Goal: Information Seeking & Learning: Learn about a topic

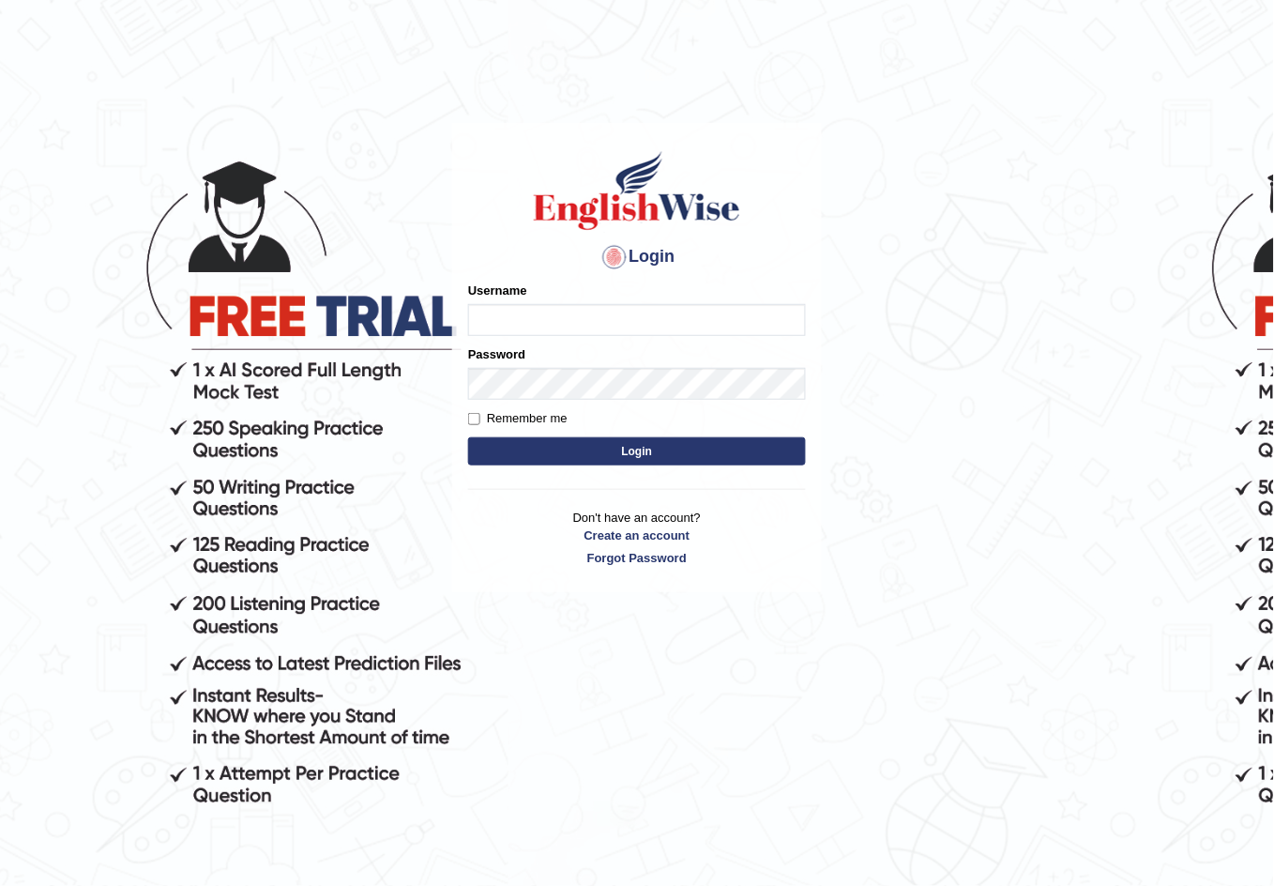
type input "israr17"
click at [584, 442] on button "Login" at bounding box center [637, 451] width 338 height 28
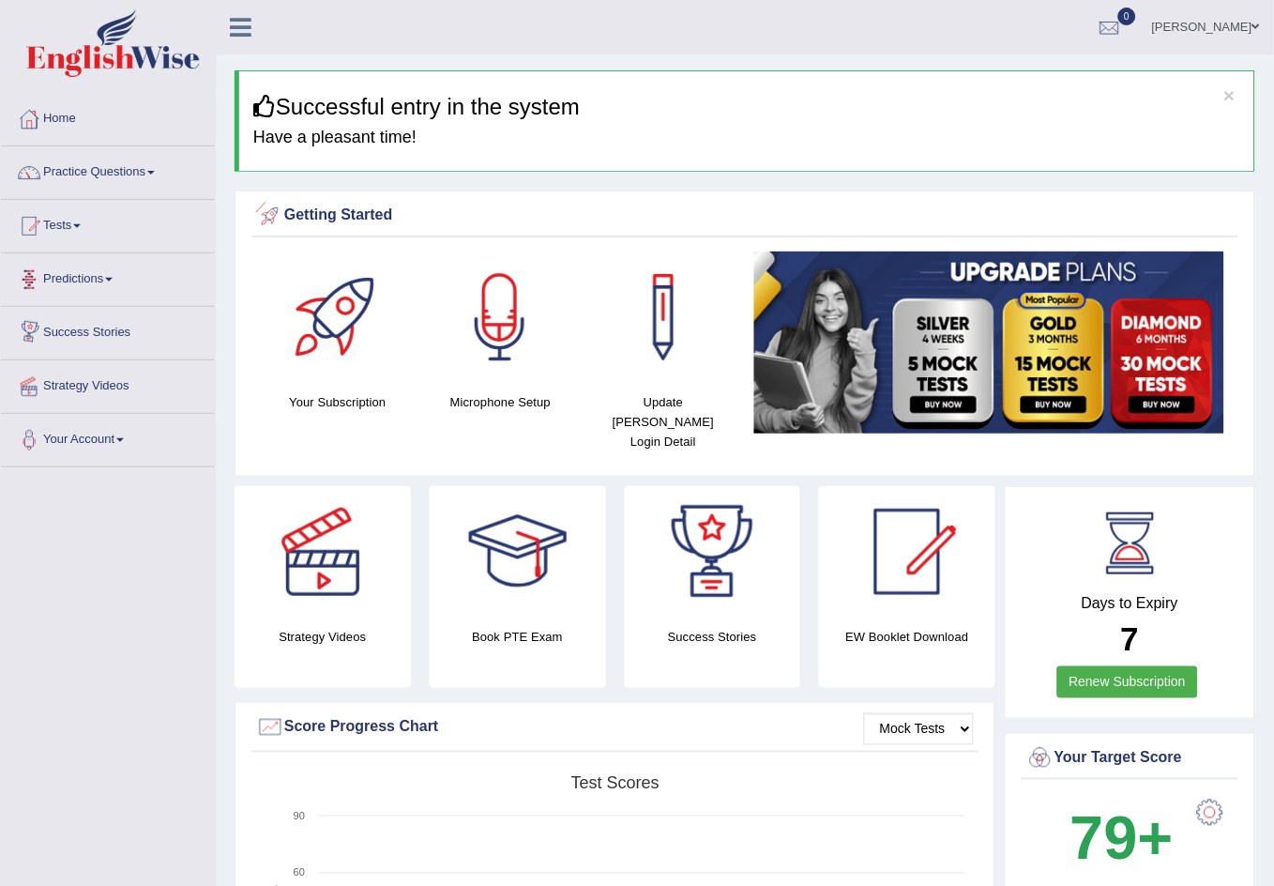
click at [84, 291] on link "Predictions" at bounding box center [108, 276] width 214 height 47
click at [86, 172] on link "Practice Questions" at bounding box center [108, 169] width 214 height 47
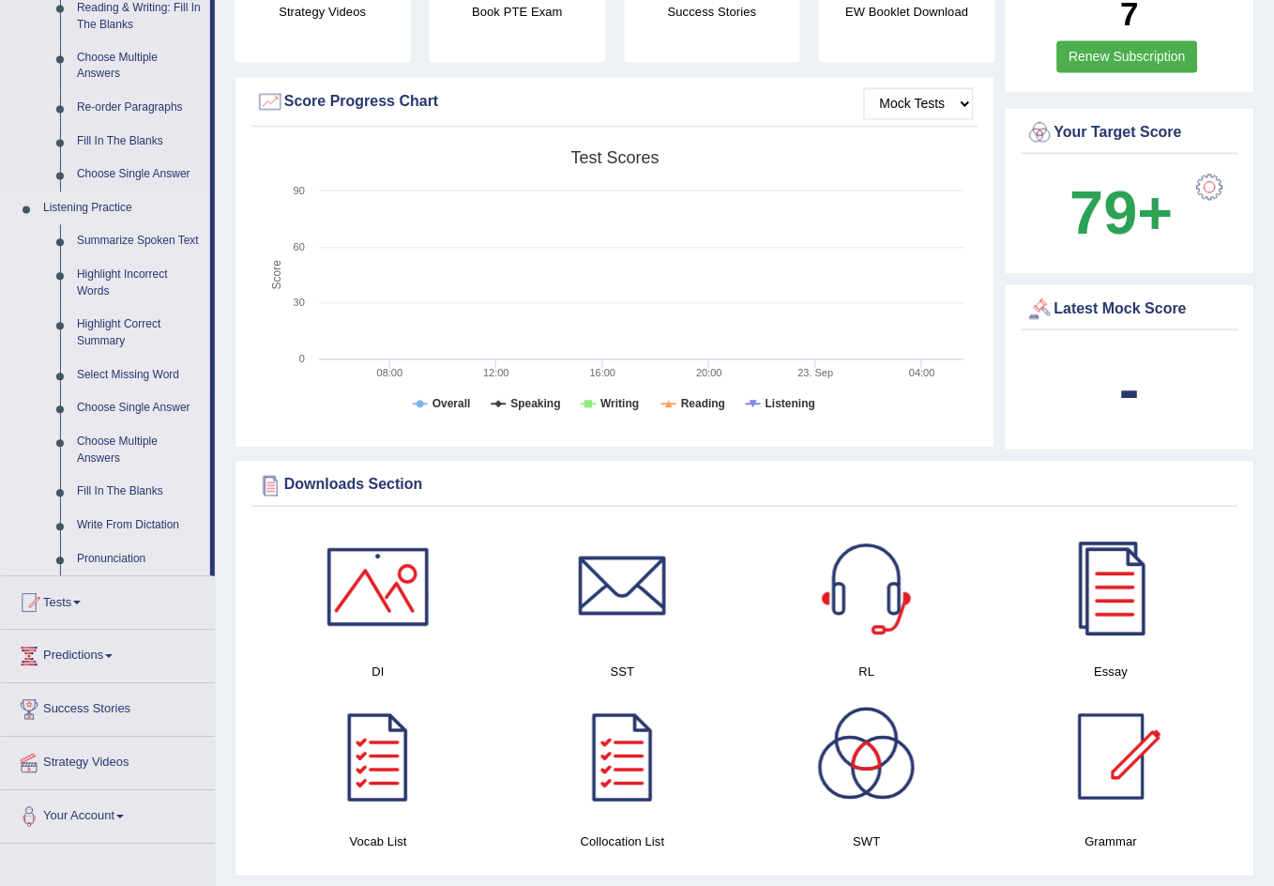
scroll to position [751, 0]
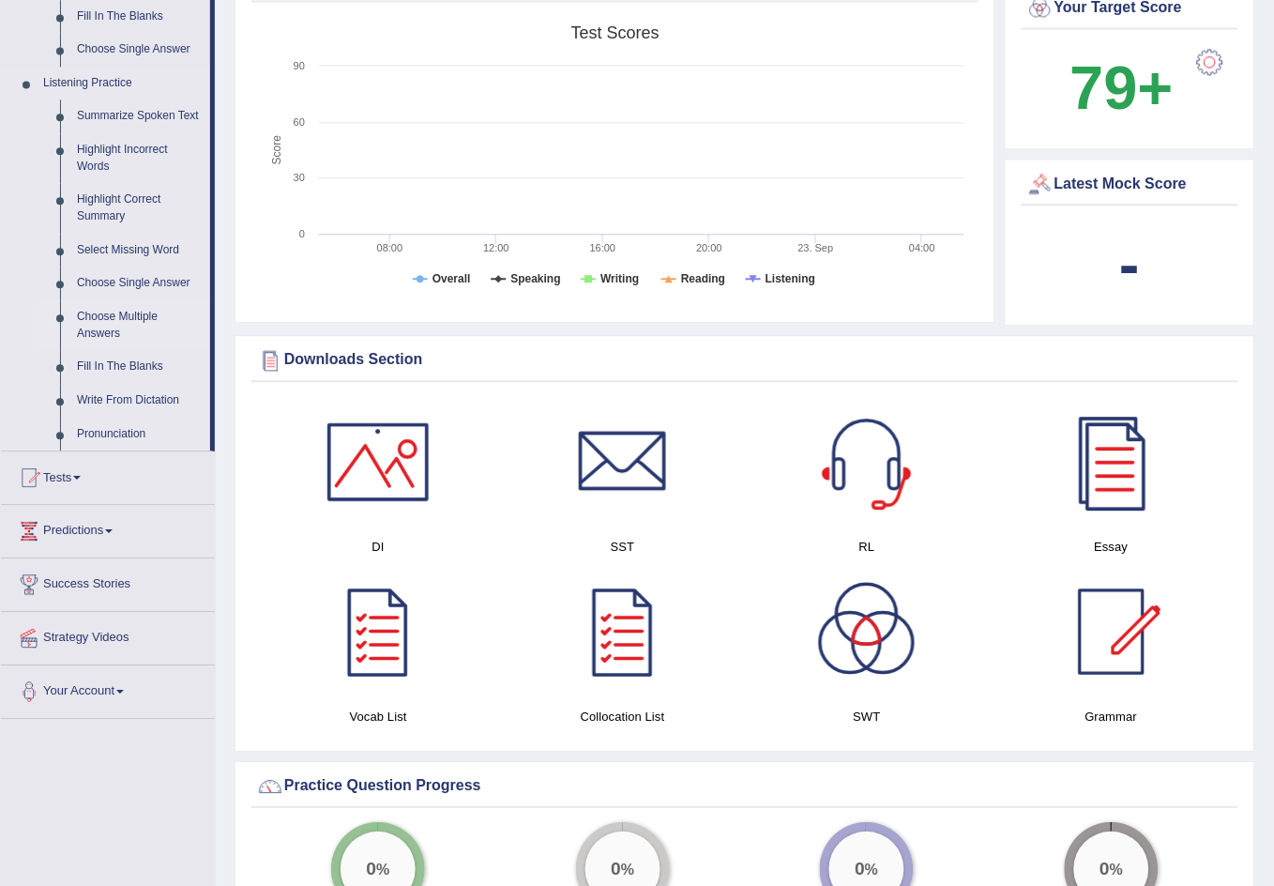
click at [96, 324] on link "Choose Multiple Answers" at bounding box center [140, 325] width 142 height 50
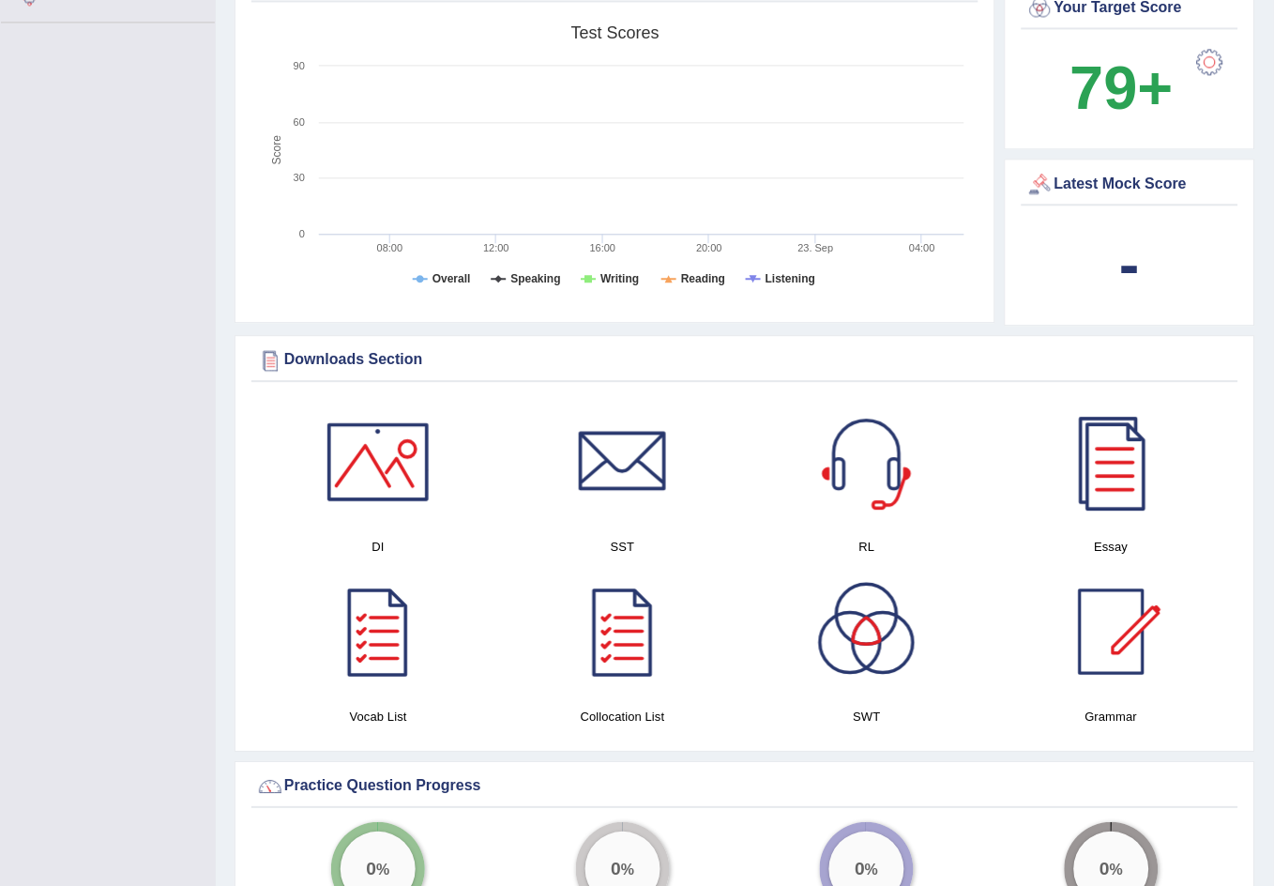
scroll to position [272, 0]
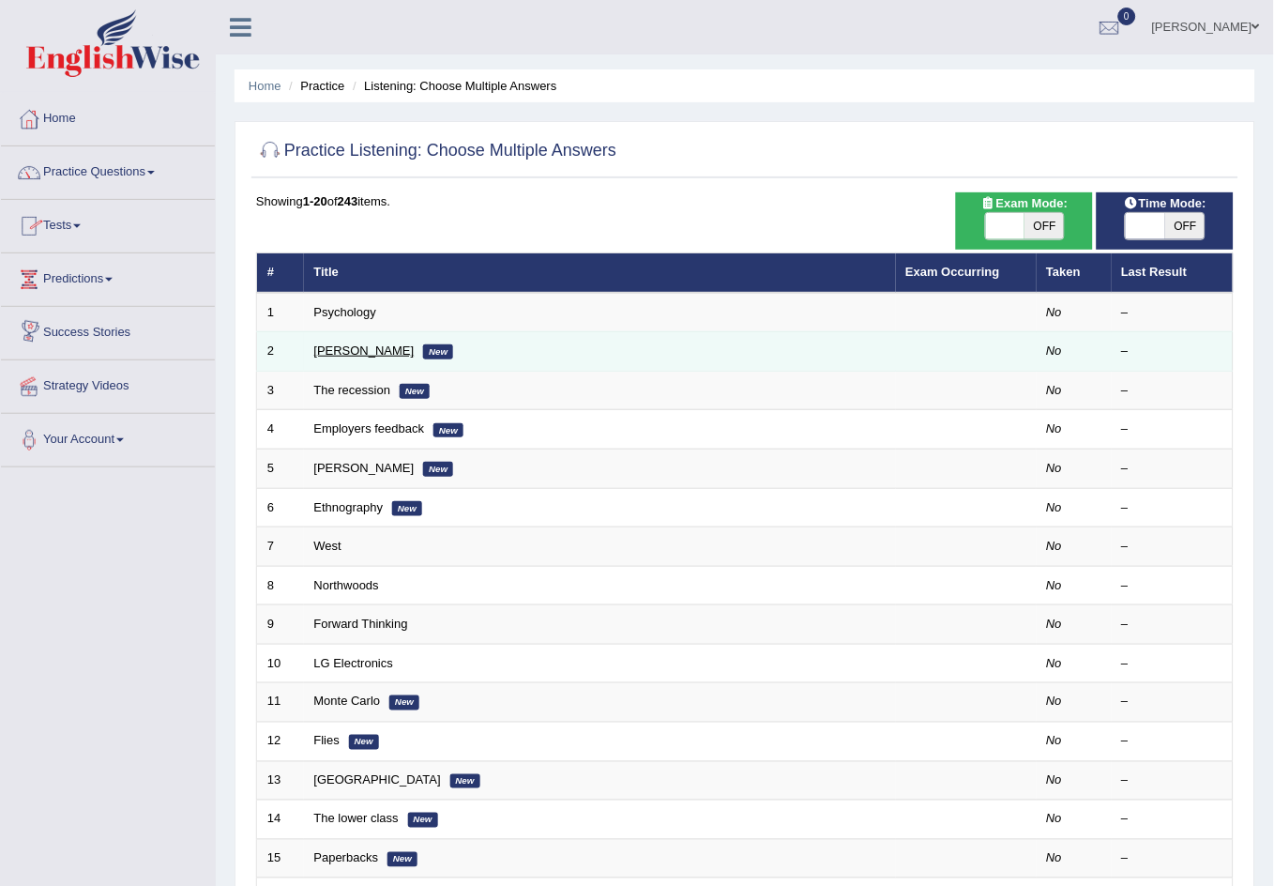
click at [323, 354] on link "Jodie" at bounding box center [364, 350] width 100 height 14
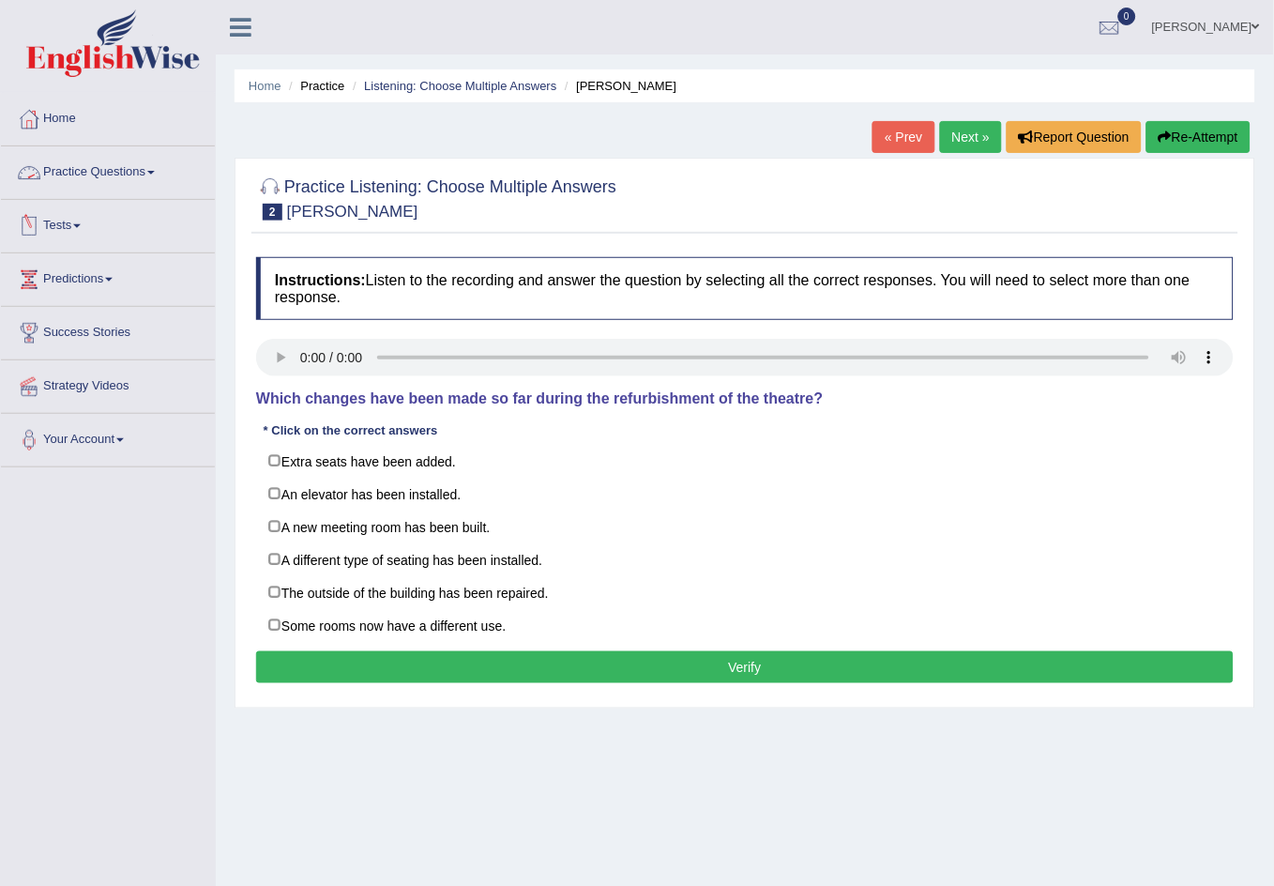
click at [159, 186] on link "Practice Questions" at bounding box center [108, 169] width 214 height 47
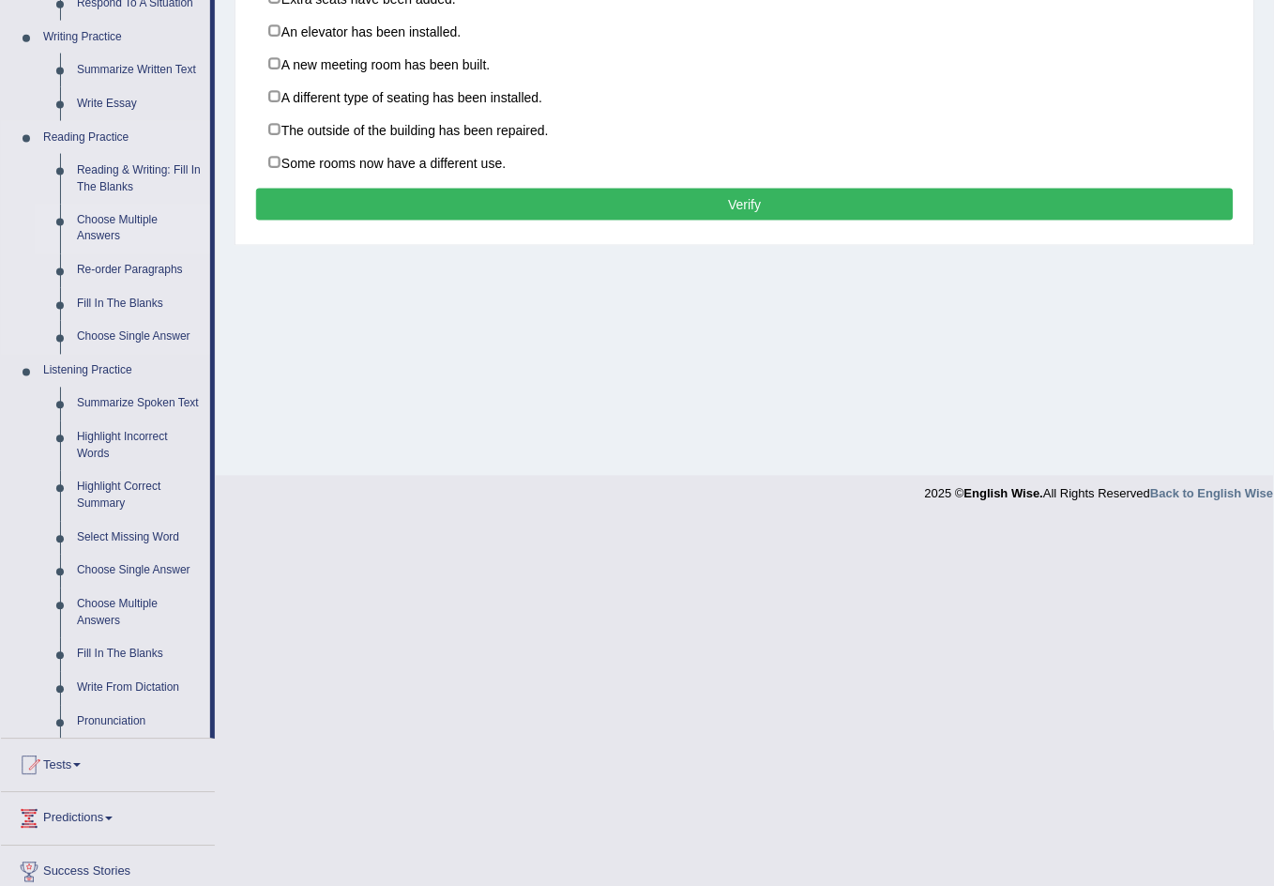
scroll to position [500, 0]
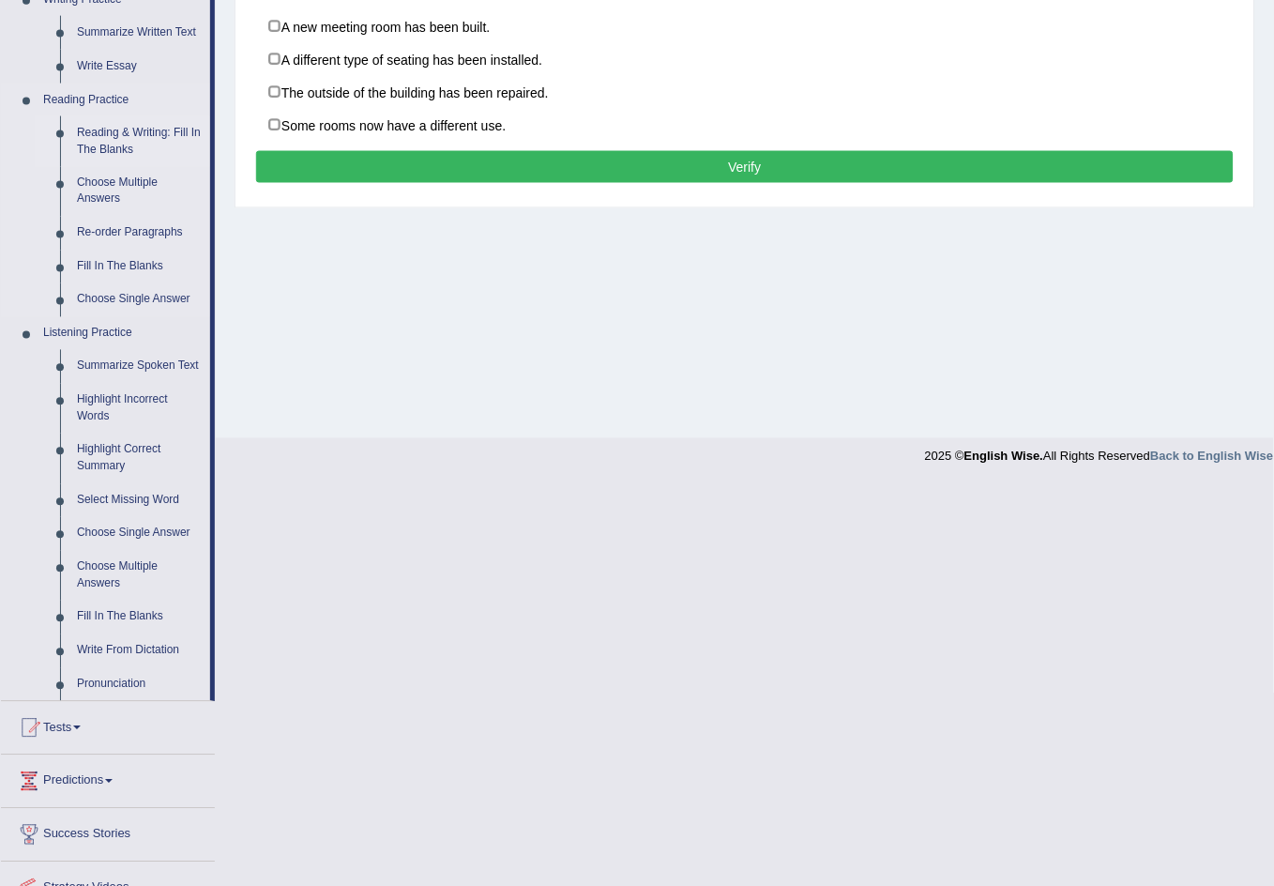
drag, startPoint x: 100, startPoint y: 364, endPoint x: 82, endPoint y: 144, distance: 221.3
click at [99, 362] on link "Summarize Spoken Text" at bounding box center [140, 367] width 142 height 34
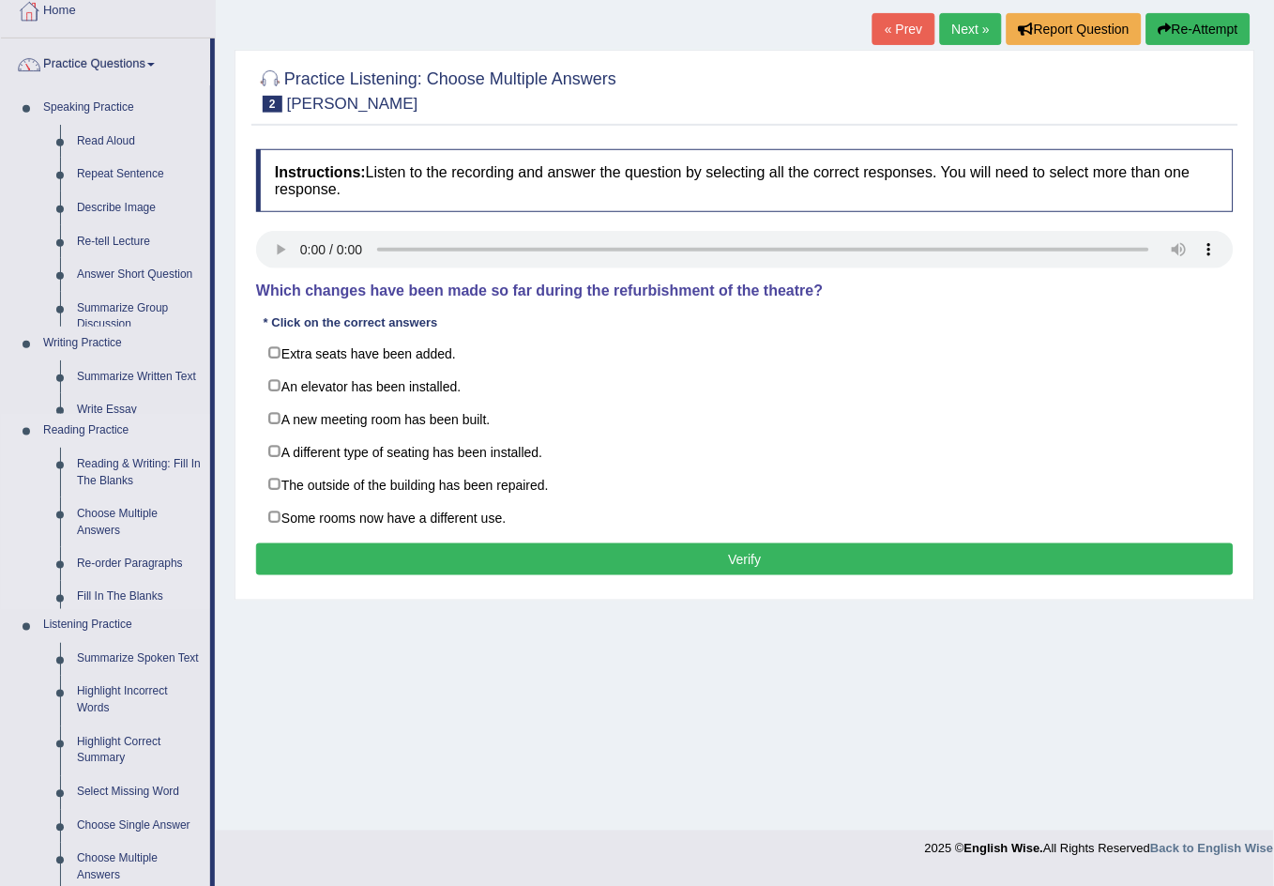
scroll to position [99, 0]
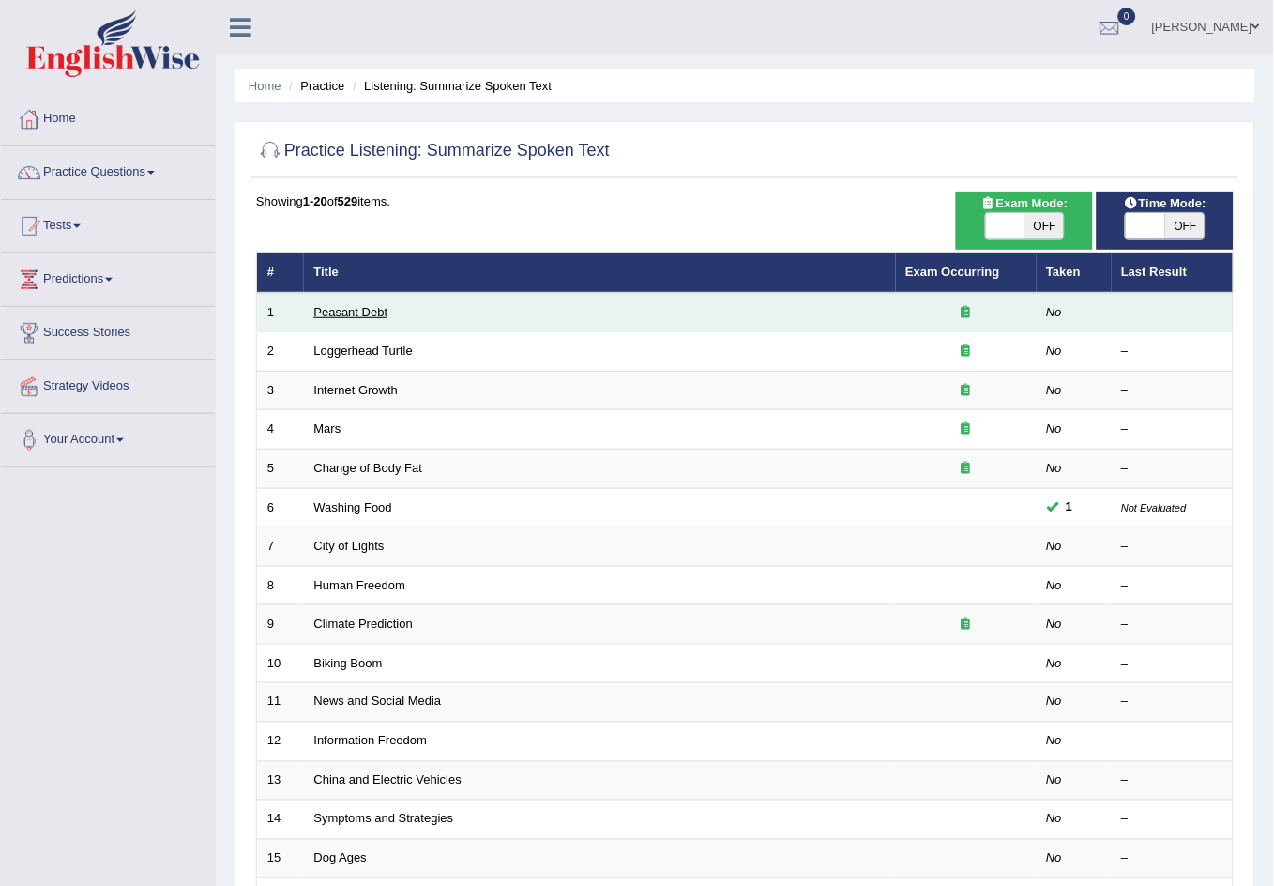
click at [346, 305] on link "Peasant Debt" at bounding box center [351, 312] width 74 height 14
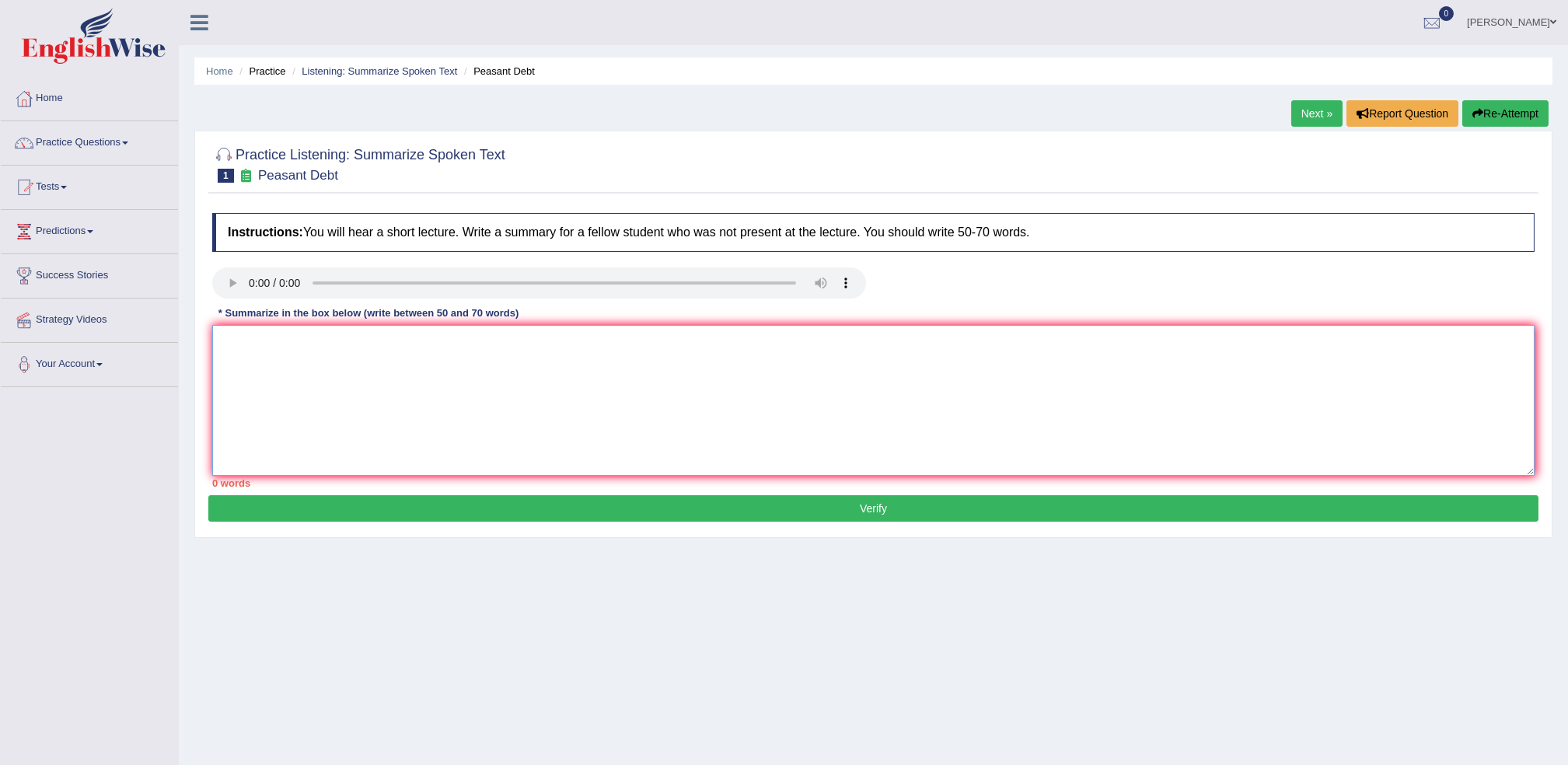
click at [334, 358] on textarea at bounding box center [873, 400] width 1322 height 151
paste textarea "The speaker provided a comprehensive overview of [main topic], highlighting sev…"
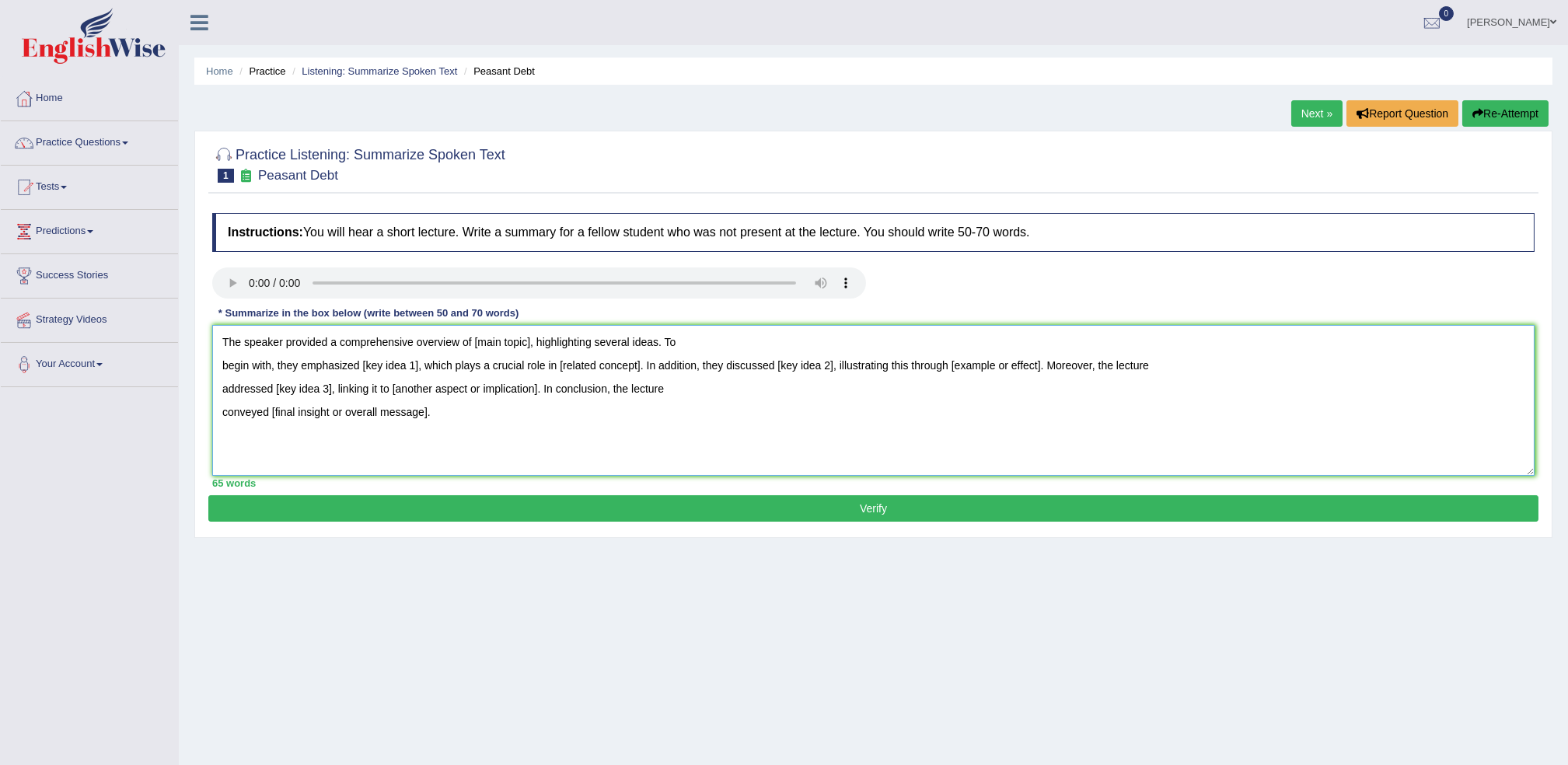
click at [527, 342] on textarea "The speaker provided a comprehensive overview of [main topic], highlighting sev…" at bounding box center [873, 400] width 1322 height 151
click at [413, 365] on textarea "The speaker provided a comprehensive overview of farmer sucide in India, highli…" at bounding box center [873, 400] width 1322 height 151
click at [416, 366] on textarea "The speaker provided a comprehensive overview of farmer sucide in India, highli…" at bounding box center [873, 400] width 1322 height 151
click at [625, 367] on textarea "The speaker provided a comprehensive overview of farmer sucide in India, highli…" at bounding box center [873, 400] width 1322 height 151
click at [800, 362] on textarea "The speaker provided a comprehensive overview of farmer sucide in India, highli…" at bounding box center [873, 400] width 1322 height 151
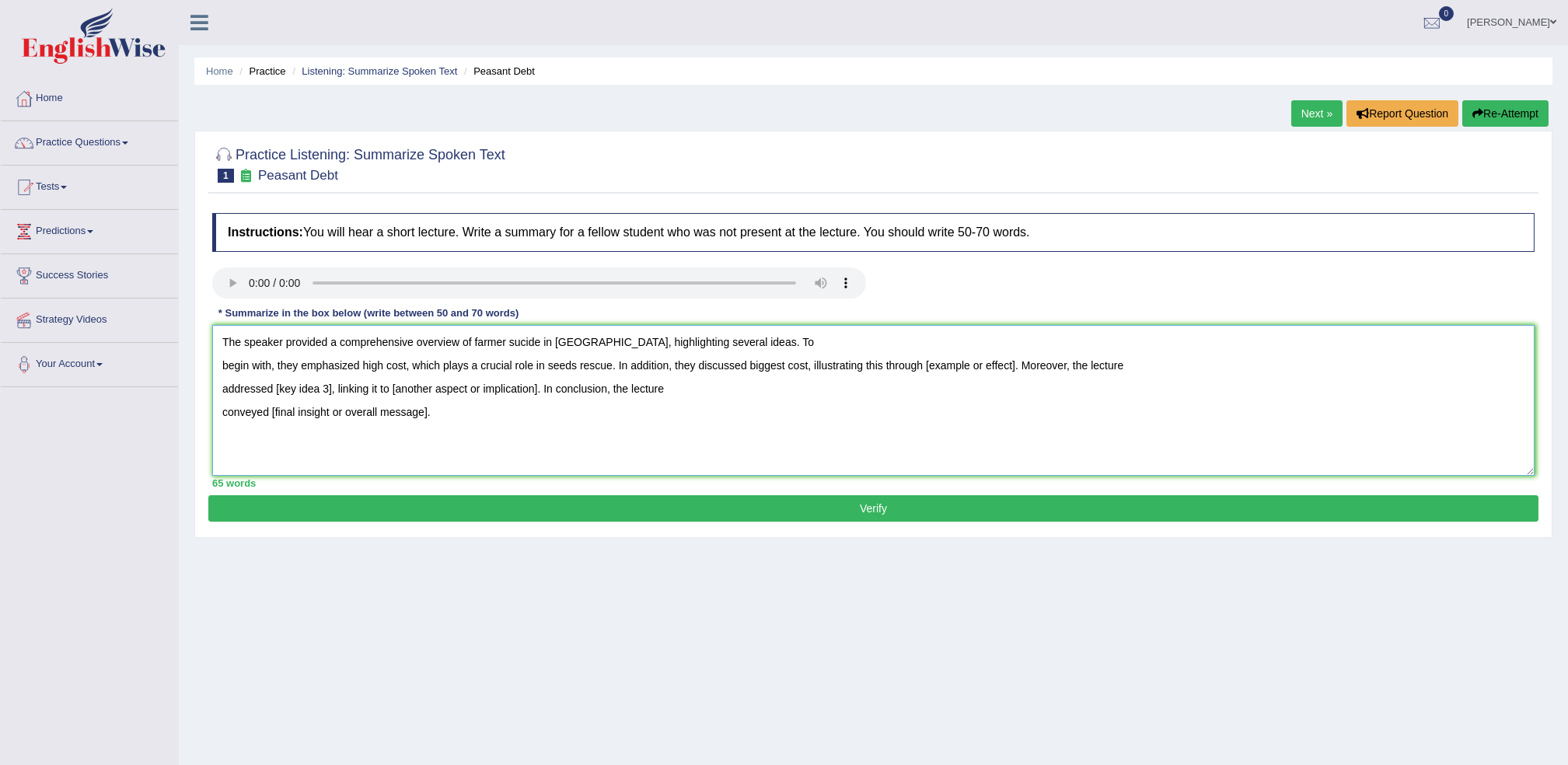
click at [1014, 367] on textarea "The speaker provided a comprehensive overview of farmer sucide in India, highli…" at bounding box center [873, 400] width 1322 height 151
click at [803, 365] on textarea "The speaker provided a comprehensive overview of farmer sucide in India, highli…" at bounding box center [873, 400] width 1322 height 151
click at [1041, 362] on textarea "The speaker provided a comprehensive overview of farmer sucide in India, highli…" at bounding box center [873, 400] width 1322 height 151
click at [1040, 361] on textarea "The speaker provided a comprehensive overview of farmer sucide in India, highli…" at bounding box center [873, 400] width 1322 height 151
click at [1045, 363] on textarea "The speaker provided a comprehensive overview of farmer sucide in India, highli…" at bounding box center [873, 400] width 1322 height 151
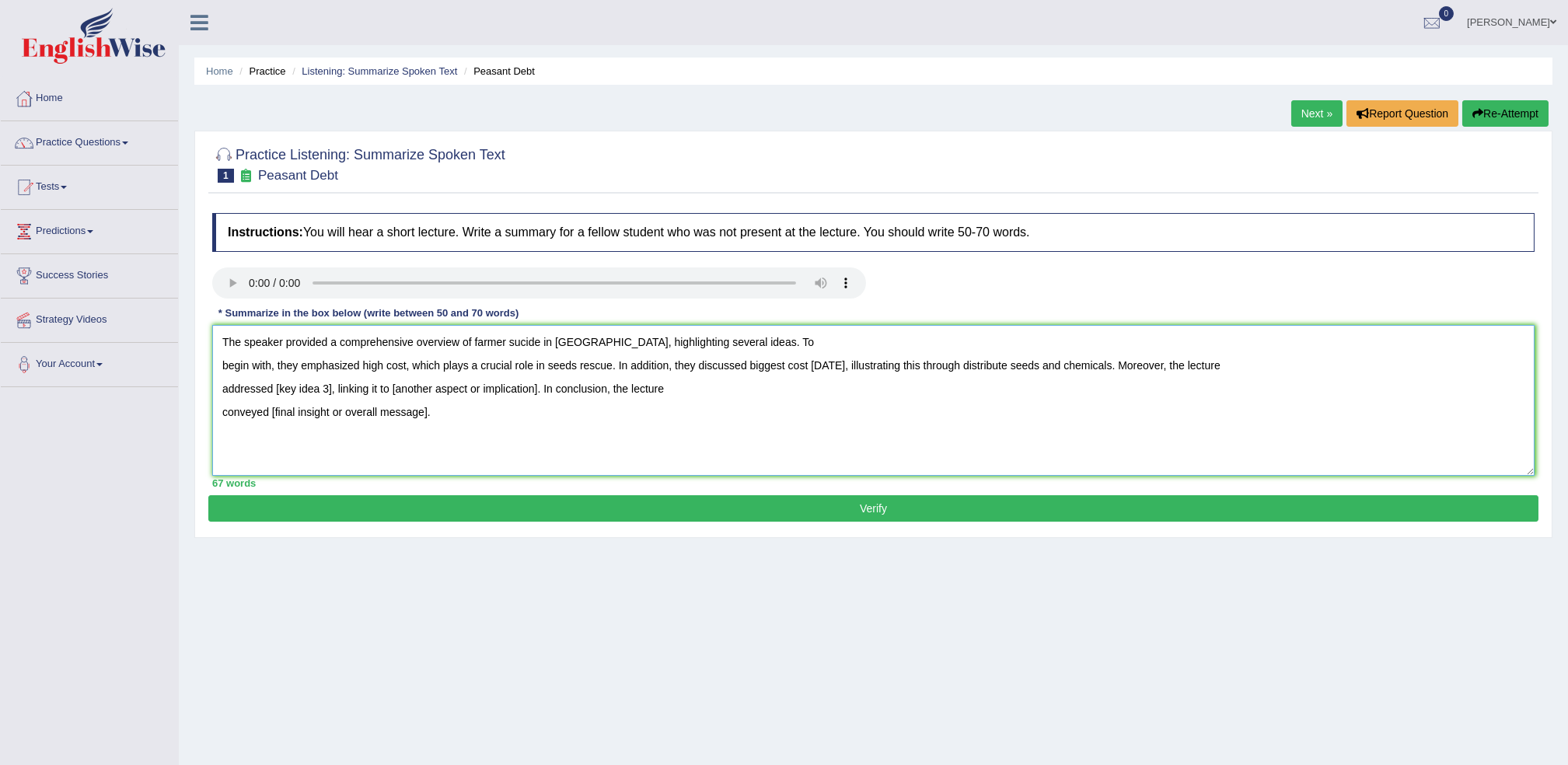
click at [328, 390] on textarea "The speaker provided a comprehensive overview of farmer sucide in India, highli…" at bounding box center [873, 400] width 1322 height 151
click at [424, 415] on textarea "The speaker provided a comprehensive overview of farmer sucide in India, highli…" at bounding box center [873, 400] width 1322 height 151
click at [424, 412] on textarea "The speaker provided a comprehensive overview of farmer sucide in India, highli…" at bounding box center [873, 400] width 1322 height 151
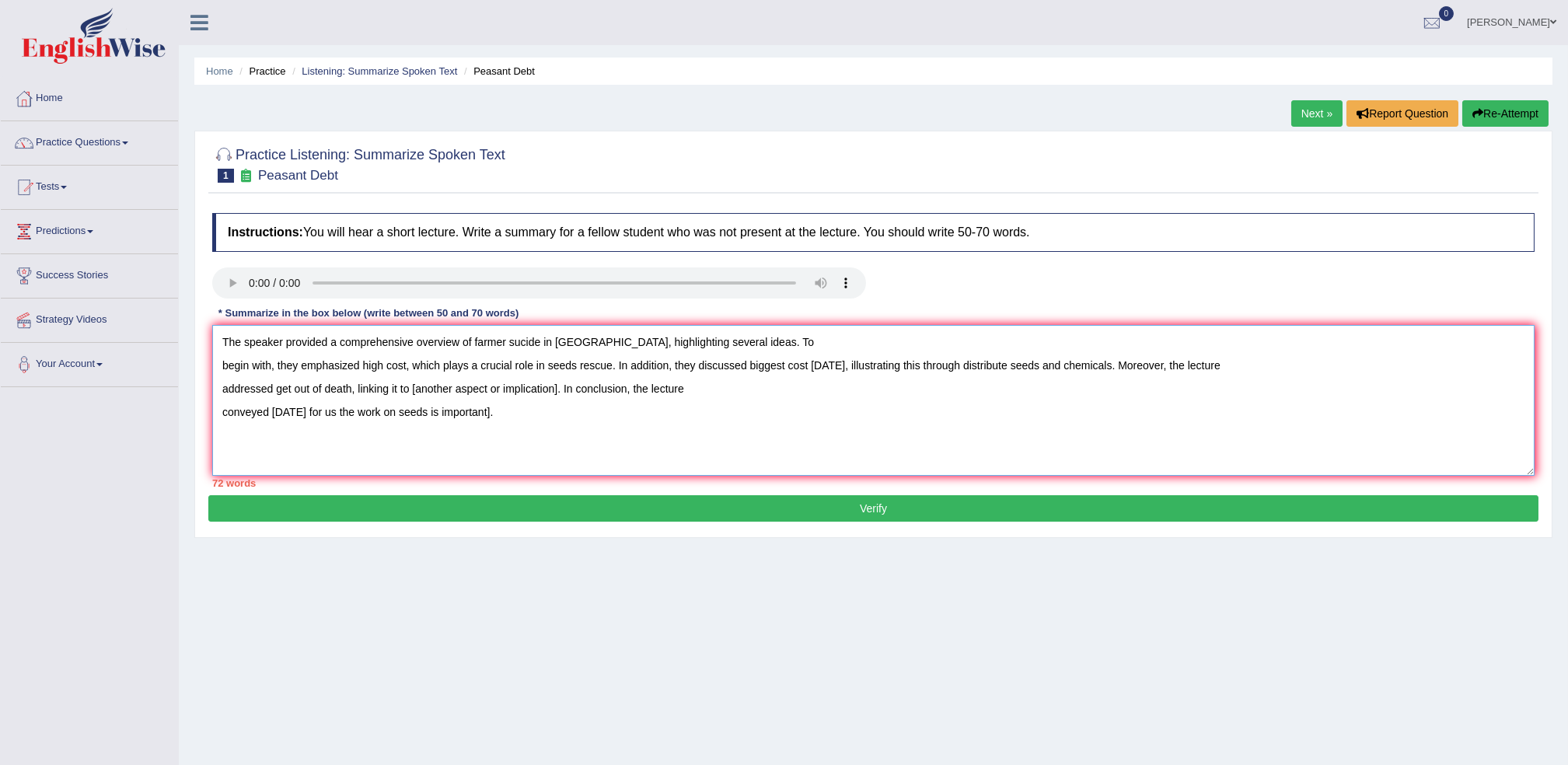
click at [486, 418] on textarea "The speaker provided a comprehensive overview of farmer sucide in India, highli…" at bounding box center [873, 400] width 1322 height 151
click at [483, 410] on textarea "The speaker provided a comprehensive overview of farmer sucide in India, highli…" at bounding box center [873, 400] width 1322 height 151
click at [557, 387] on textarea "The speaker provided a comprehensive overview of farmer sucide in India, highli…" at bounding box center [873, 400] width 1322 height 151
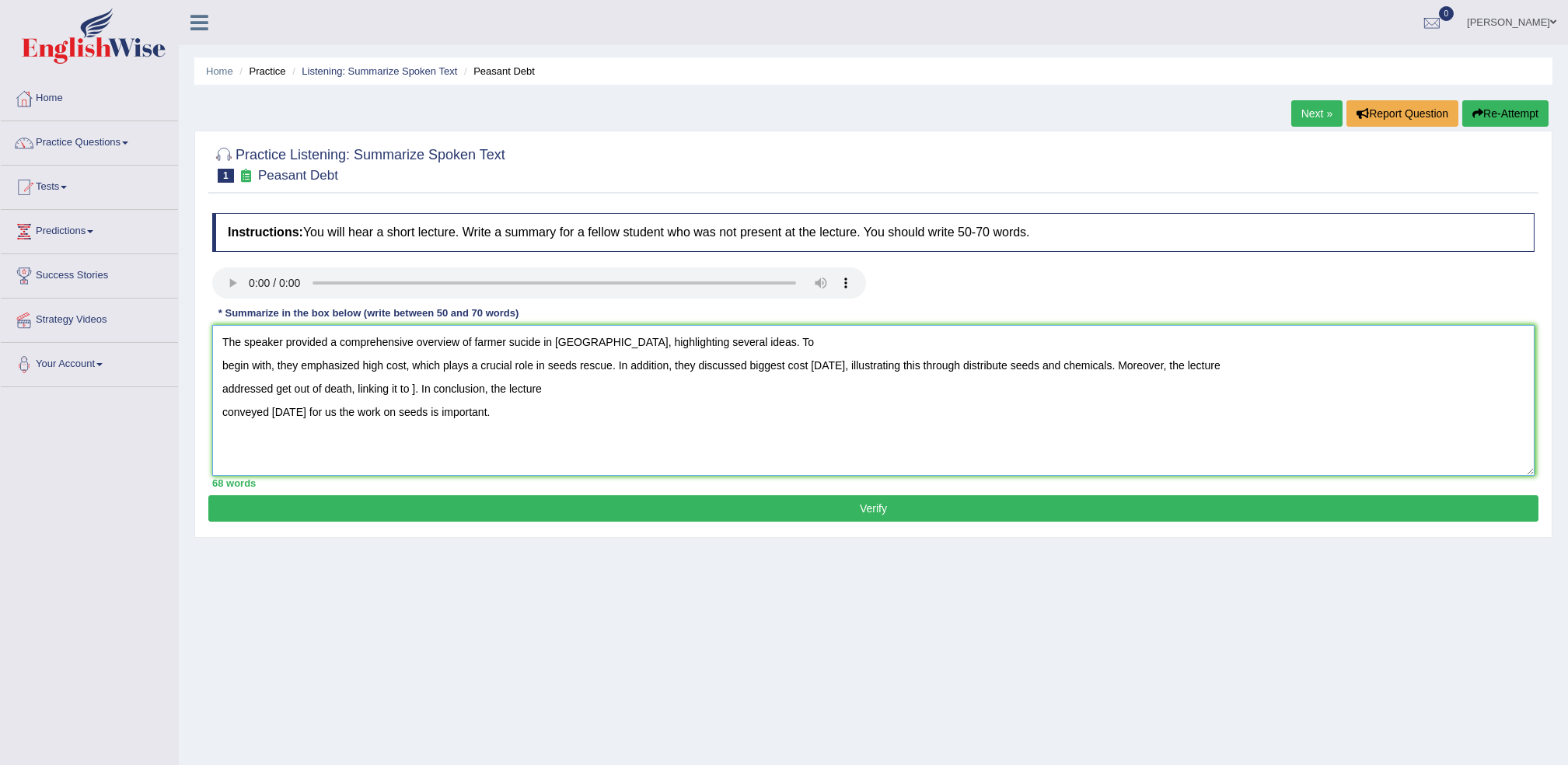
click at [409, 385] on textarea "The speaker provided a comprehensive overview of farmer sucide in India, highli…" at bounding box center [873, 400] width 1322 height 151
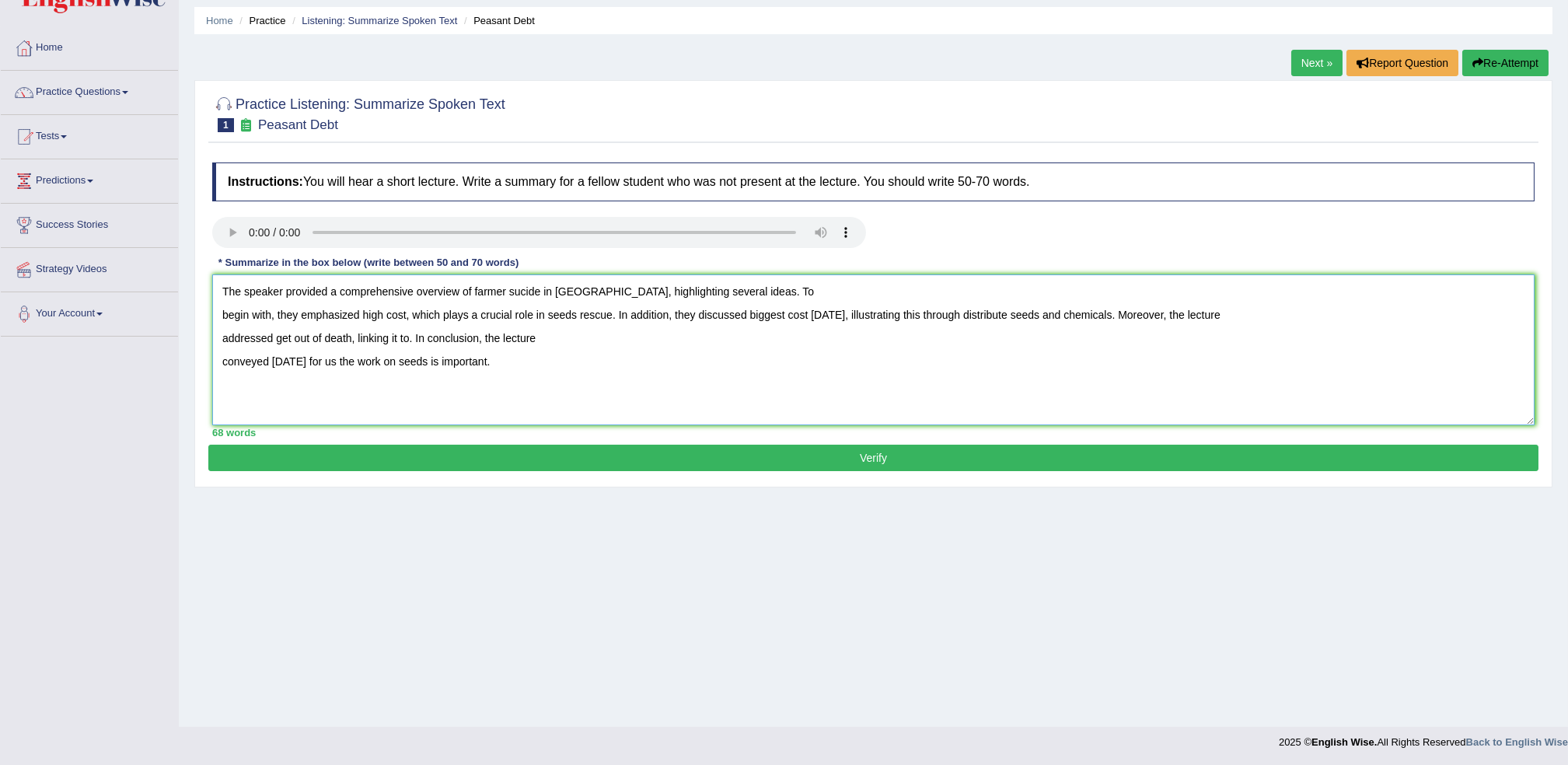
type textarea "The speaker provided a comprehensive overview of farmer sucide in India, highli…"
click at [519, 462] on button "Verify" at bounding box center [873, 458] width 1330 height 27
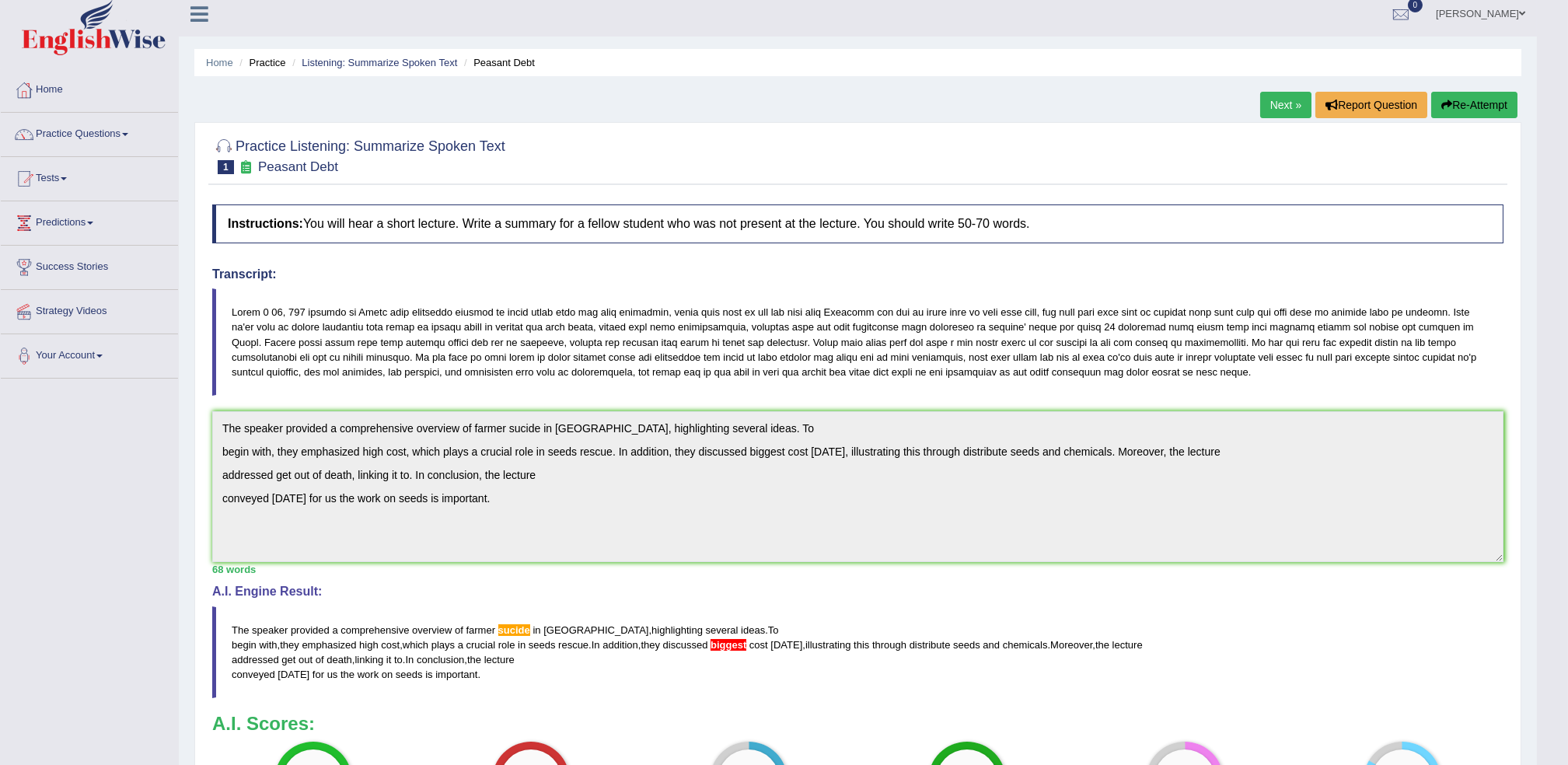
scroll to position [0, 0]
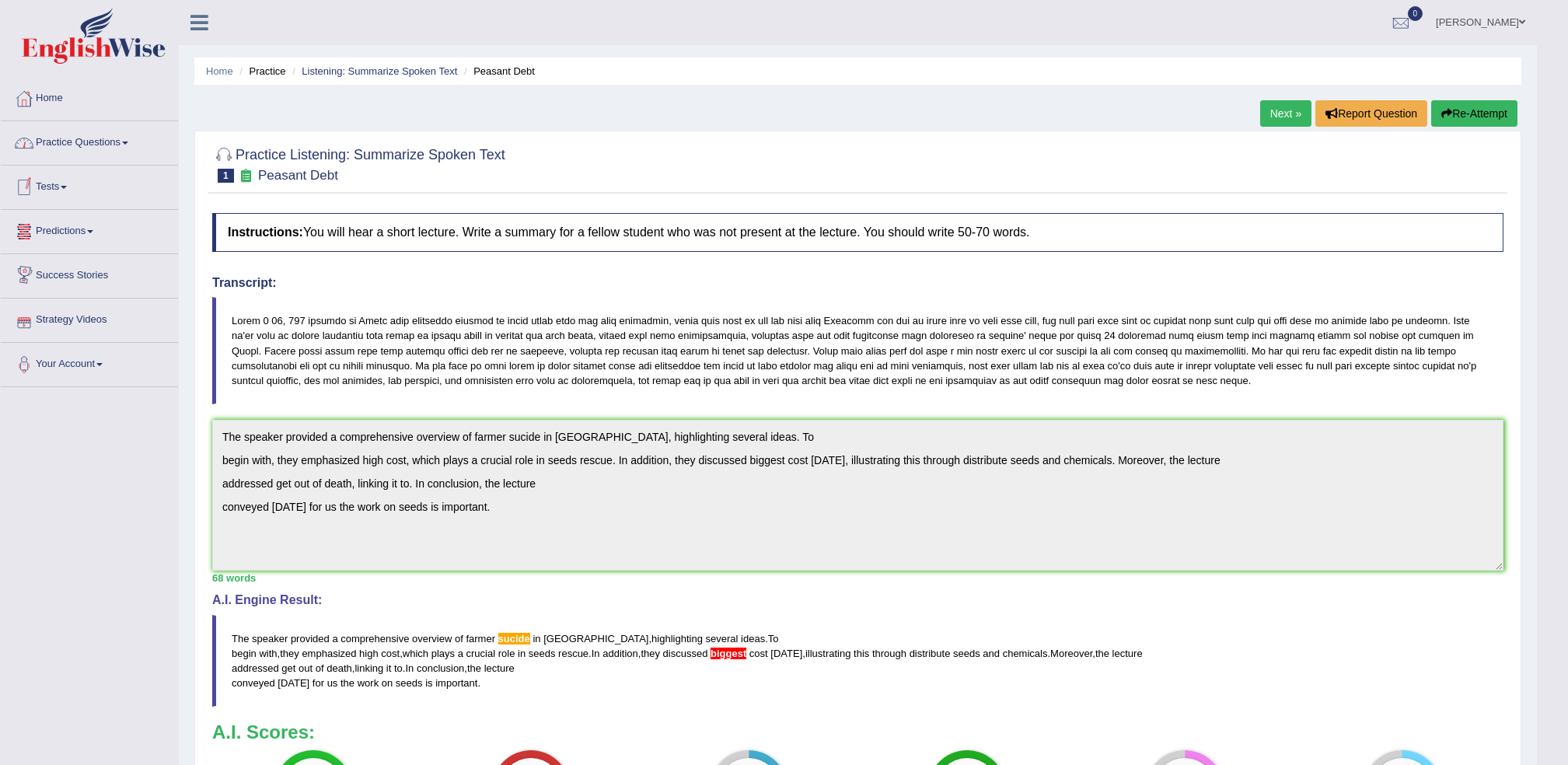
click at [130, 146] on link "Practice Questions" at bounding box center [89, 140] width 177 height 39
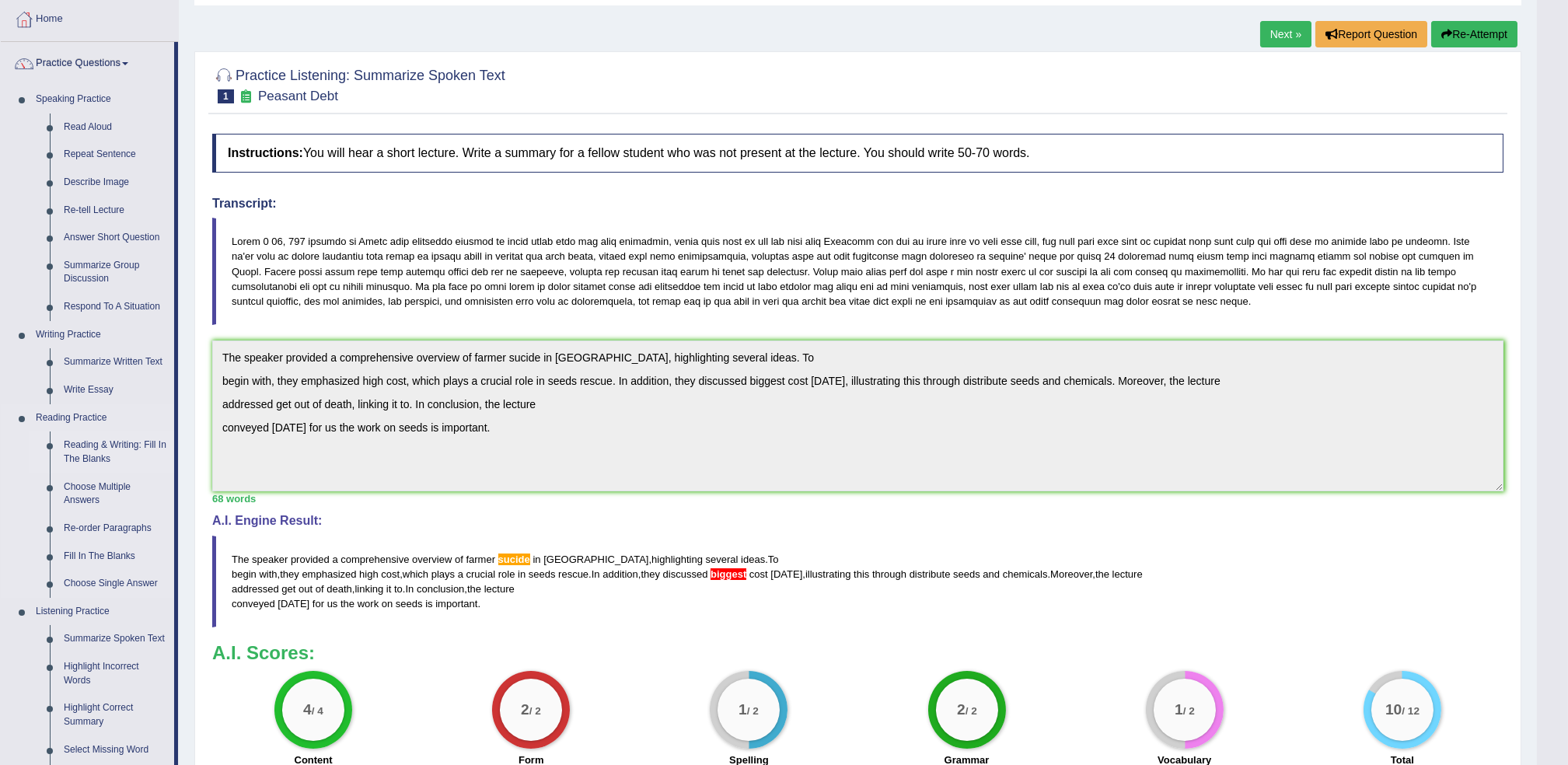
scroll to position [207, 0]
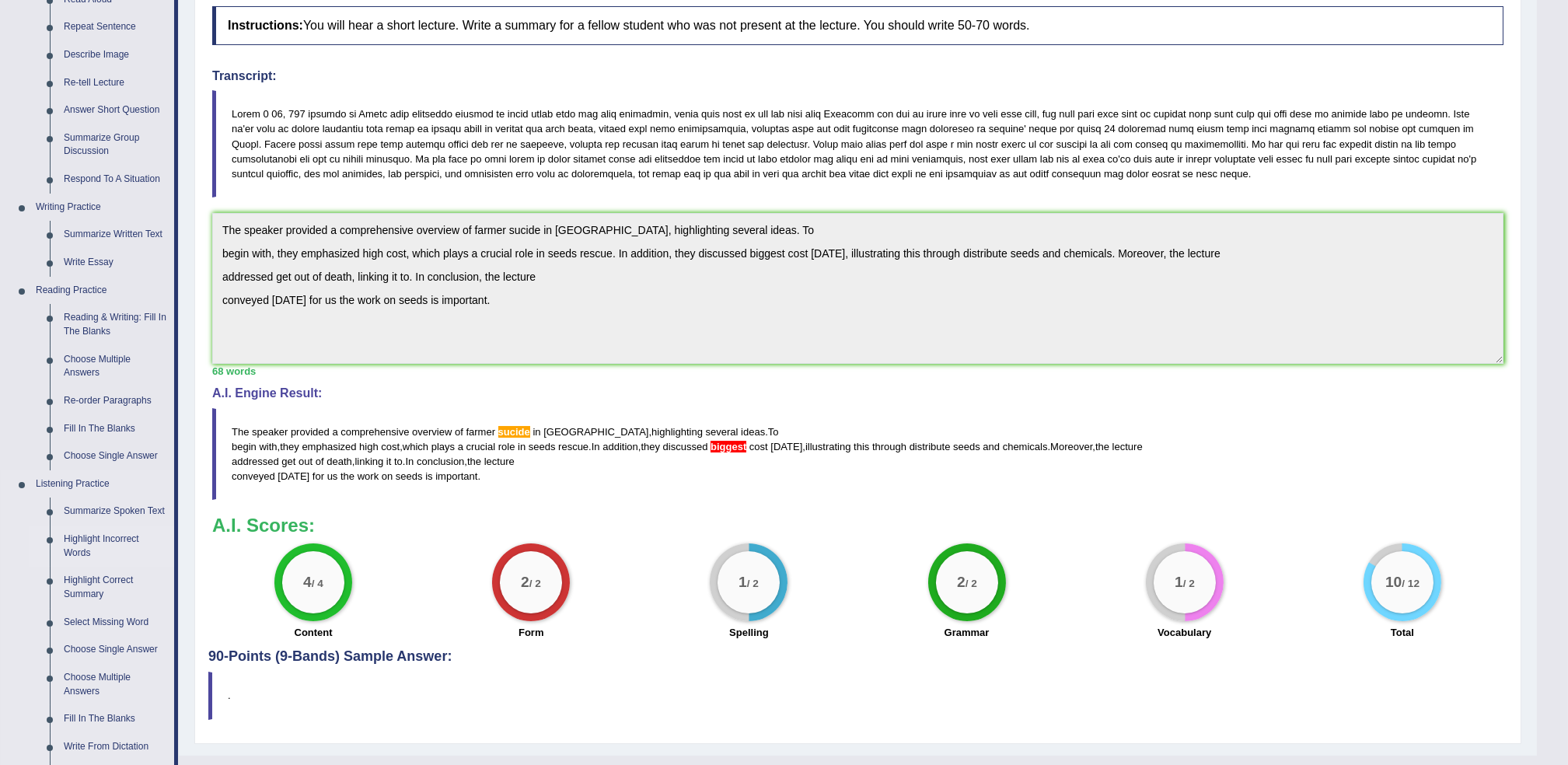
click at [121, 539] on link "Highlight Incorrect Words" at bounding box center [116, 546] width 118 height 41
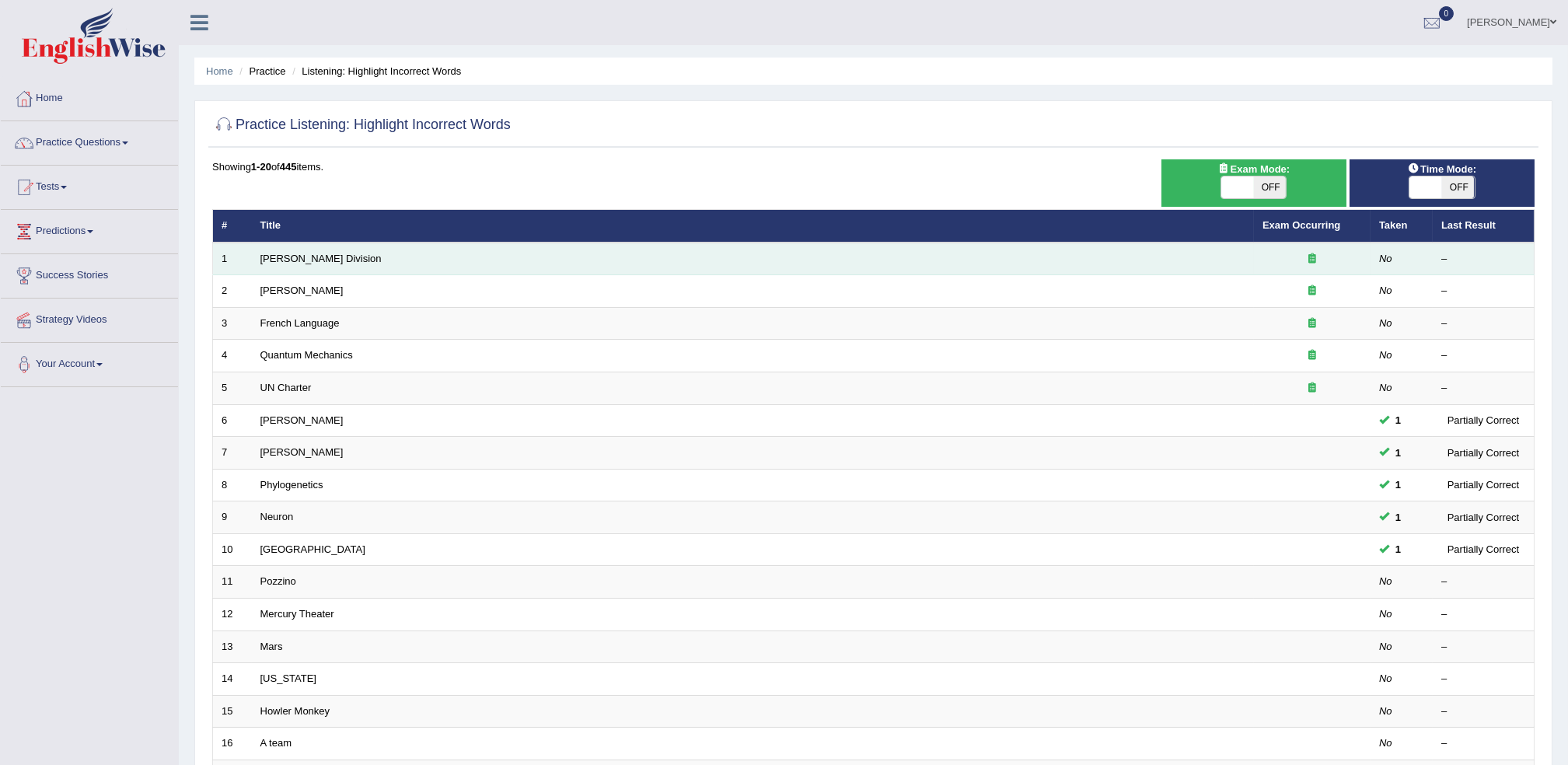
click at [282, 264] on td "Ward Division" at bounding box center [753, 259] width 1002 height 32
click at [266, 257] on link "Ward Division" at bounding box center [321, 259] width 121 height 12
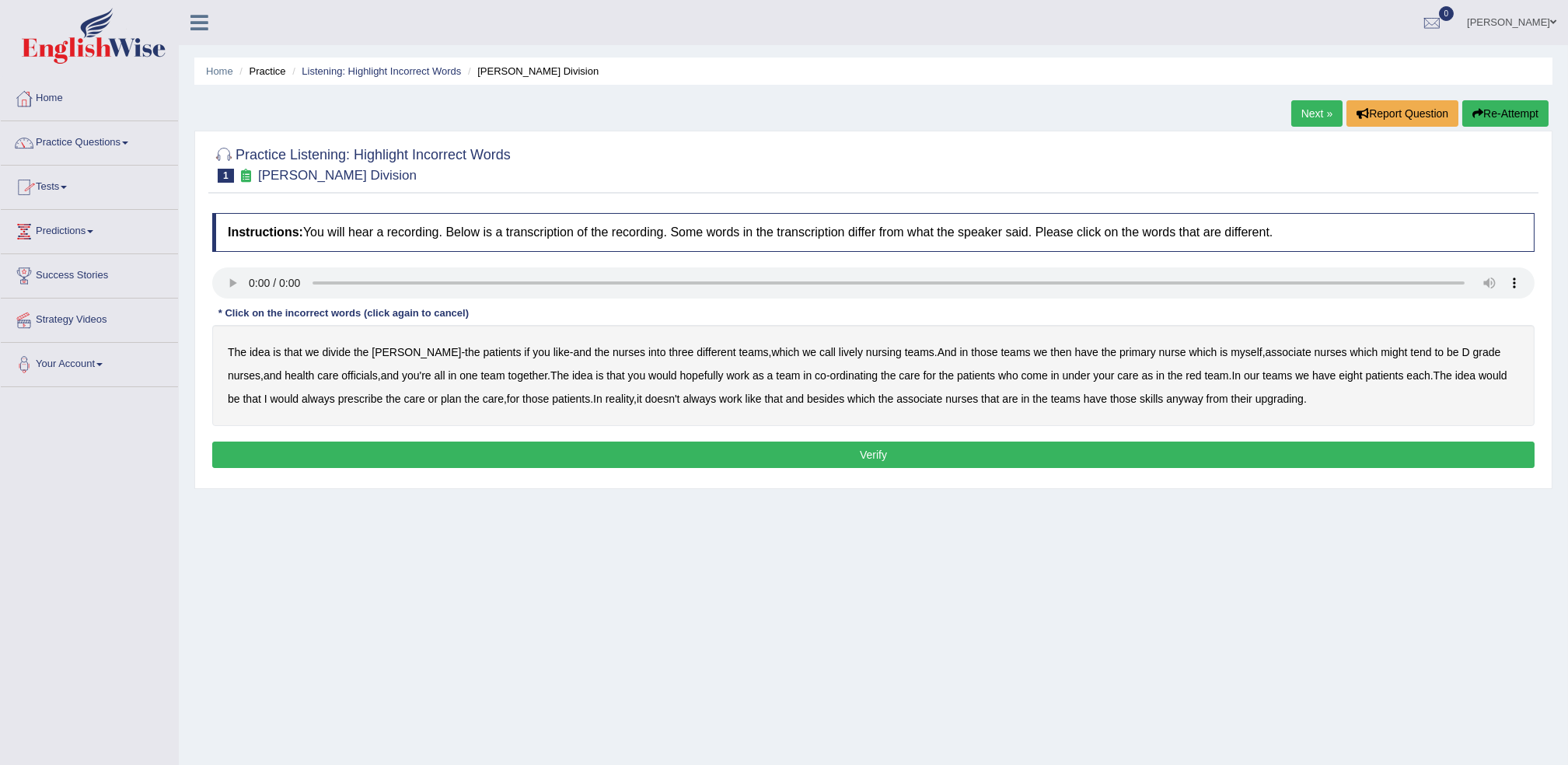
click at [70, 137] on link "Practice Questions" at bounding box center [89, 140] width 177 height 39
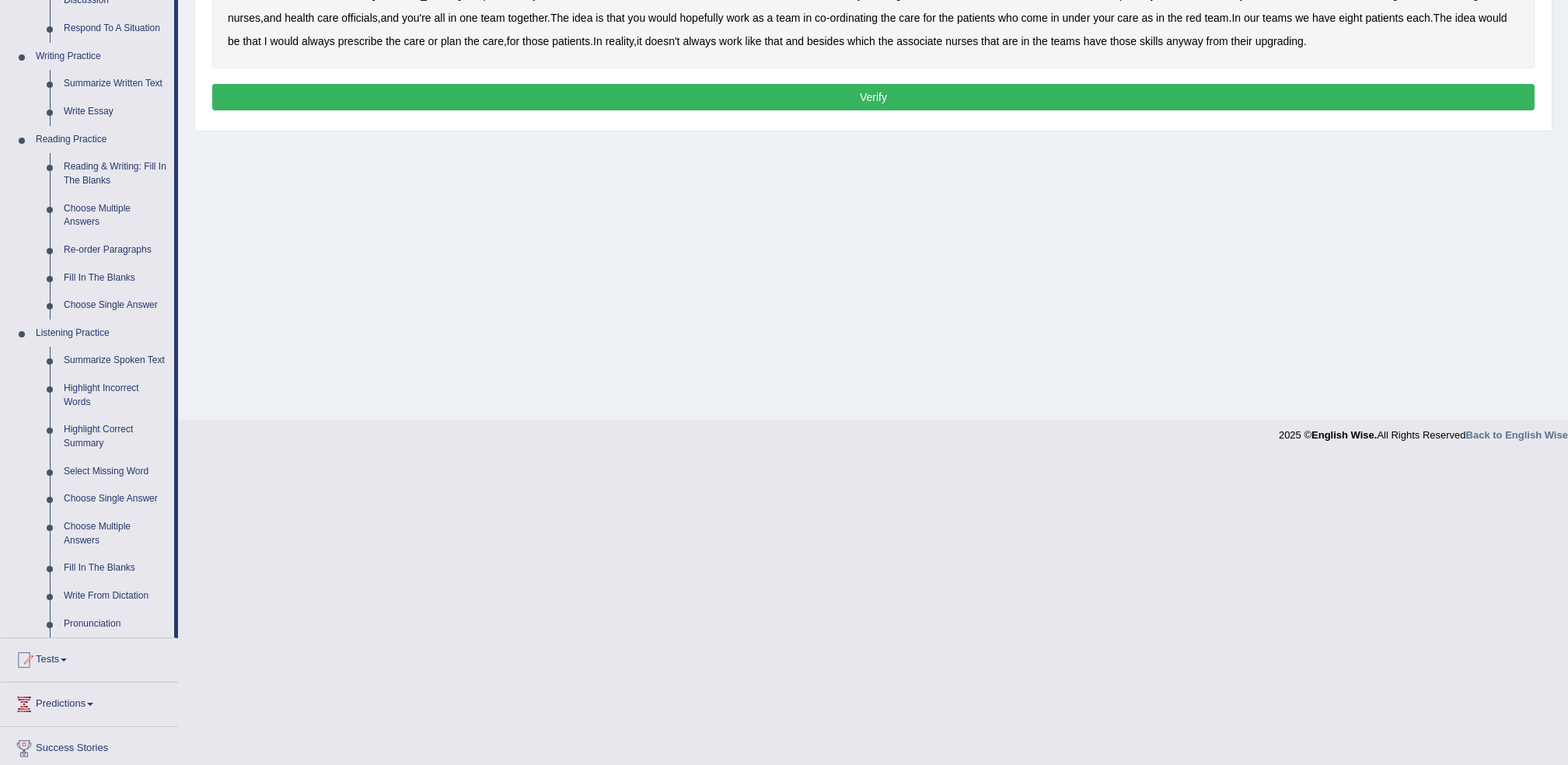
scroll to position [414, 0]
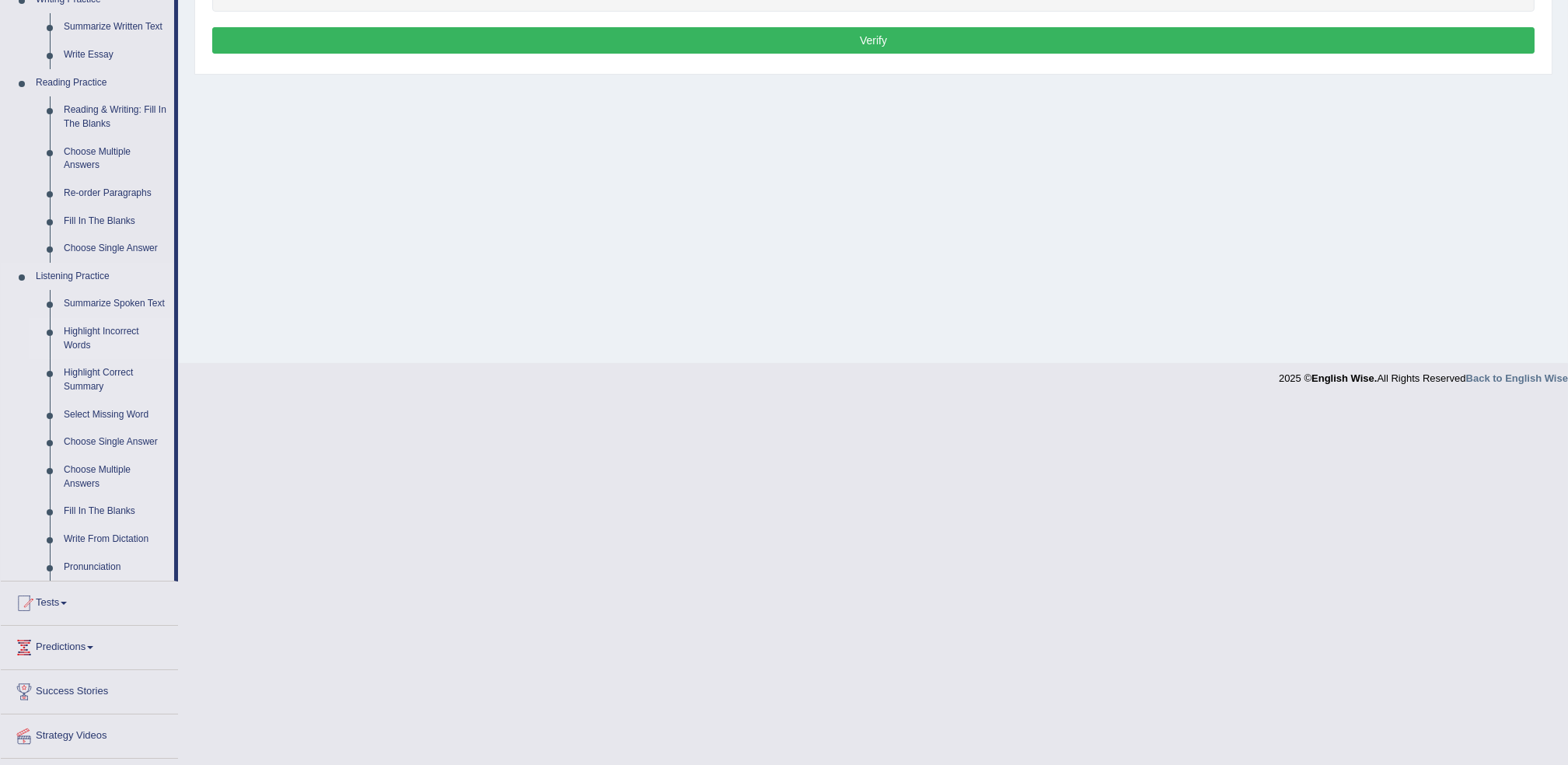
click at [77, 337] on link "Highlight Incorrect Words" at bounding box center [116, 339] width 118 height 41
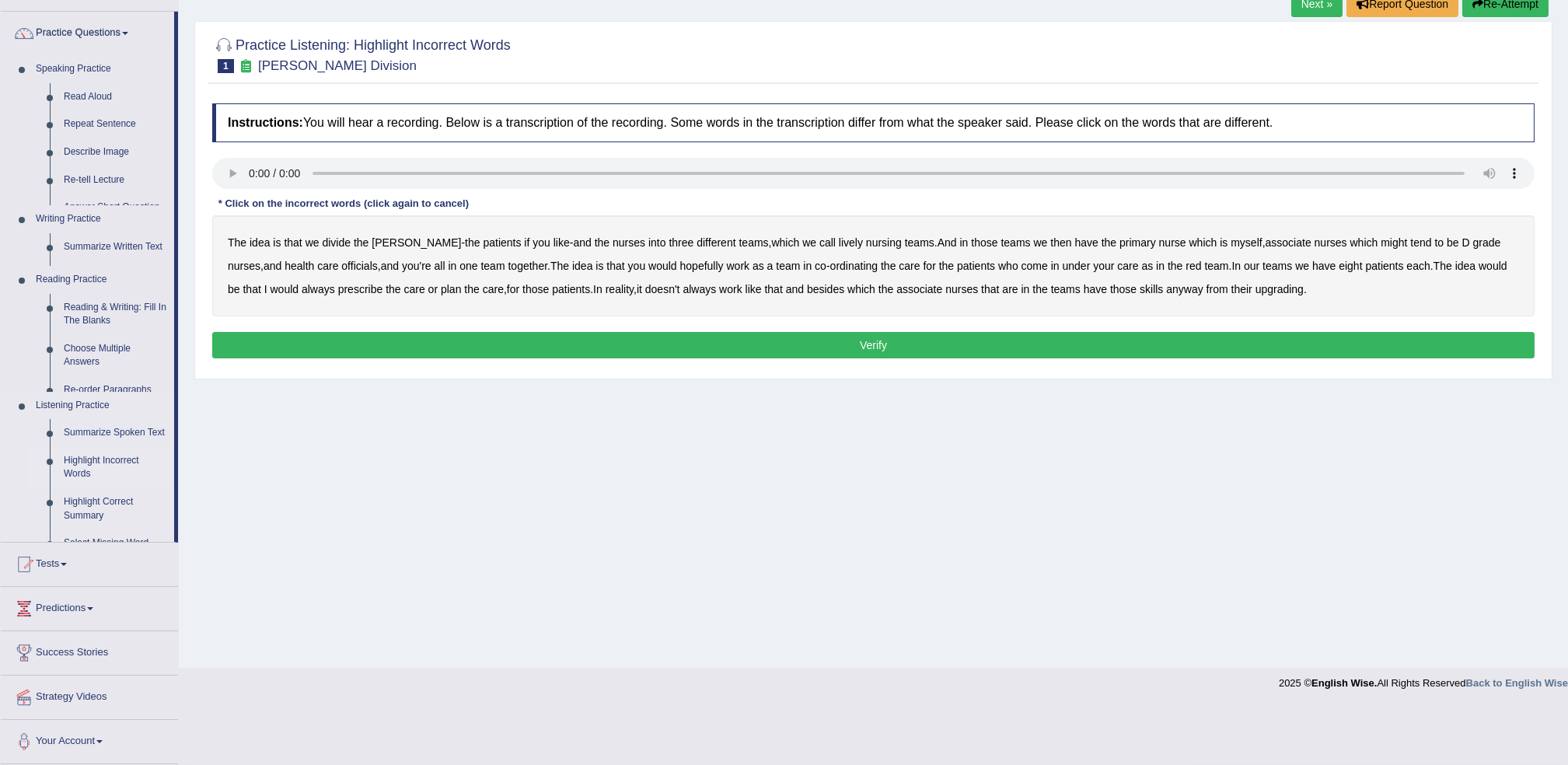
scroll to position [51, 0]
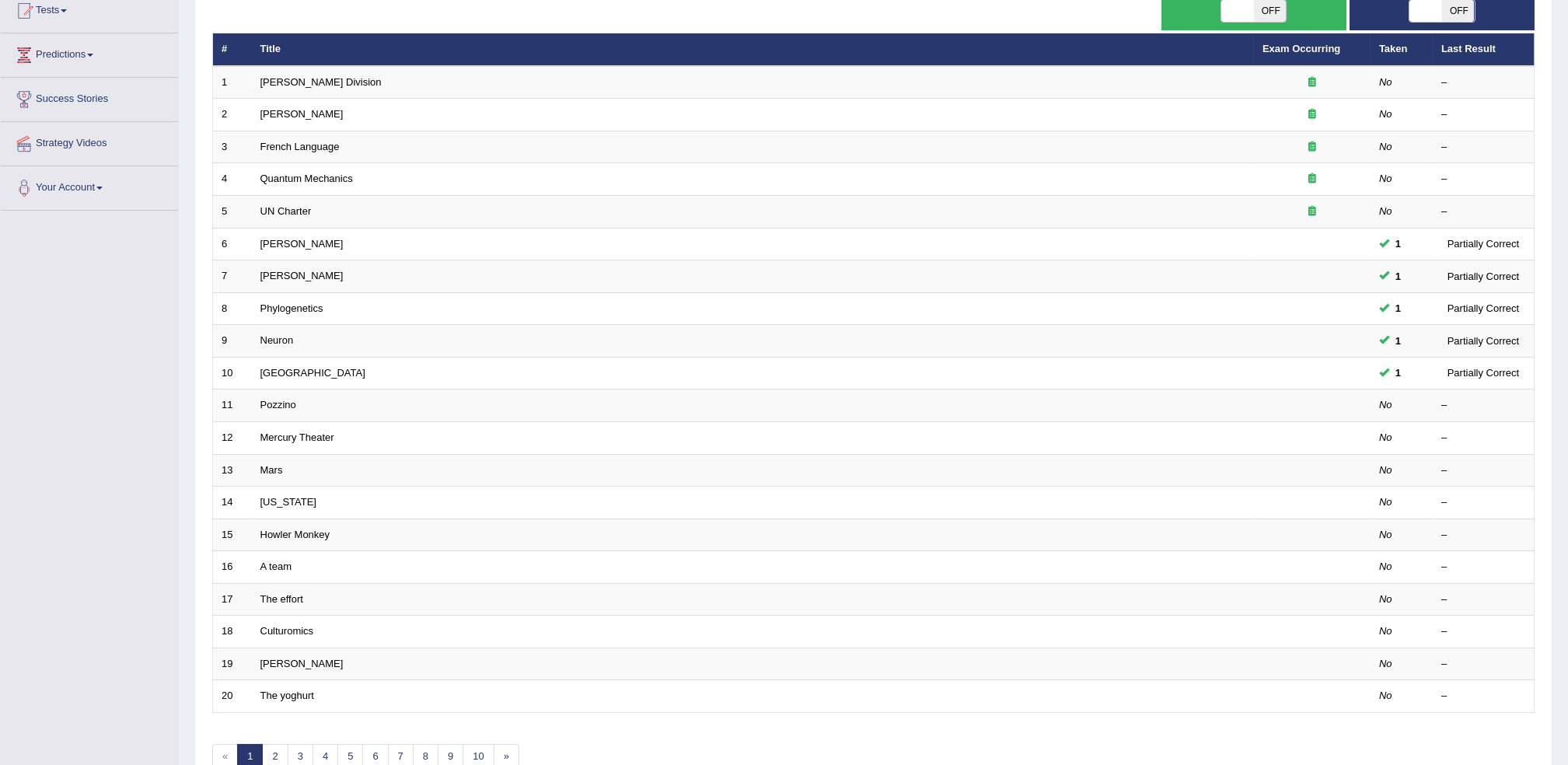
scroll to position [264, 0]
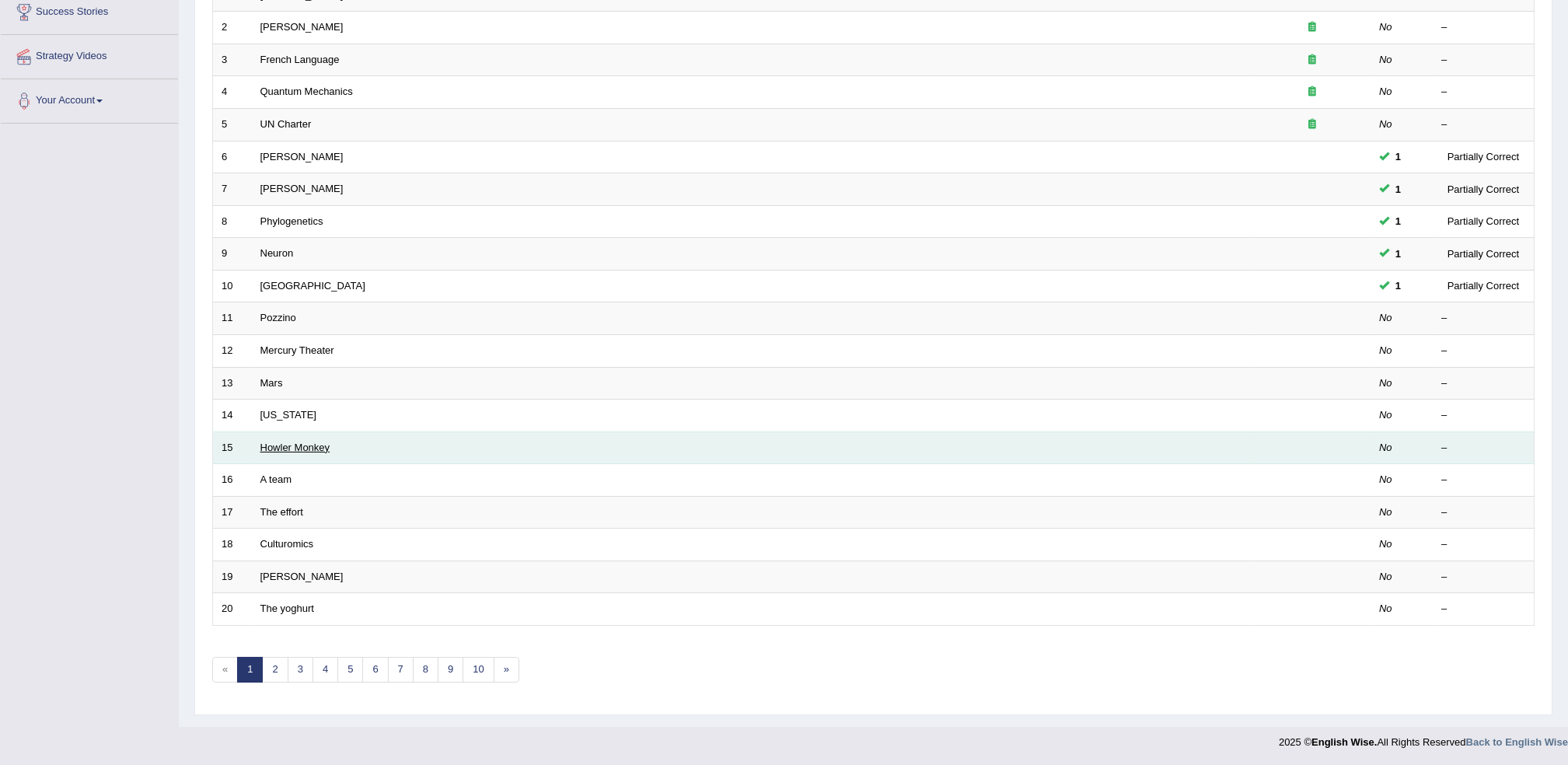
click at [270, 449] on link "Howler Monkey" at bounding box center [295, 448] width 70 height 12
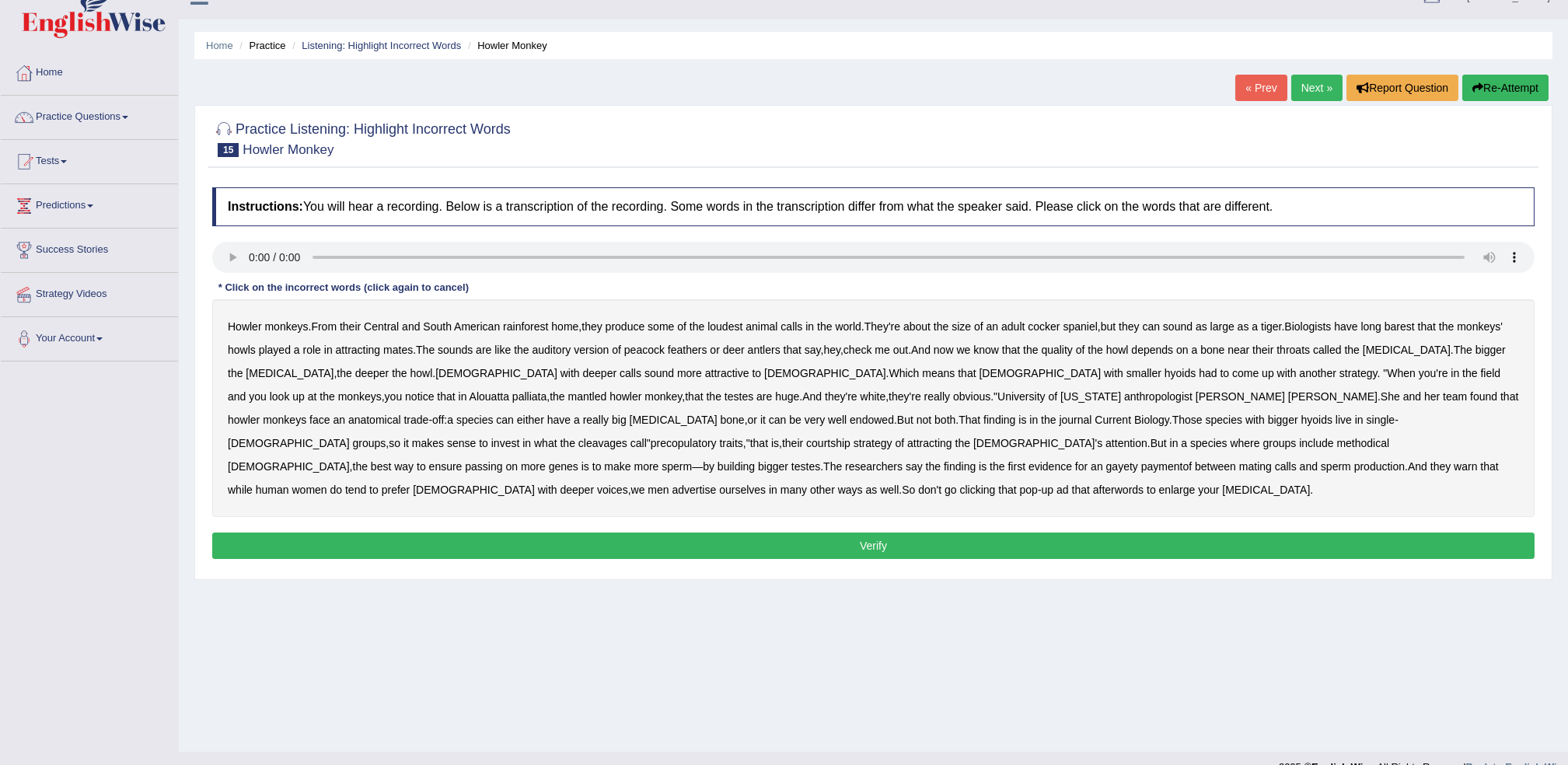
scroll to position [51, 0]
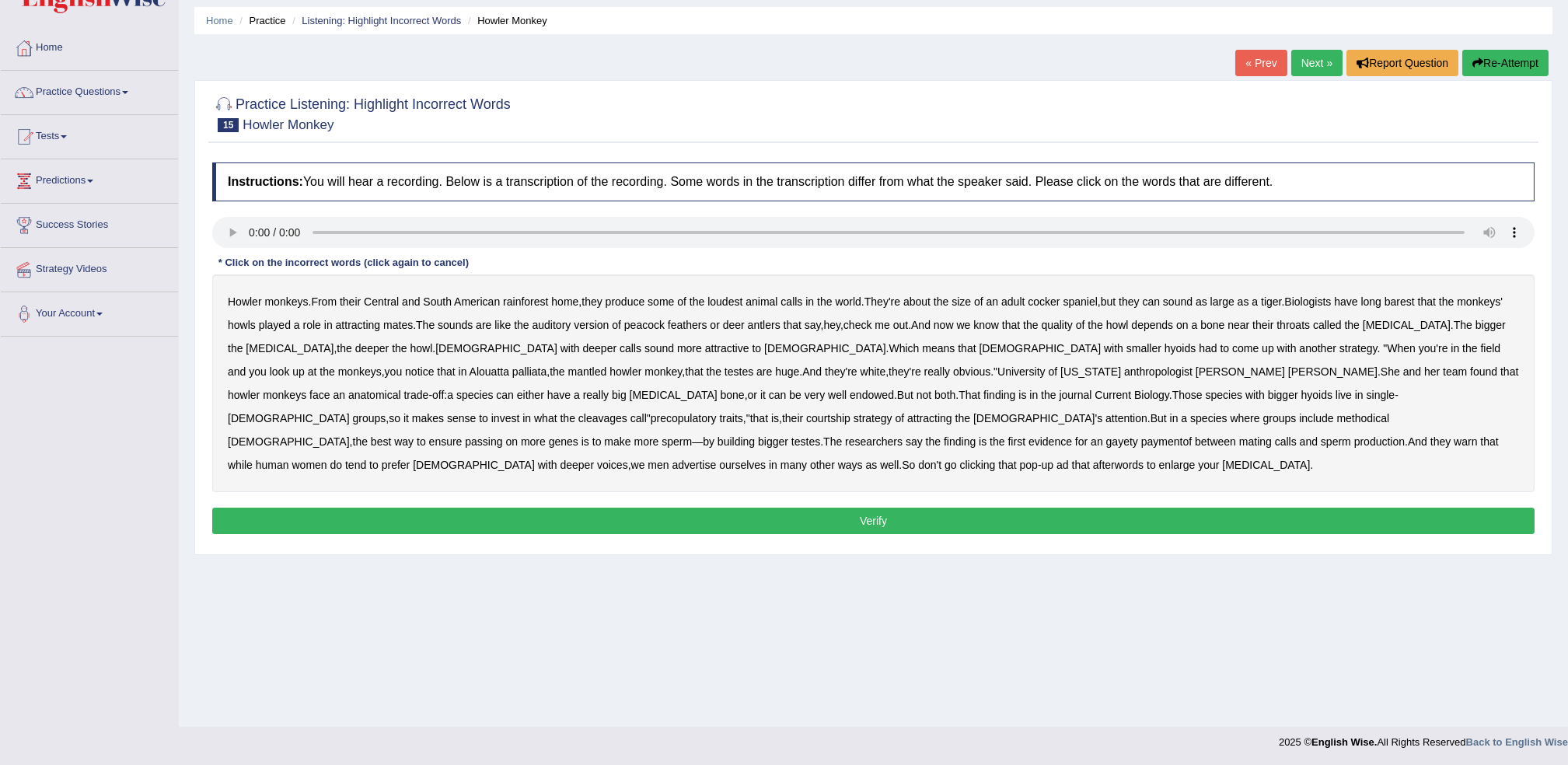
click at [247, 300] on b "Howler" at bounding box center [244, 302] width 34 height 12
click at [243, 306] on b "Howler" at bounding box center [244, 302] width 34 height 12
click at [627, 412] on b "cleavages" at bounding box center [602, 418] width 49 height 12
click at [528, 425] on div "Howler monkeys . From their Central and South American rainforest home , they p…" at bounding box center [873, 383] width 1322 height 218
click at [1336, 420] on b "methodical" at bounding box center [1363, 418] width 53 height 12
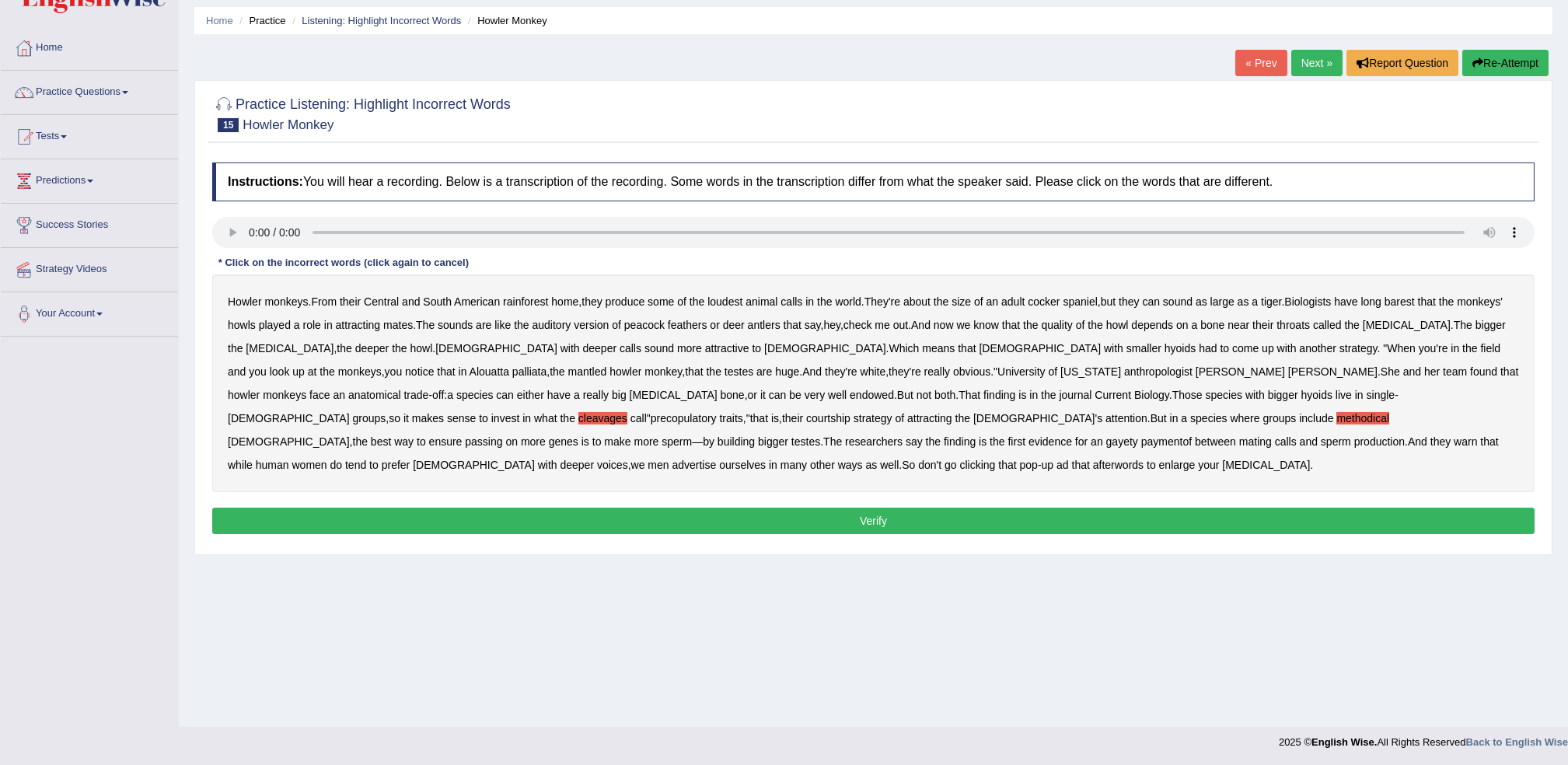
click at [1143, 459] on b "afterwords" at bounding box center [1117, 465] width 51 height 12
click at [572, 508] on button "Verify" at bounding box center [873, 521] width 1322 height 27
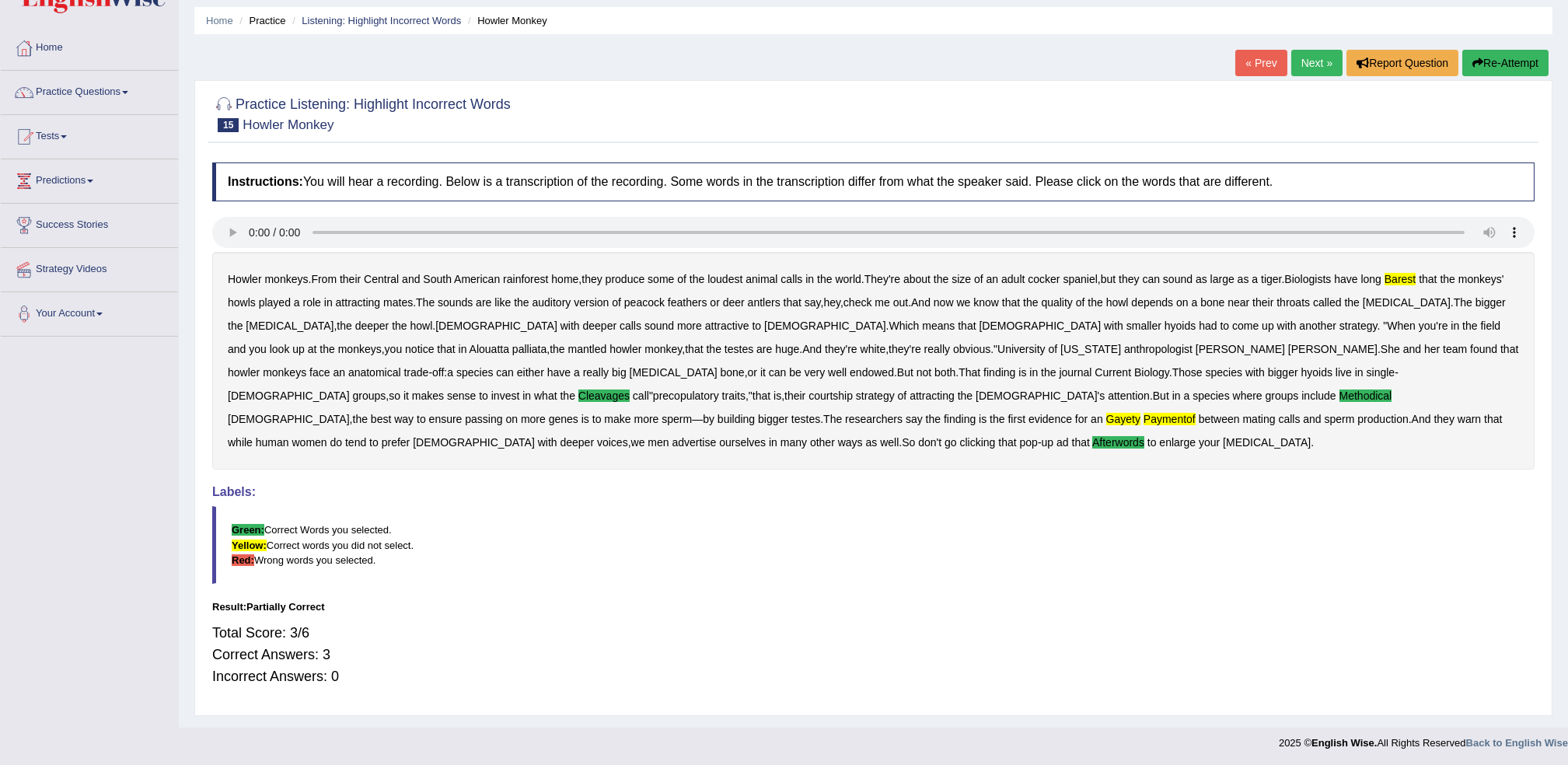
click at [1310, 65] on link "Next »" at bounding box center [1317, 63] width 51 height 27
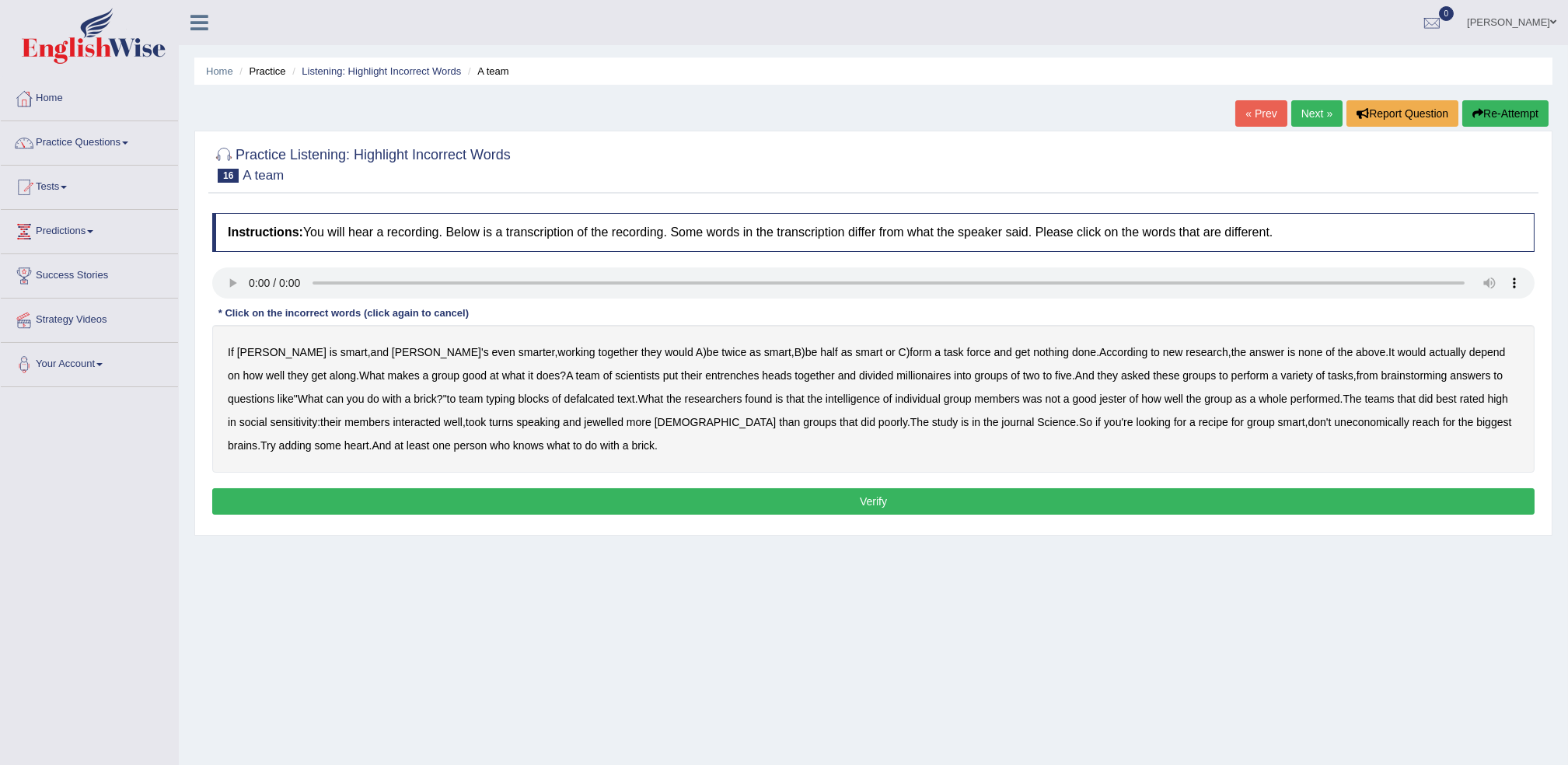
drag, startPoint x: 648, startPoint y: 378, endPoint x: 655, endPoint y: 374, distance: 8.1
click at [705, 377] on b "entrenches" at bounding box center [731, 375] width 54 height 12
click at [564, 399] on b "defalcated" at bounding box center [589, 399] width 51 height 12
click at [1100, 399] on b "jester" at bounding box center [1113, 399] width 27 height 12
click at [584, 423] on b "jewelled" at bounding box center [604, 422] width 40 height 12
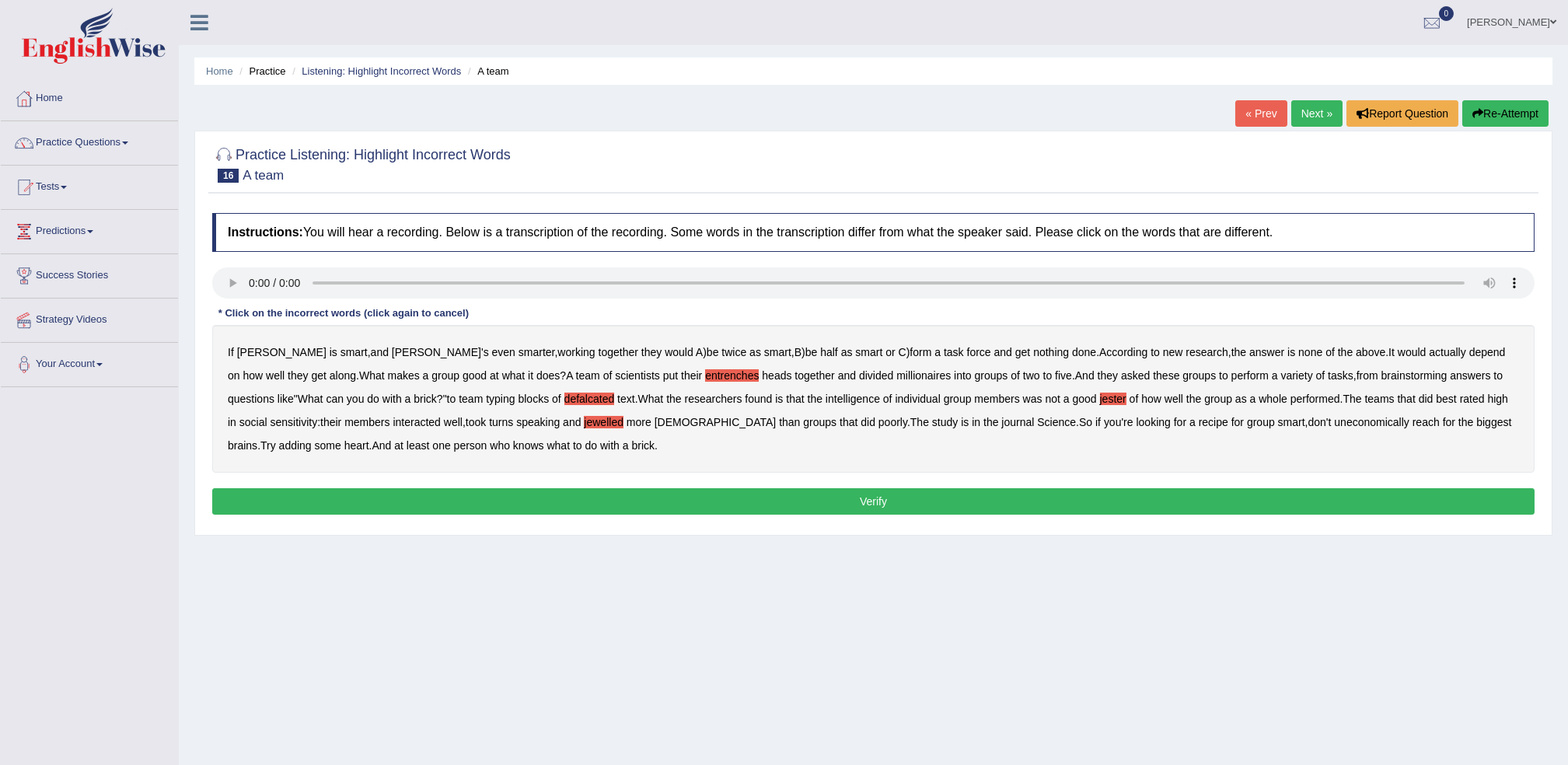
click at [1334, 425] on b "uneconomically" at bounding box center [1371, 422] width 75 height 12
click at [422, 493] on button "Verify" at bounding box center [873, 501] width 1322 height 27
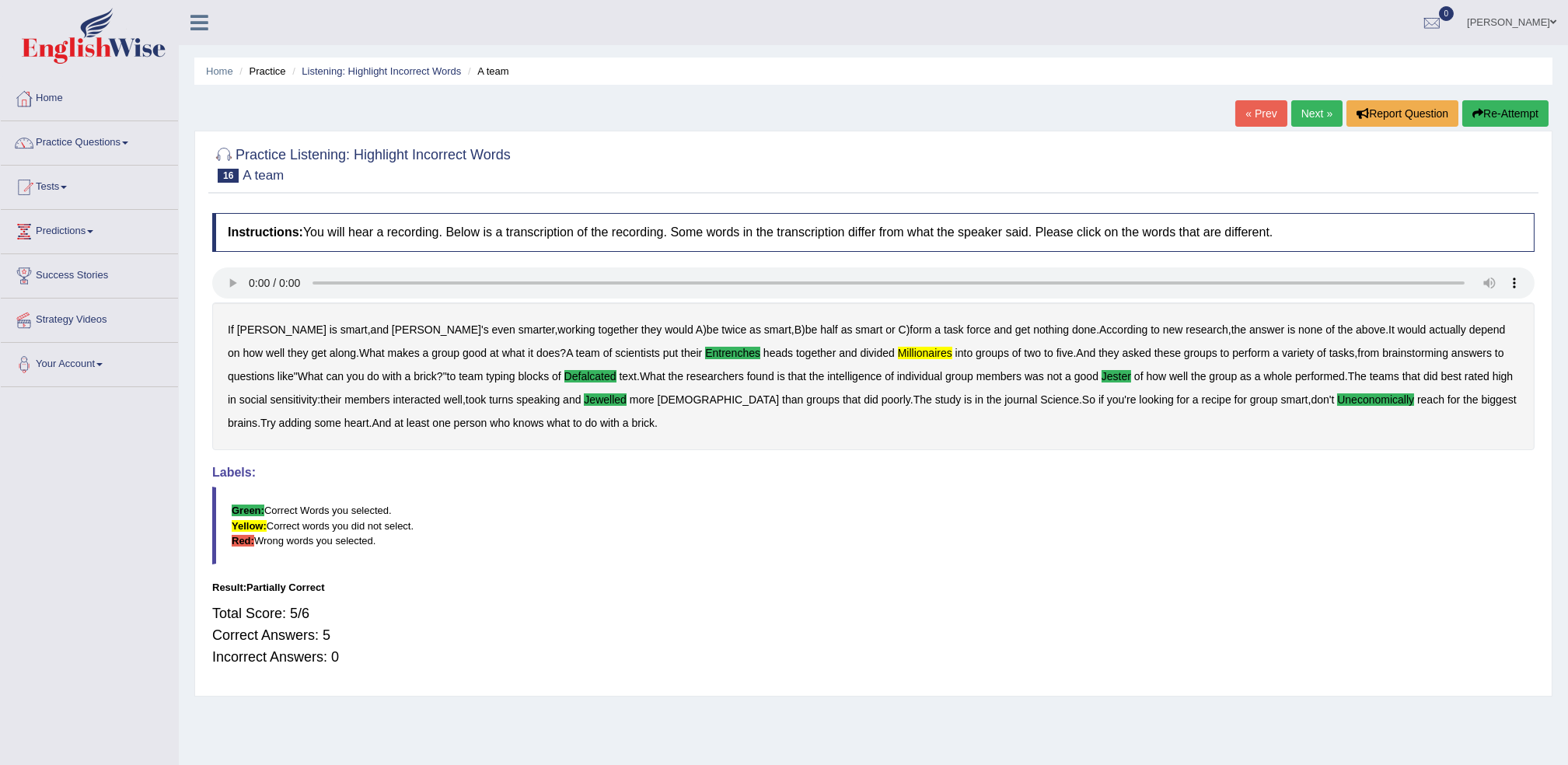
click at [1325, 116] on link "Next »" at bounding box center [1317, 114] width 51 height 27
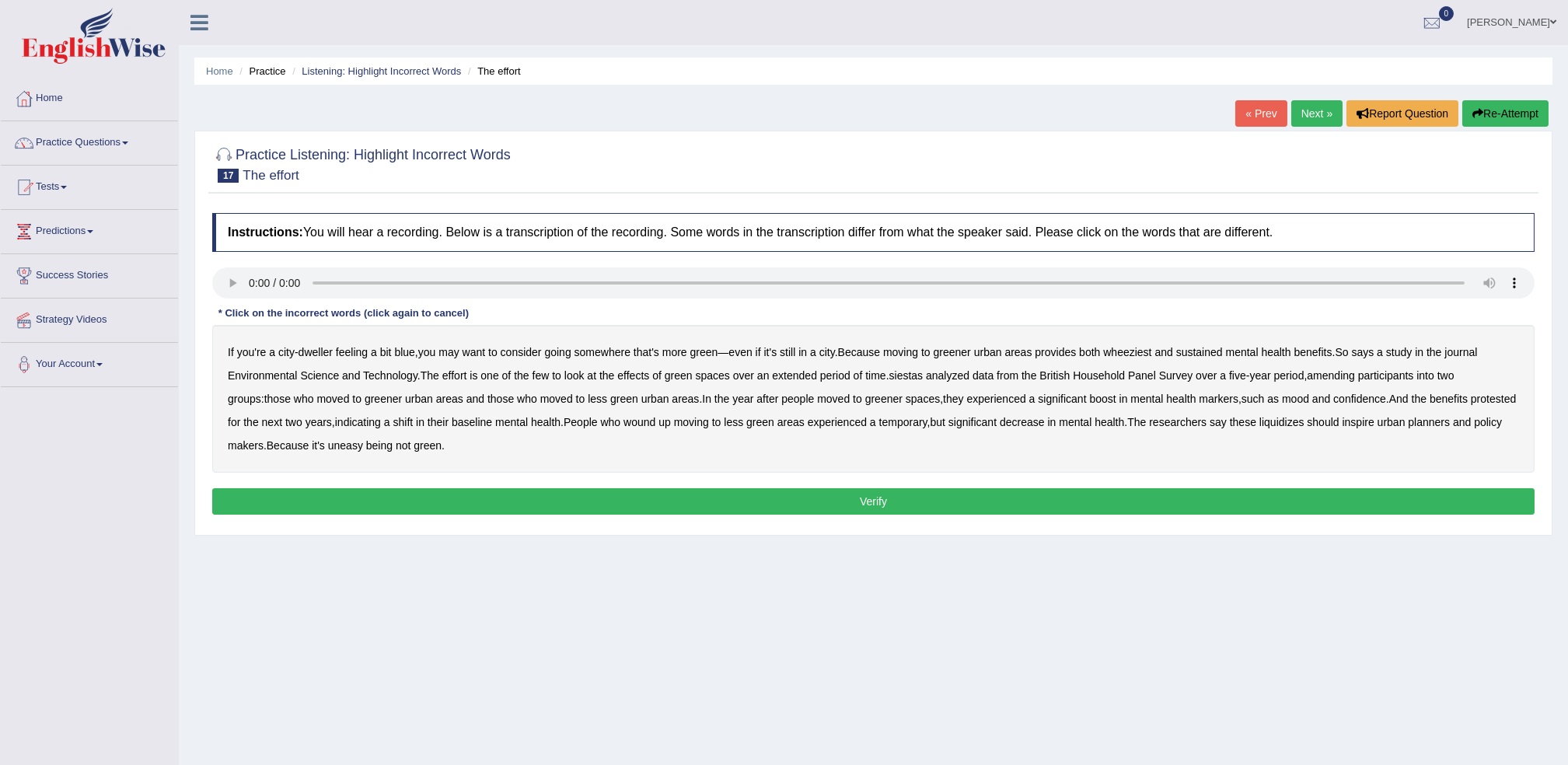
click at [1329, 119] on link "Next »" at bounding box center [1317, 114] width 51 height 27
click at [1311, 115] on link "Next »" at bounding box center [1317, 114] width 51 height 27
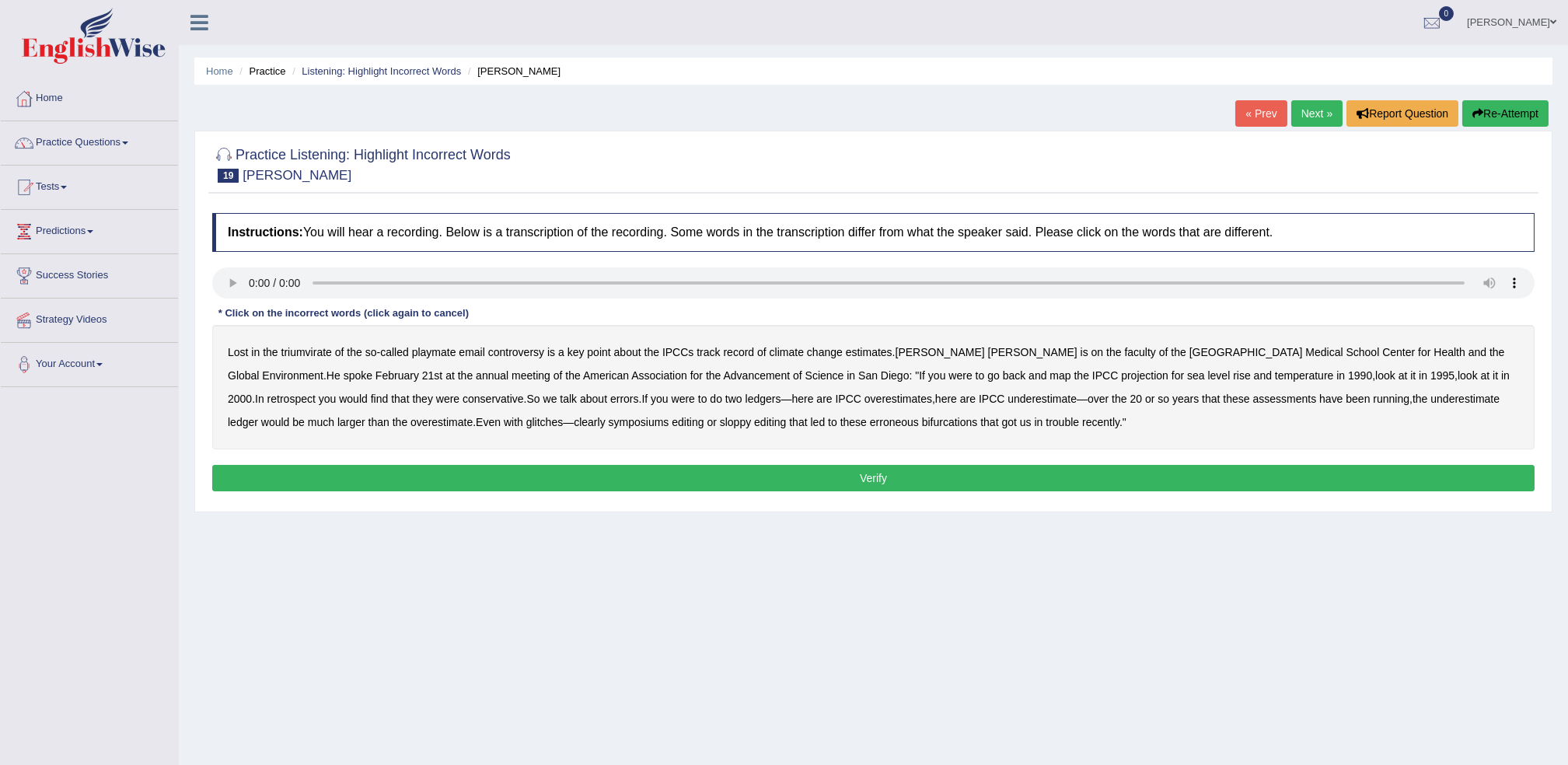
click at [1278, 114] on link "« Prev" at bounding box center [1261, 114] width 51 height 27
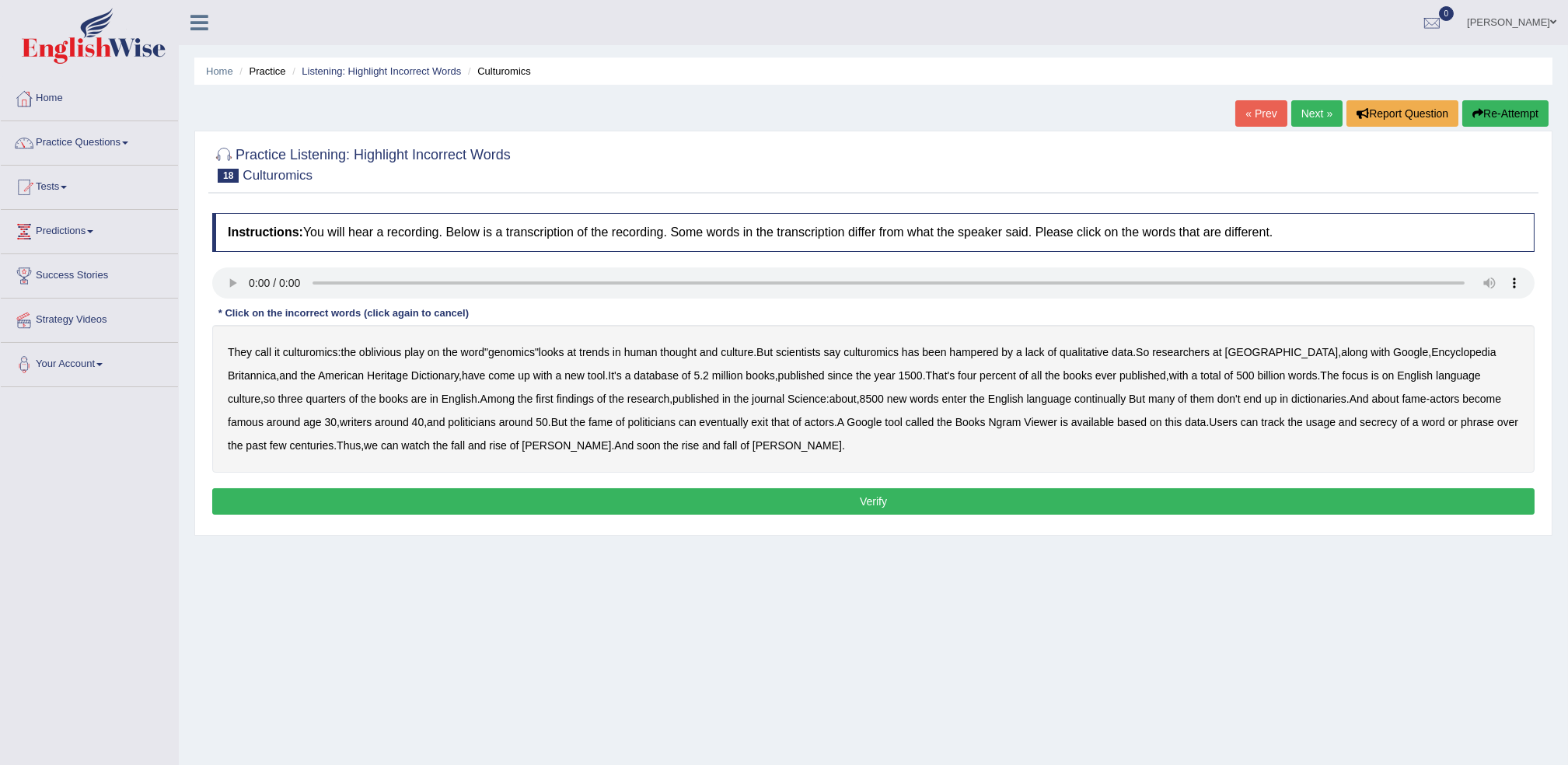
click at [1038, 408] on div "They call it culturomics : the oblivious play on the word " genomics " looks at…" at bounding box center [873, 399] width 1322 height 148
click at [1074, 405] on b "continually" at bounding box center [1100, 399] width 51 height 12
click at [751, 423] on b "exit" at bounding box center [760, 422] width 17 height 12
click at [1359, 424] on b "secrecy" at bounding box center [1377, 422] width 37 height 12
click at [668, 501] on button "Verify" at bounding box center [873, 501] width 1322 height 27
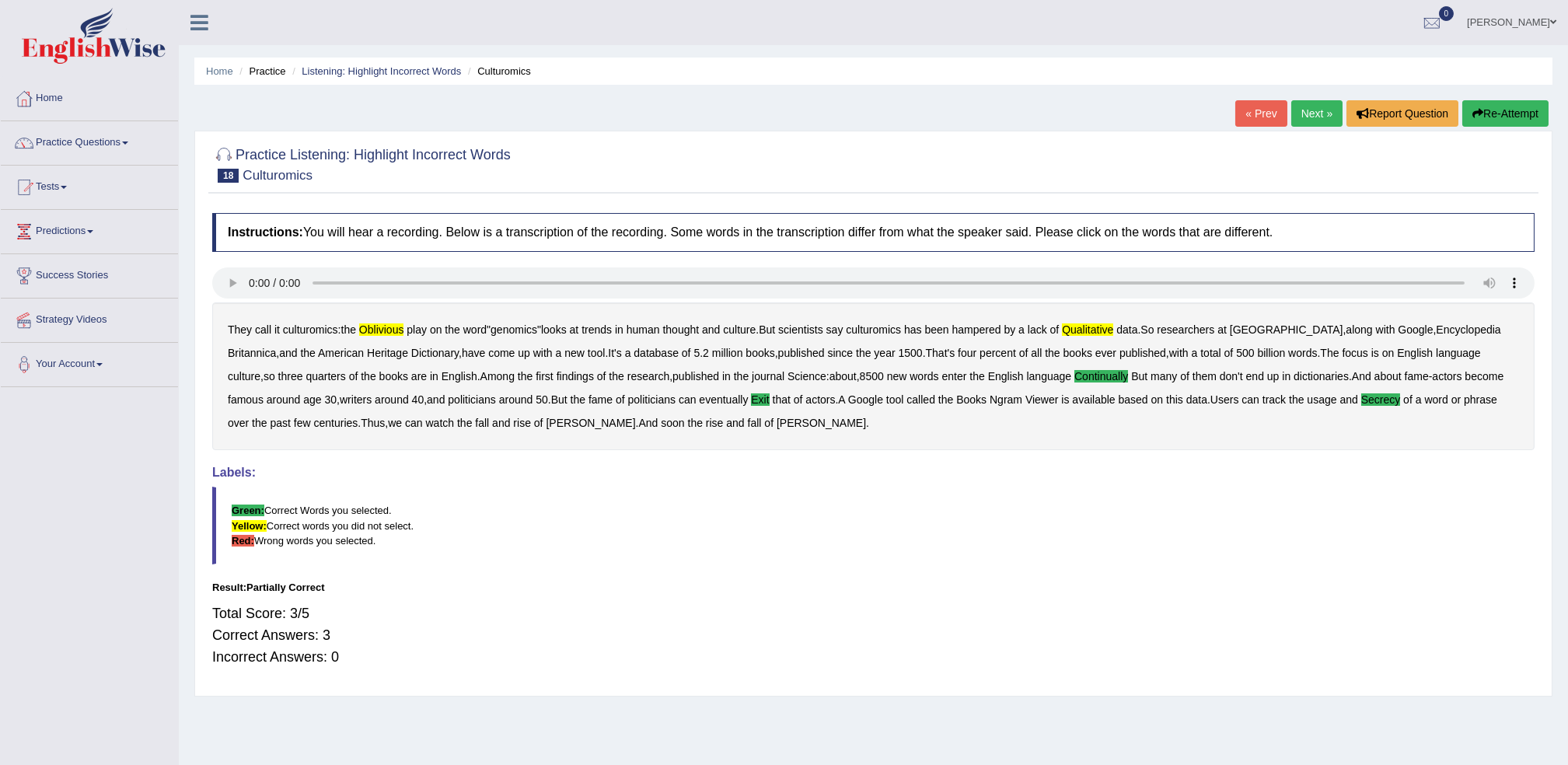
click at [1319, 114] on link "Next »" at bounding box center [1317, 114] width 51 height 27
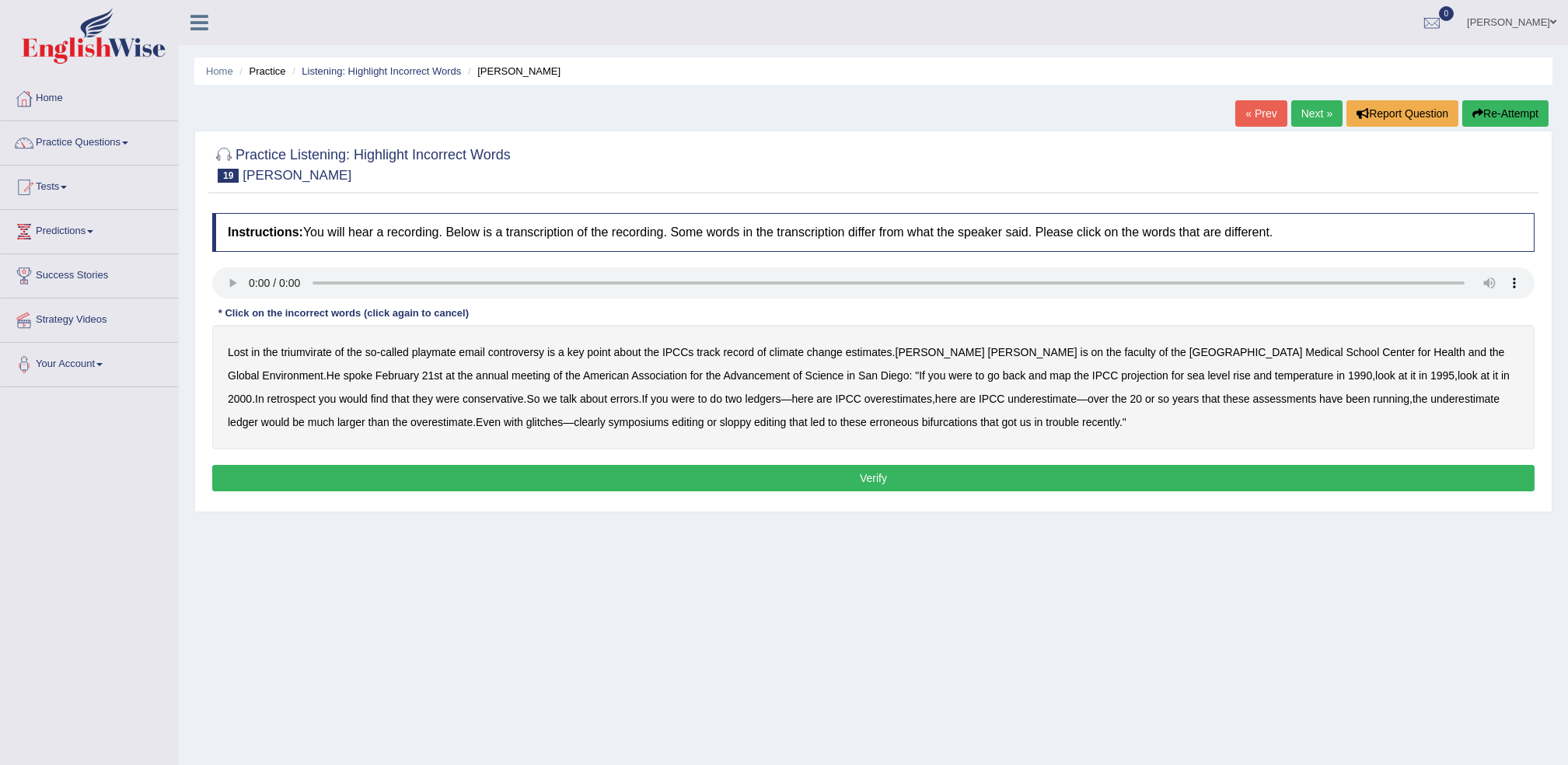
click at [1305, 109] on link "Next »" at bounding box center [1317, 114] width 51 height 27
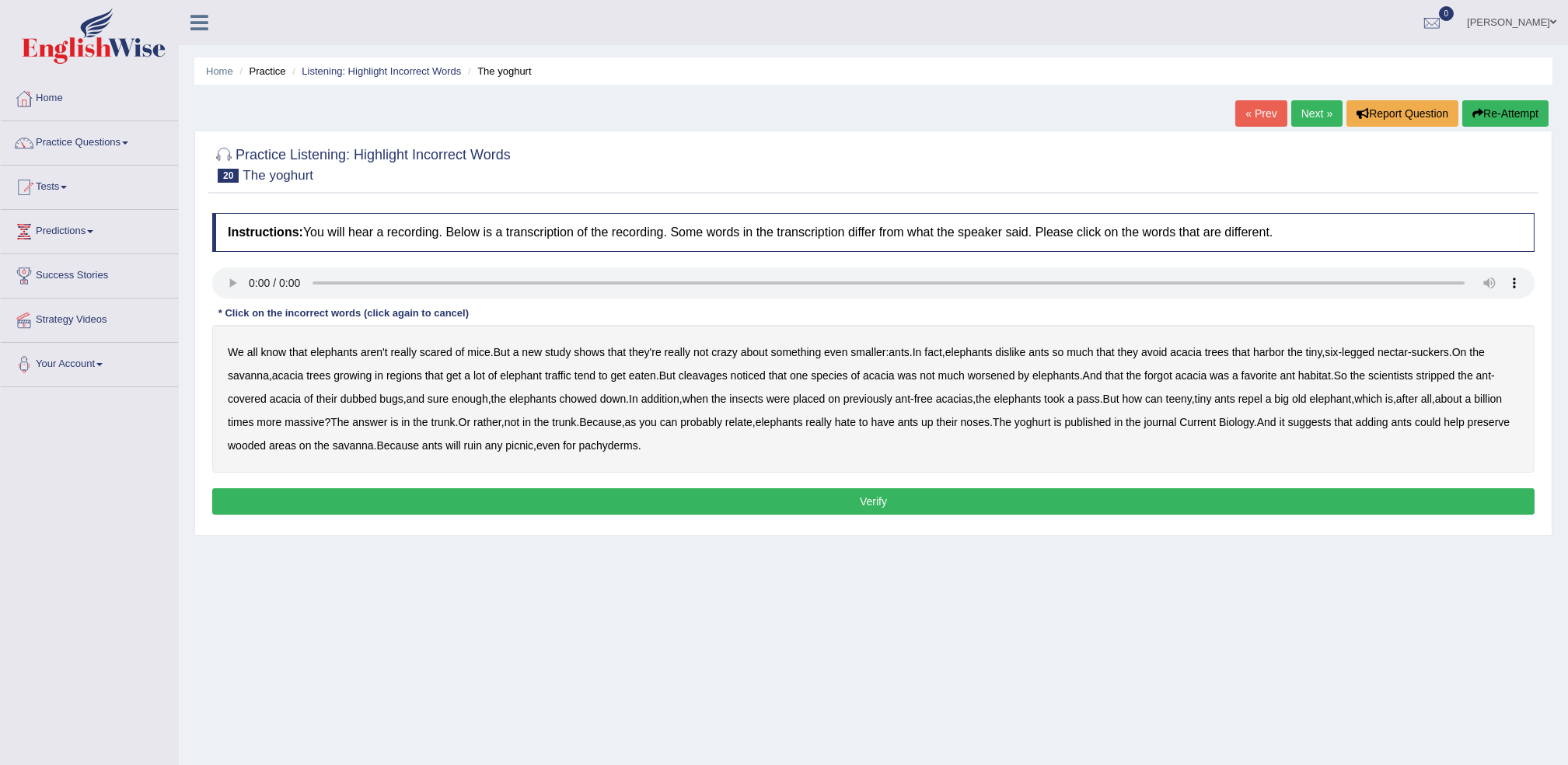
click at [1306, 104] on link "Next »" at bounding box center [1317, 114] width 51 height 27
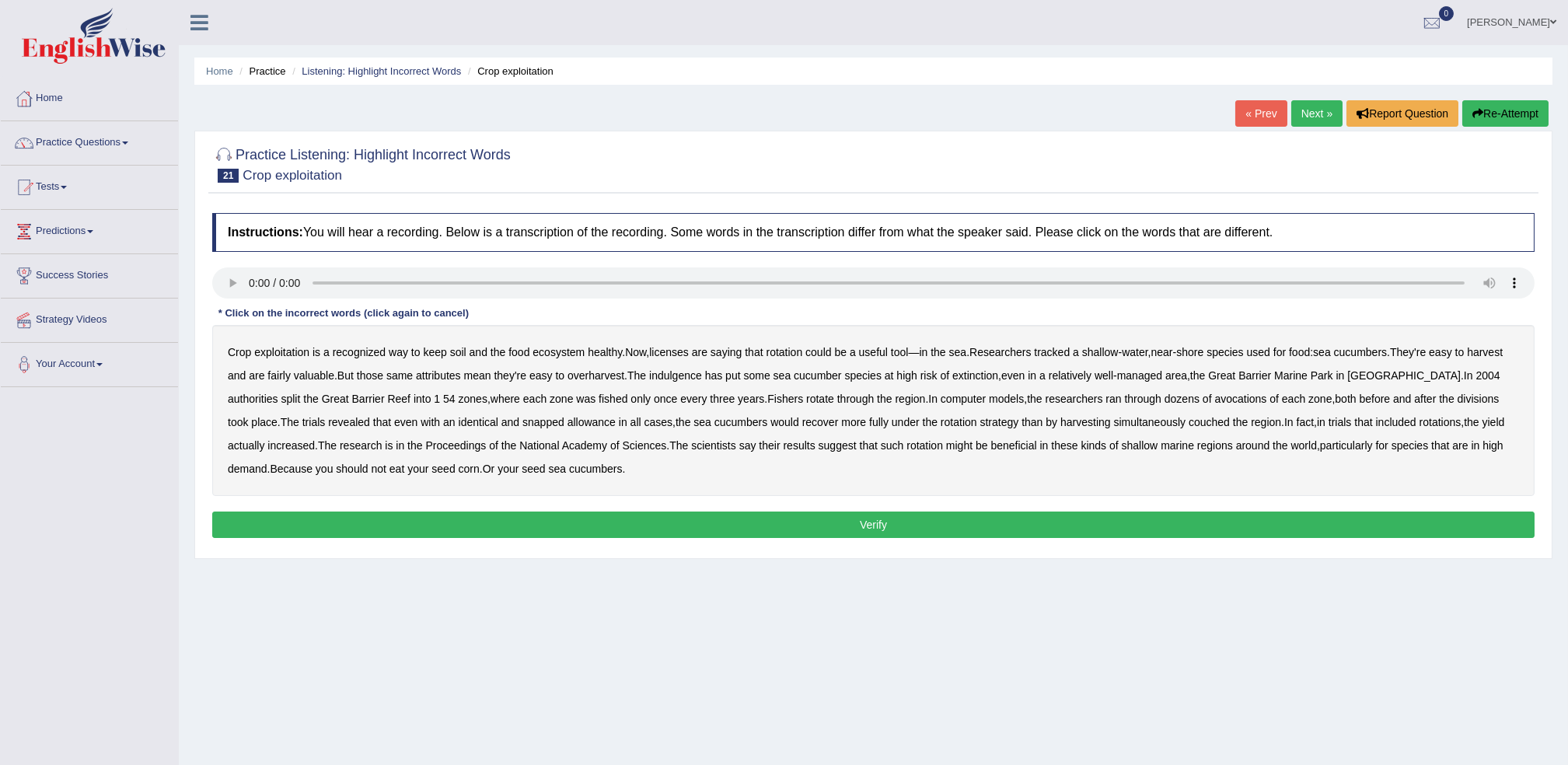
click at [678, 357] on b "licenses" at bounding box center [669, 352] width 40 height 12
click at [704, 385] on div "Crop exploitation is a recognized way to keep soil and the food ecosystem healt…" at bounding box center [873, 410] width 1322 height 171
click at [693, 385] on div "Crop exploitation is a recognized way to keep soil and the food ecosystem healt…" at bounding box center [873, 410] width 1322 height 171
click at [689, 380] on b "indulgence" at bounding box center [676, 375] width 53 height 12
click at [1182, 405] on div "Crop exploitation is a recognized way to keep soil and the food ecosystem healt…" at bounding box center [873, 410] width 1322 height 171
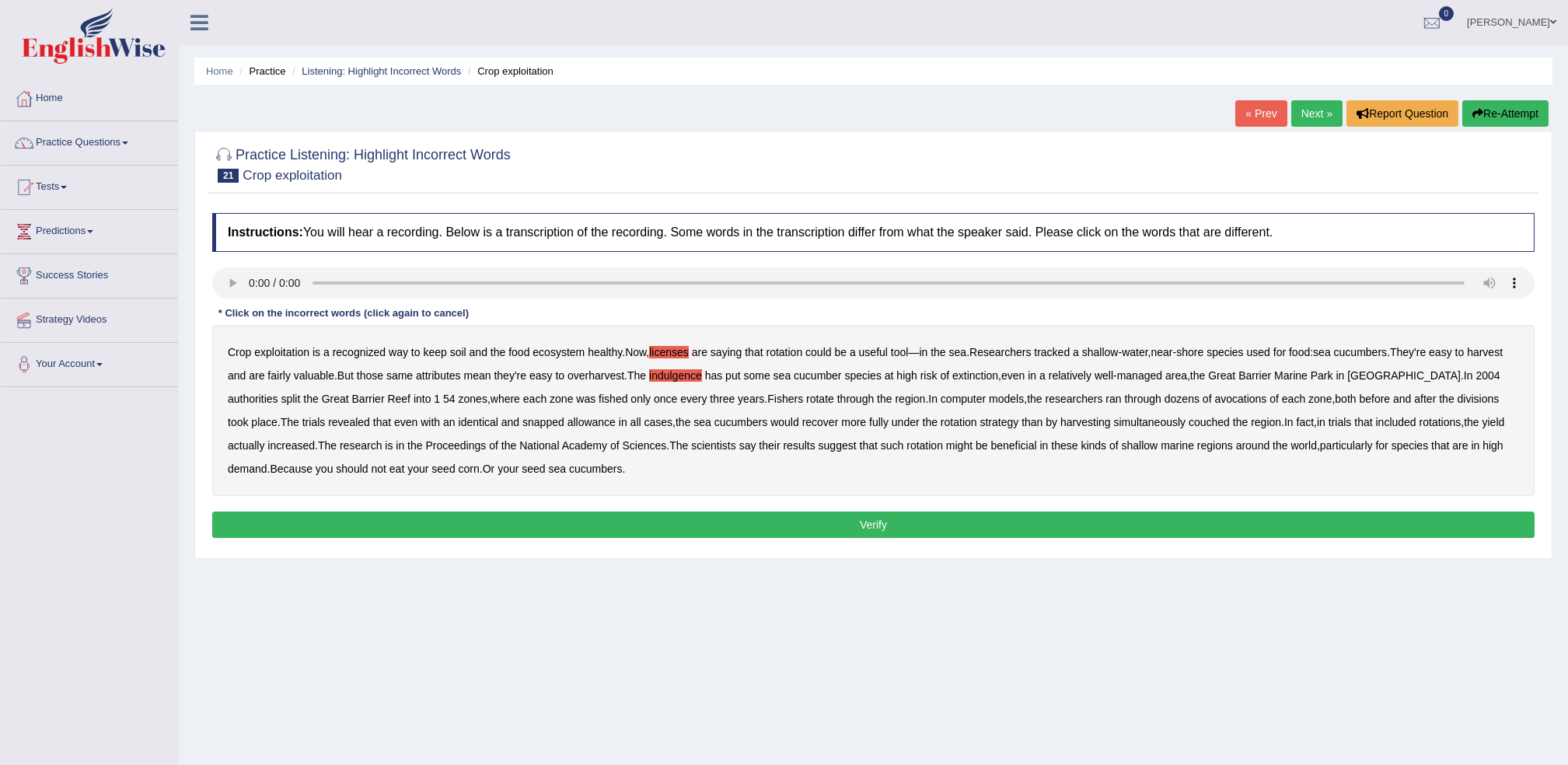
click at [1214, 400] on b "avocations" at bounding box center [1240, 399] width 52 height 12
click at [523, 420] on b "snapped" at bounding box center [543, 422] width 42 height 12
click at [552, 527] on button "Verify" at bounding box center [873, 525] width 1322 height 27
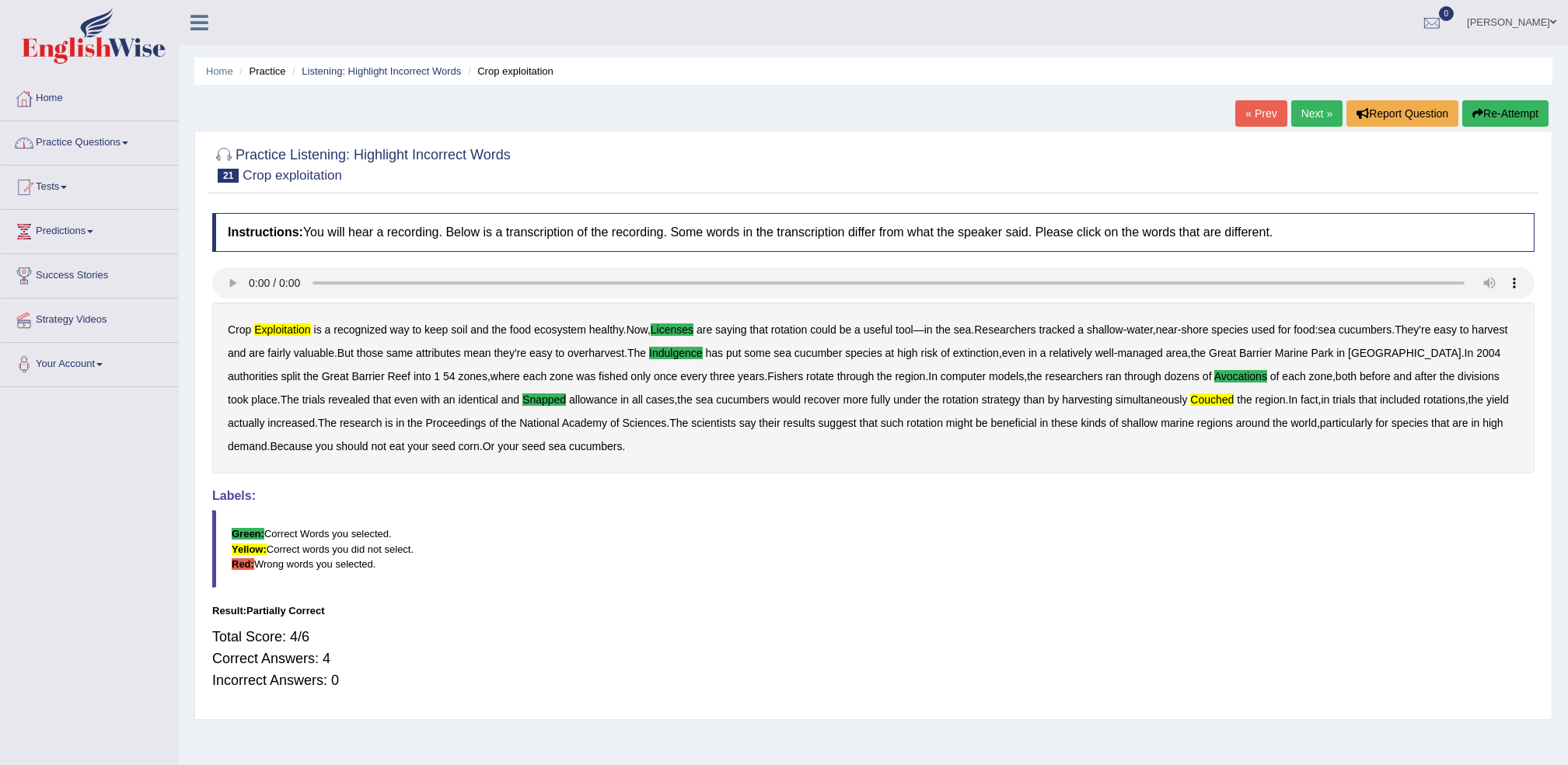
click at [92, 157] on link "Practice Questions" at bounding box center [89, 140] width 177 height 39
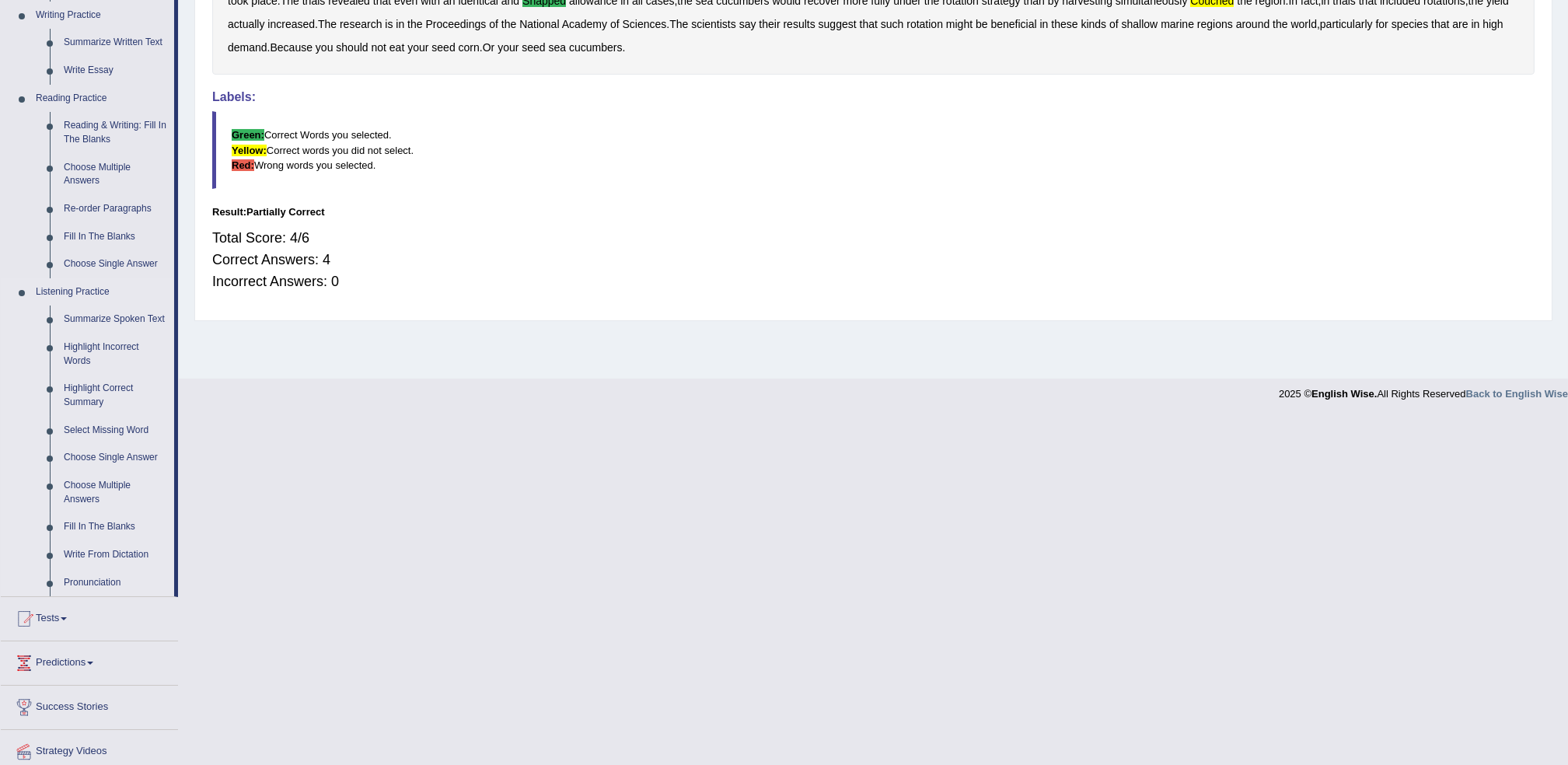
scroll to position [414, 0]
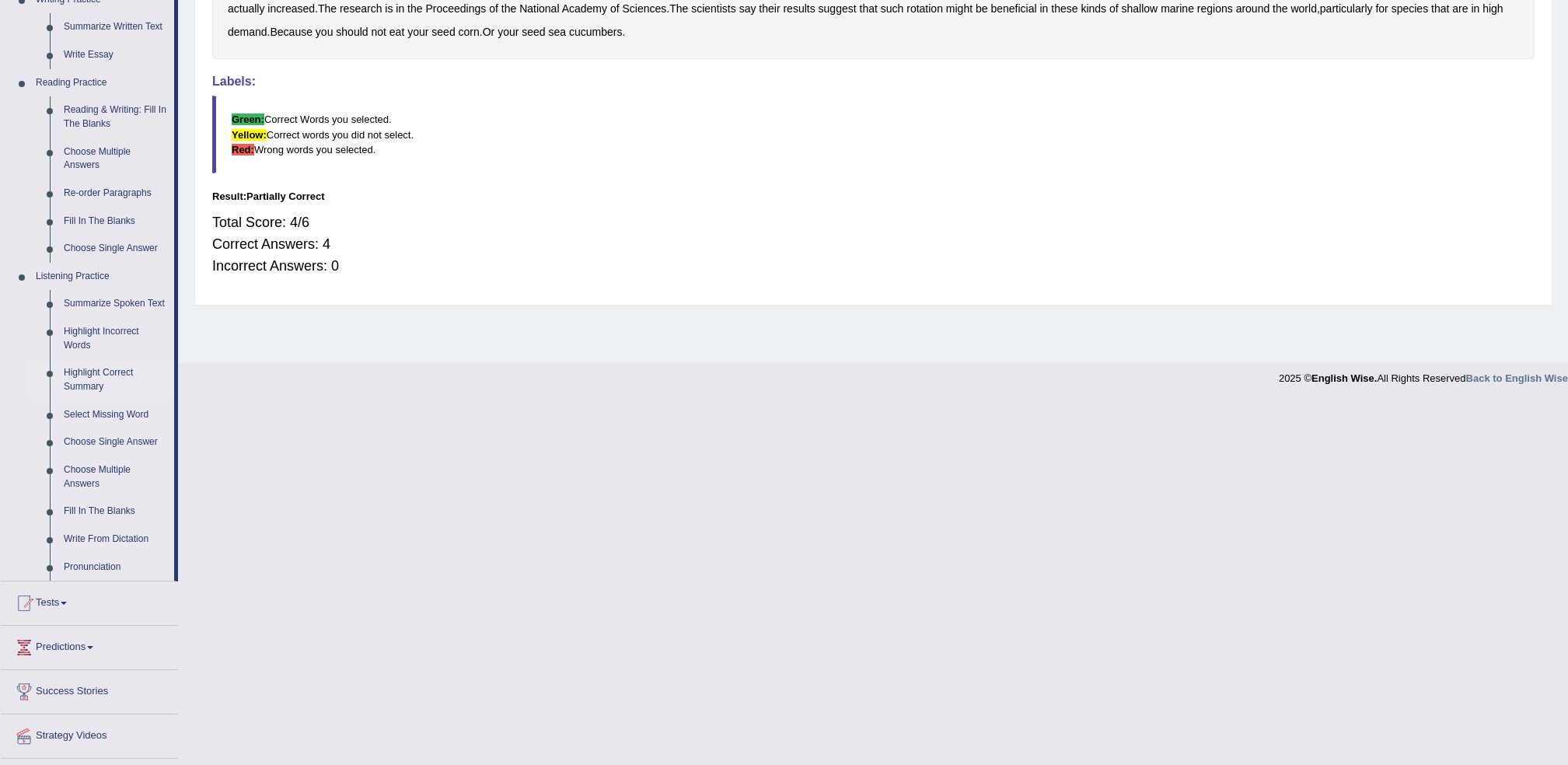
click at [70, 374] on link "Highlight Correct Summary" at bounding box center [116, 380] width 118 height 41
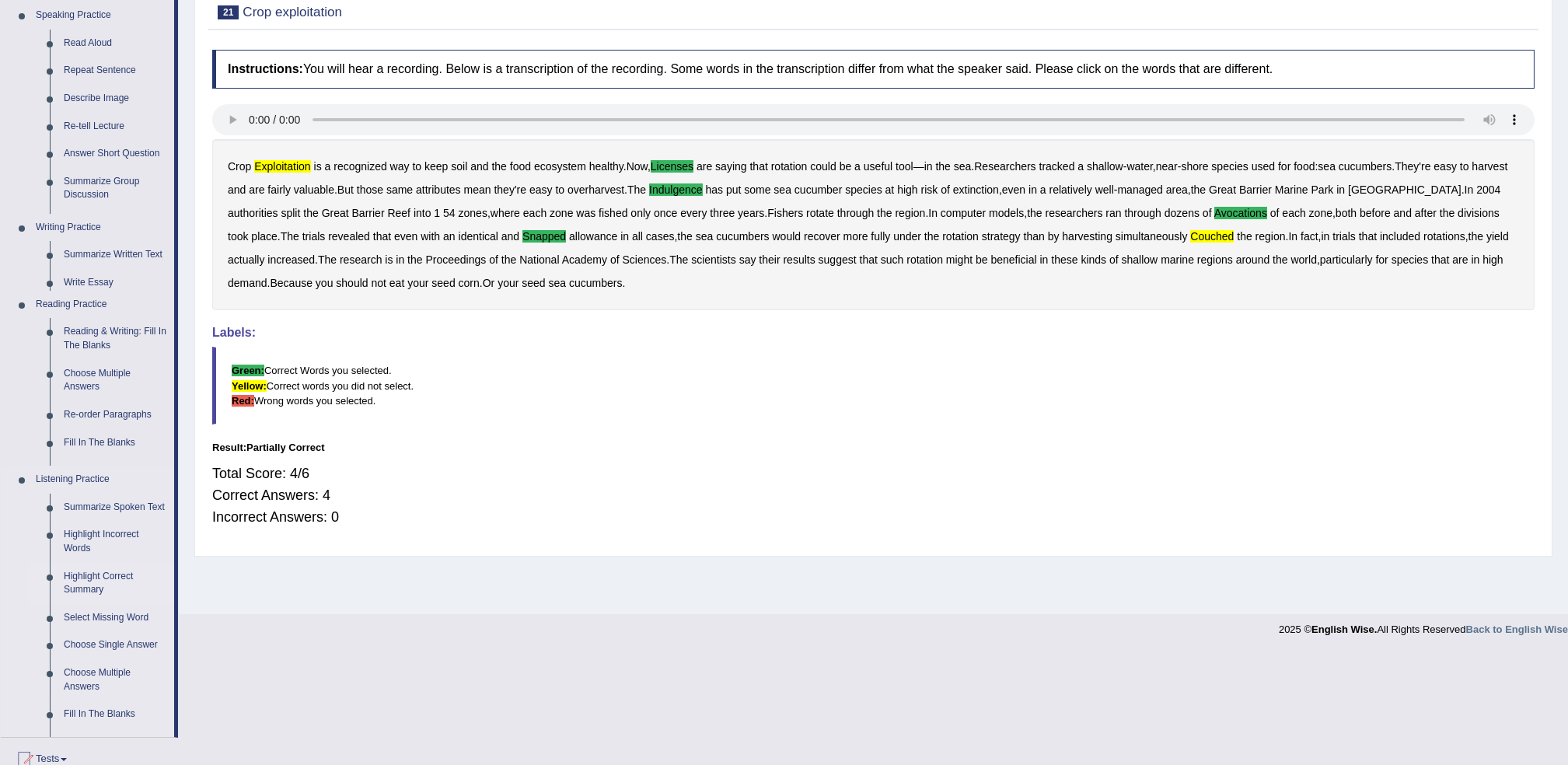
scroll to position [51, 0]
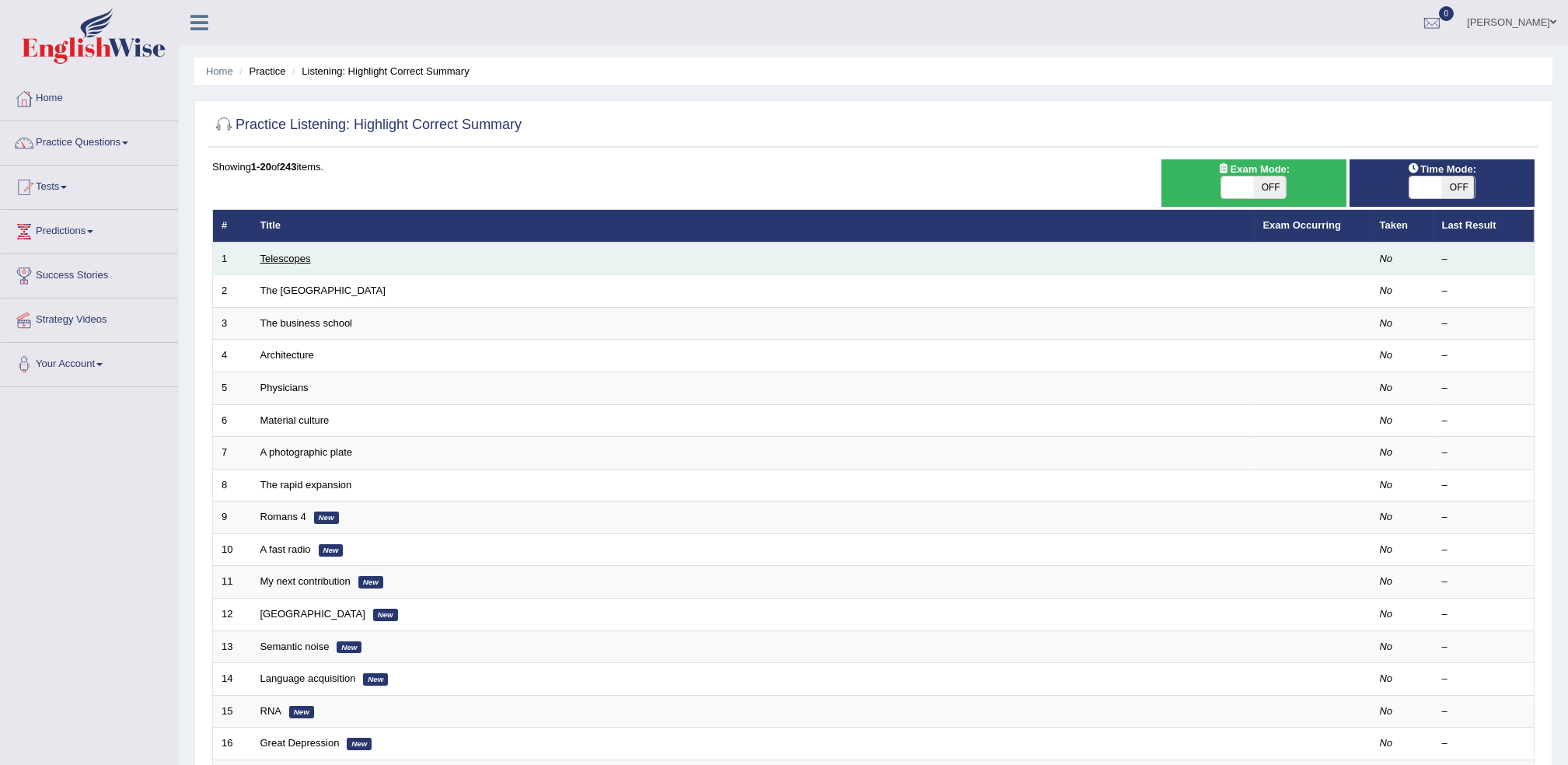
click at [298, 255] on link "Telescopes" at bounding box center [285, 259] width 51 height 12
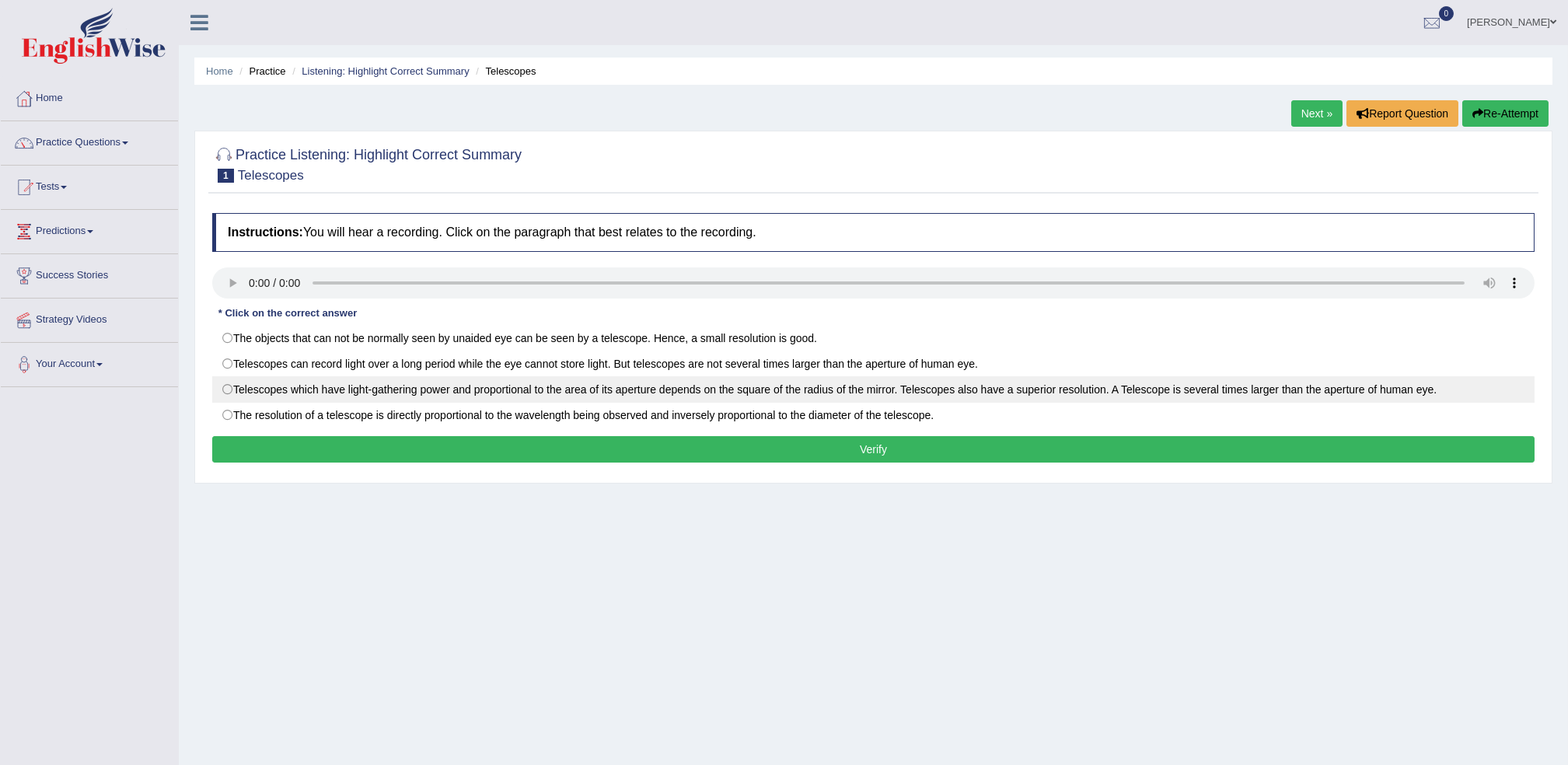
click at [229, 398] on label "Telescopes which have light-gathering power and proportional to the area of its…" at bounding box center [873, 390] width 1322 height 27
radio input "true"
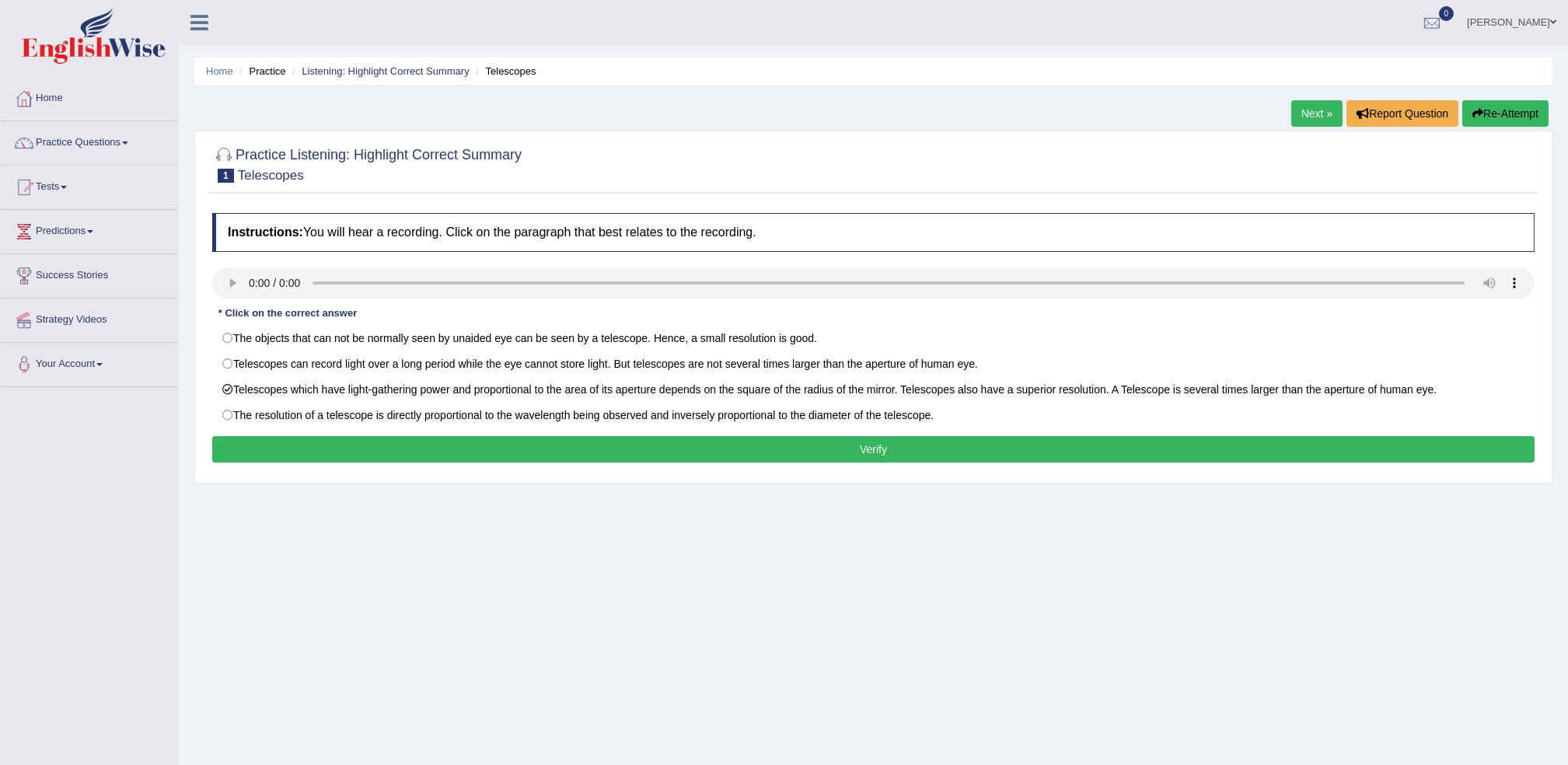
click at [565, 456] on button "Verify" at bounding box center [873, 449] width 1322 height 27
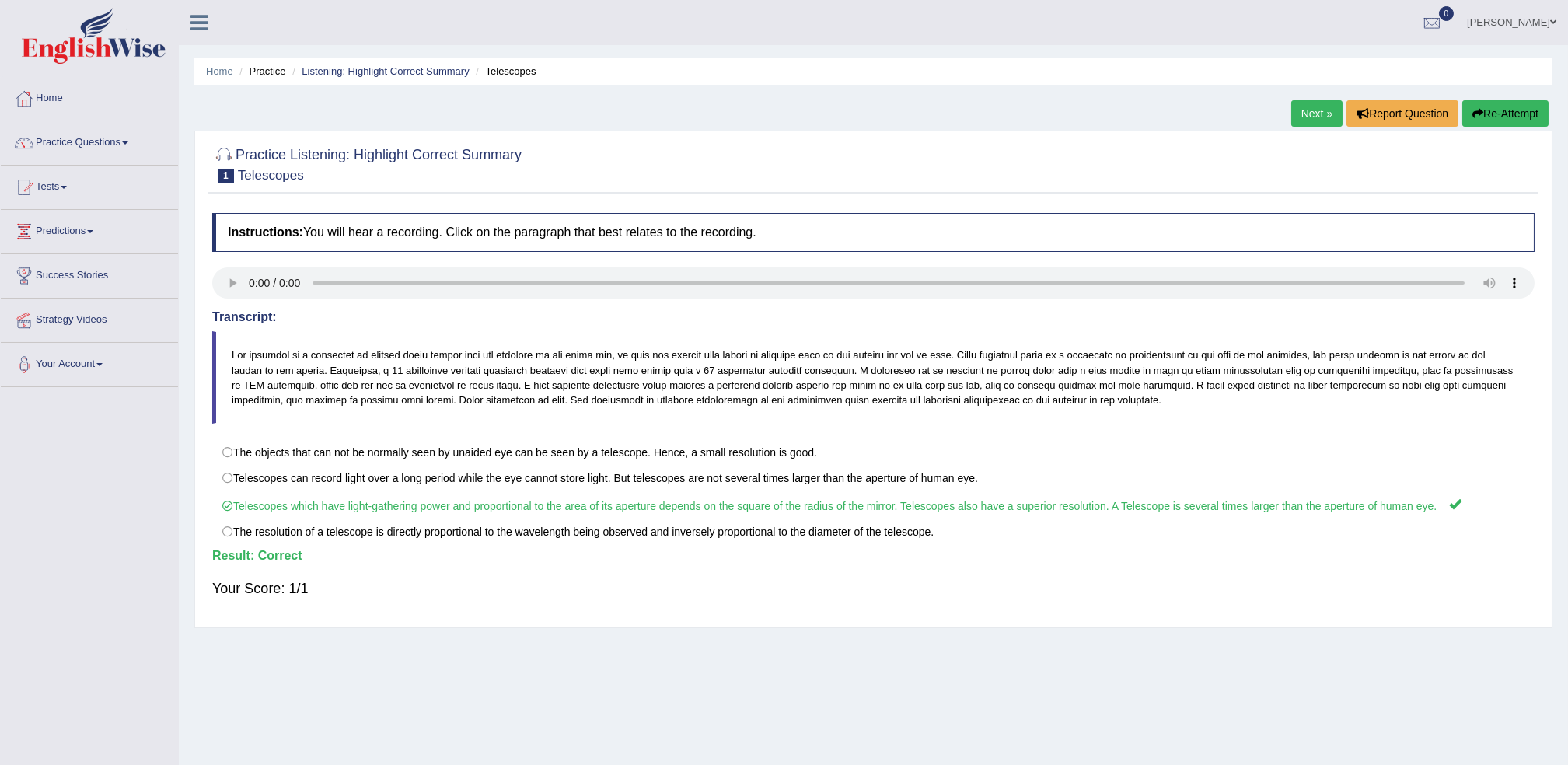
click at [1319, 120] on link "Next »" at bounding box center [1317, 114] width 51 height 27
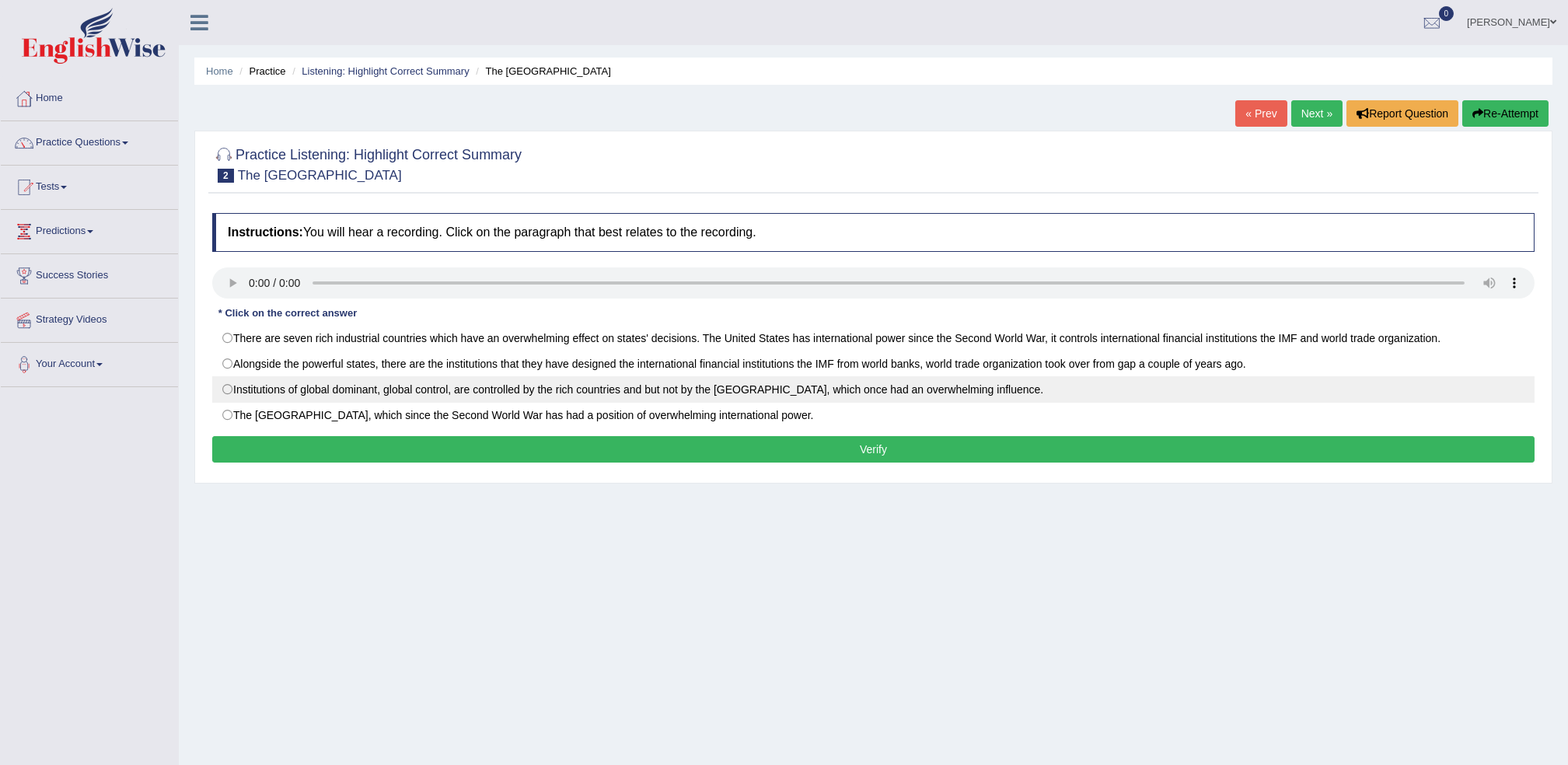
click at [226, 390] on label "Institutions of global dominant, global control, are controlled by the rich cou…" at bounding box center [873, 390] width 1322 height 27
radio input "true"
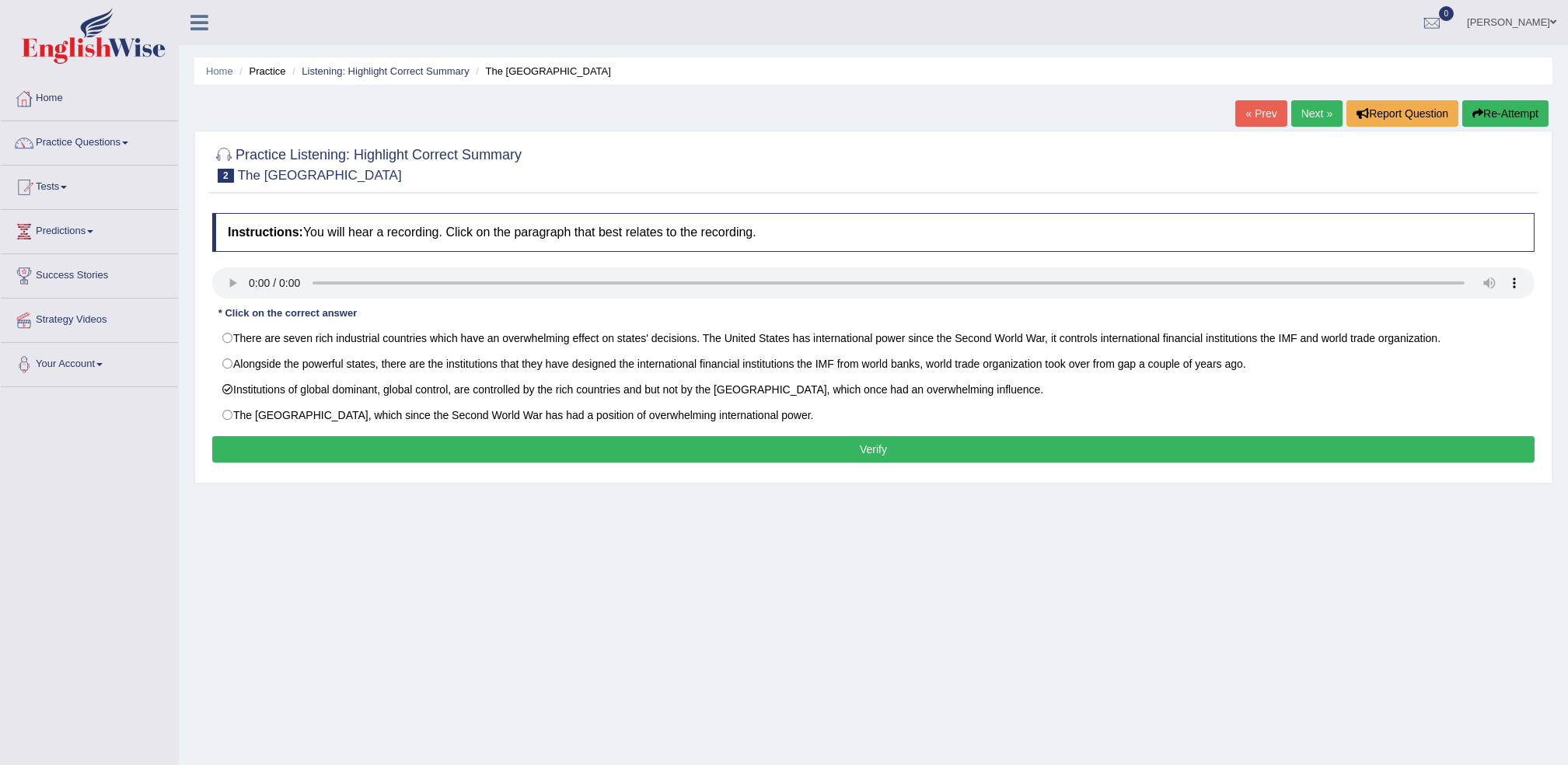
click at [269, 449] on button "Verify" at bounding box center [873, 449] width 1322 height 27
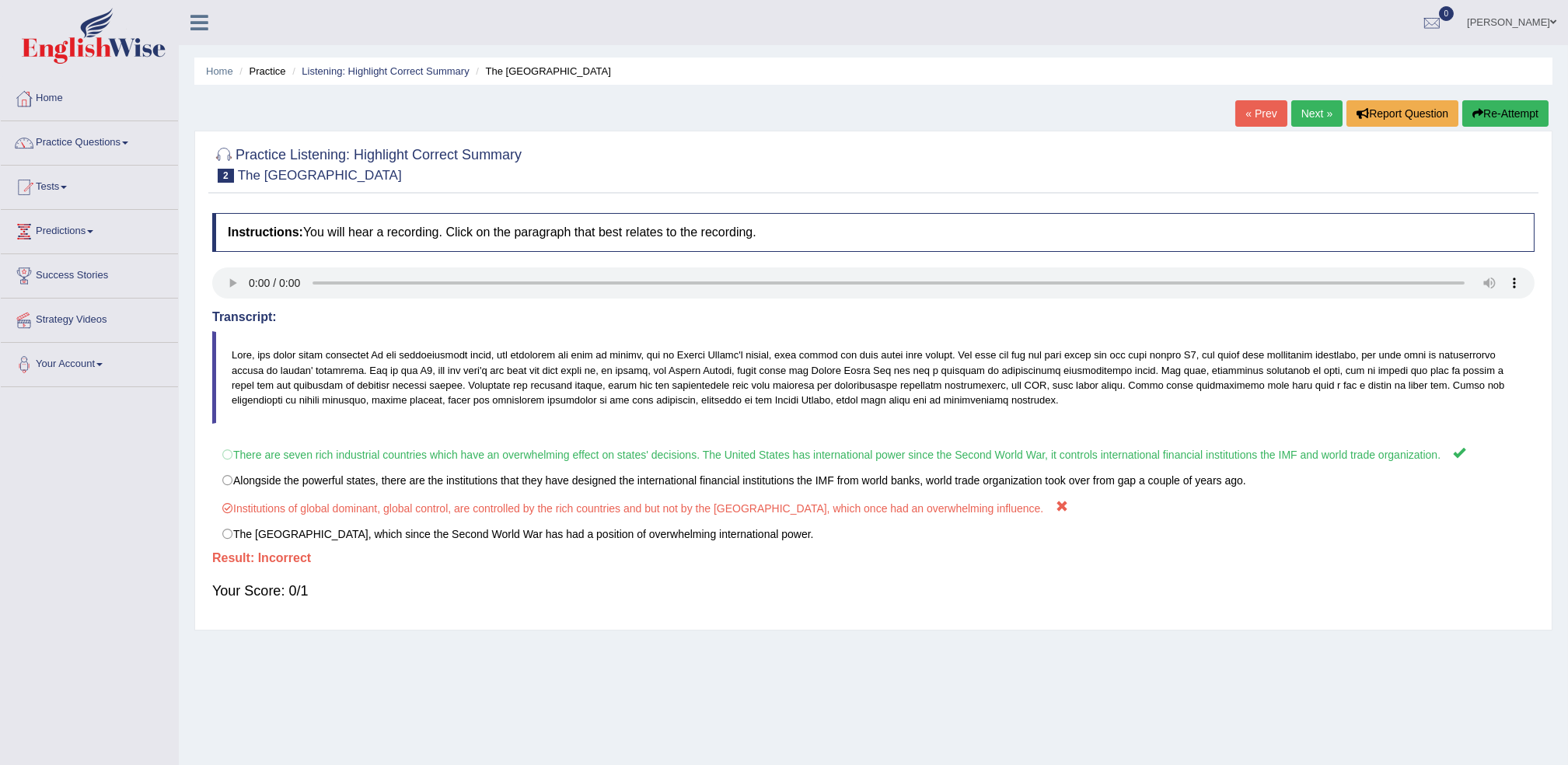
click at [1324, 119] on link "Next »" at bounding box center [1317, 114] width 51 height 27
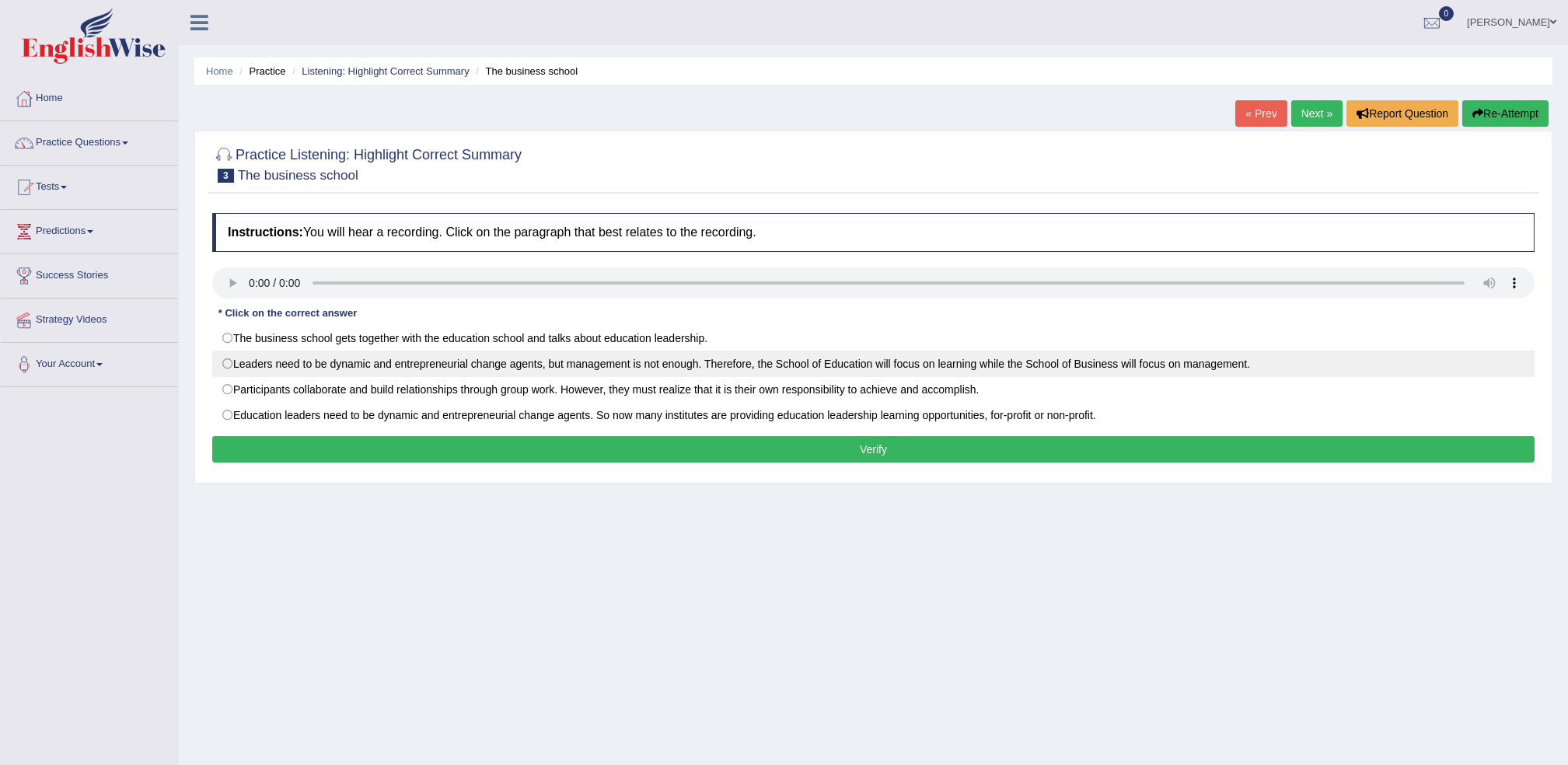
click at [268, 373] on label "Leaders need to be dynamic and entrepreneurial change agents, but management is…" at bounding box center [873, 364] width 1322 height 27
radio input "true"
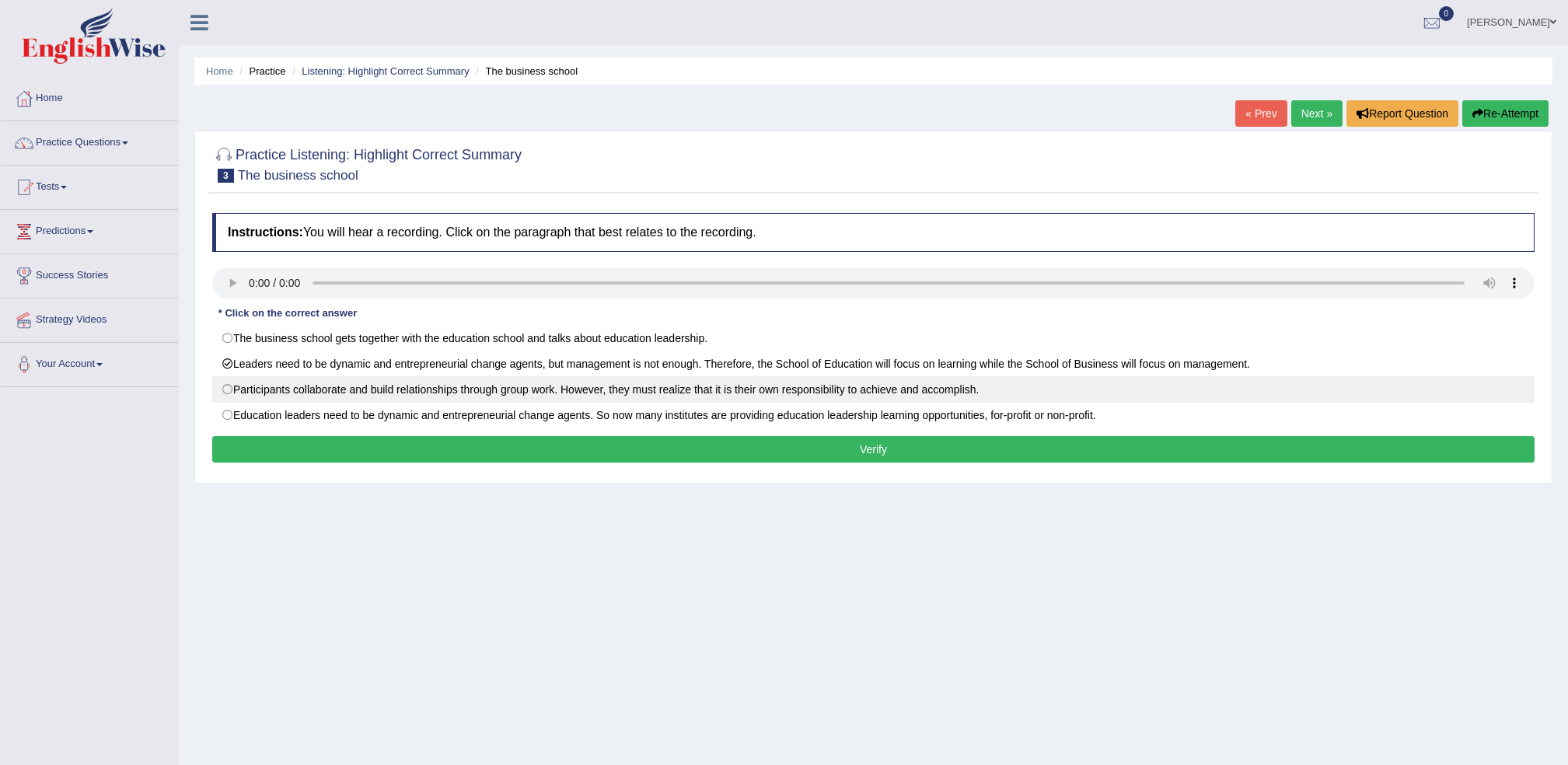
click at [272, 385] on label "Participants collaborate and build relationships through group work. However, t…" at bounding box center [873, 390] width 1322 height 27
radio input "true"
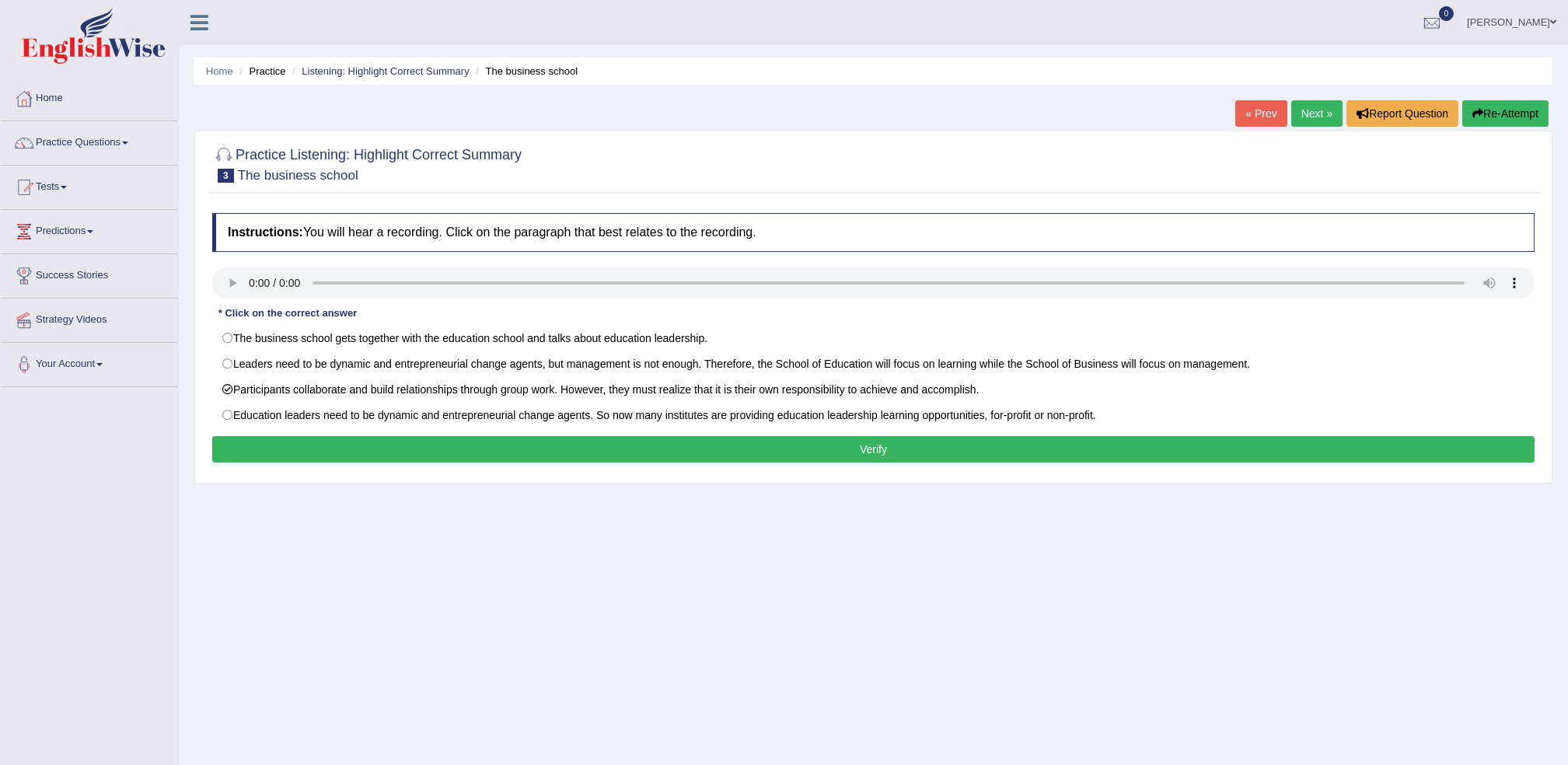
click at [476, 456] on button "Verify" at bounding box center [873, 449] width 1322 height 27
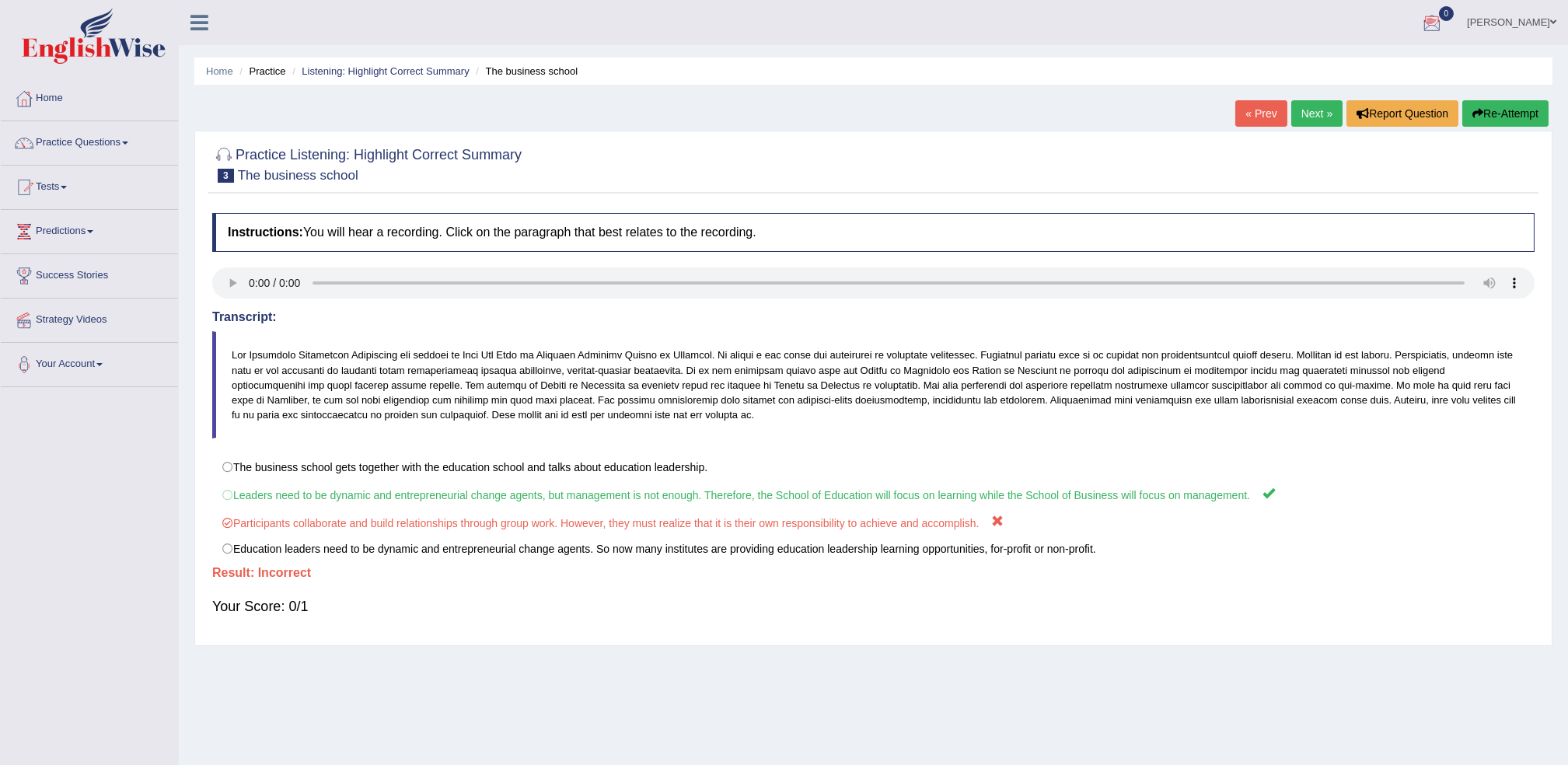
click at [1310, 115] on link "Next »" at bounding box center [1317, 114] width 51 height 27
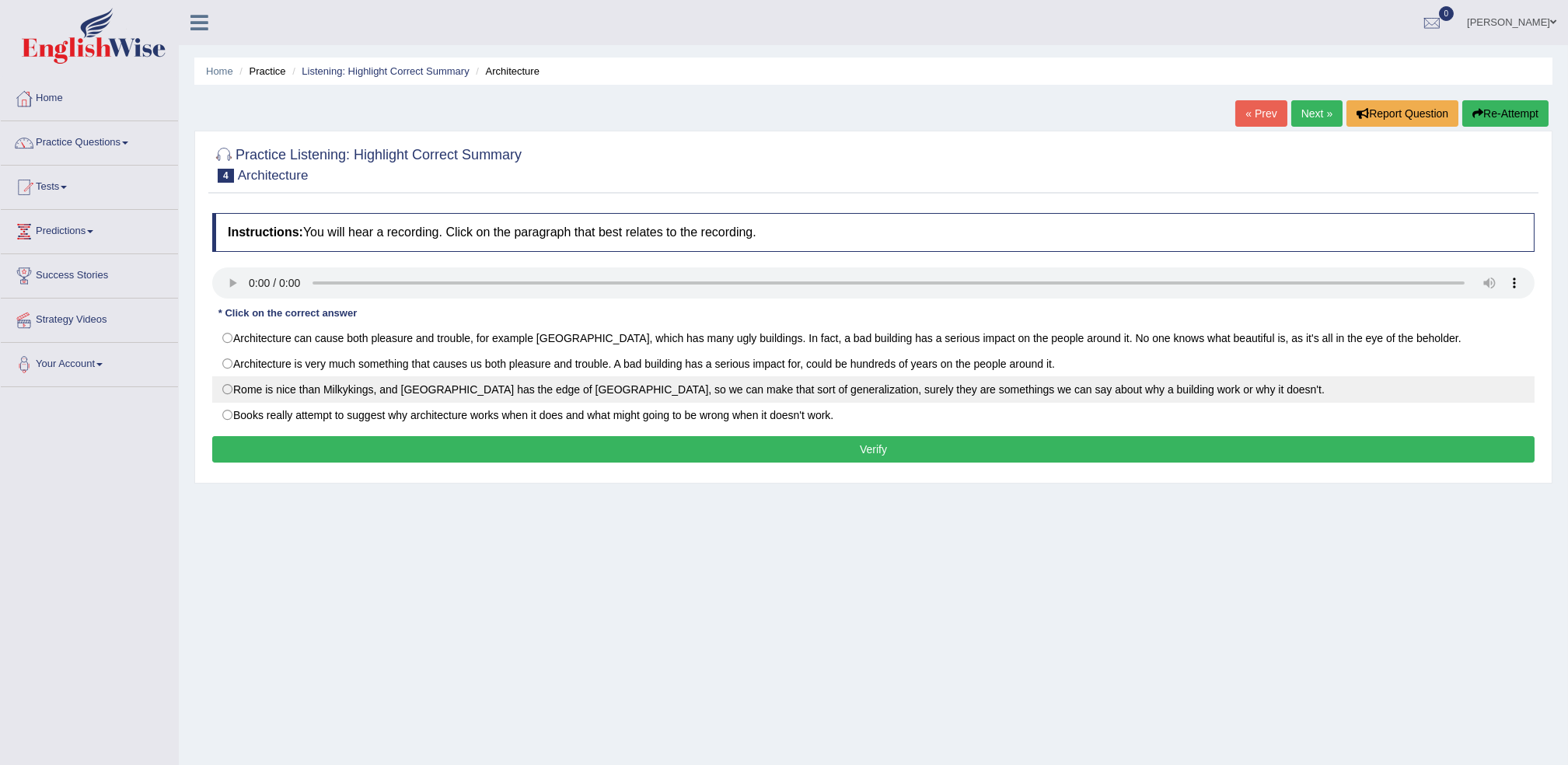
click at [275, 389] on label "Rome is nice than Milkykings, and San Francisco has the edge of Frankfurt, so w…" at bounding box center [873, 390] width 1322 height 27
radio input "true"
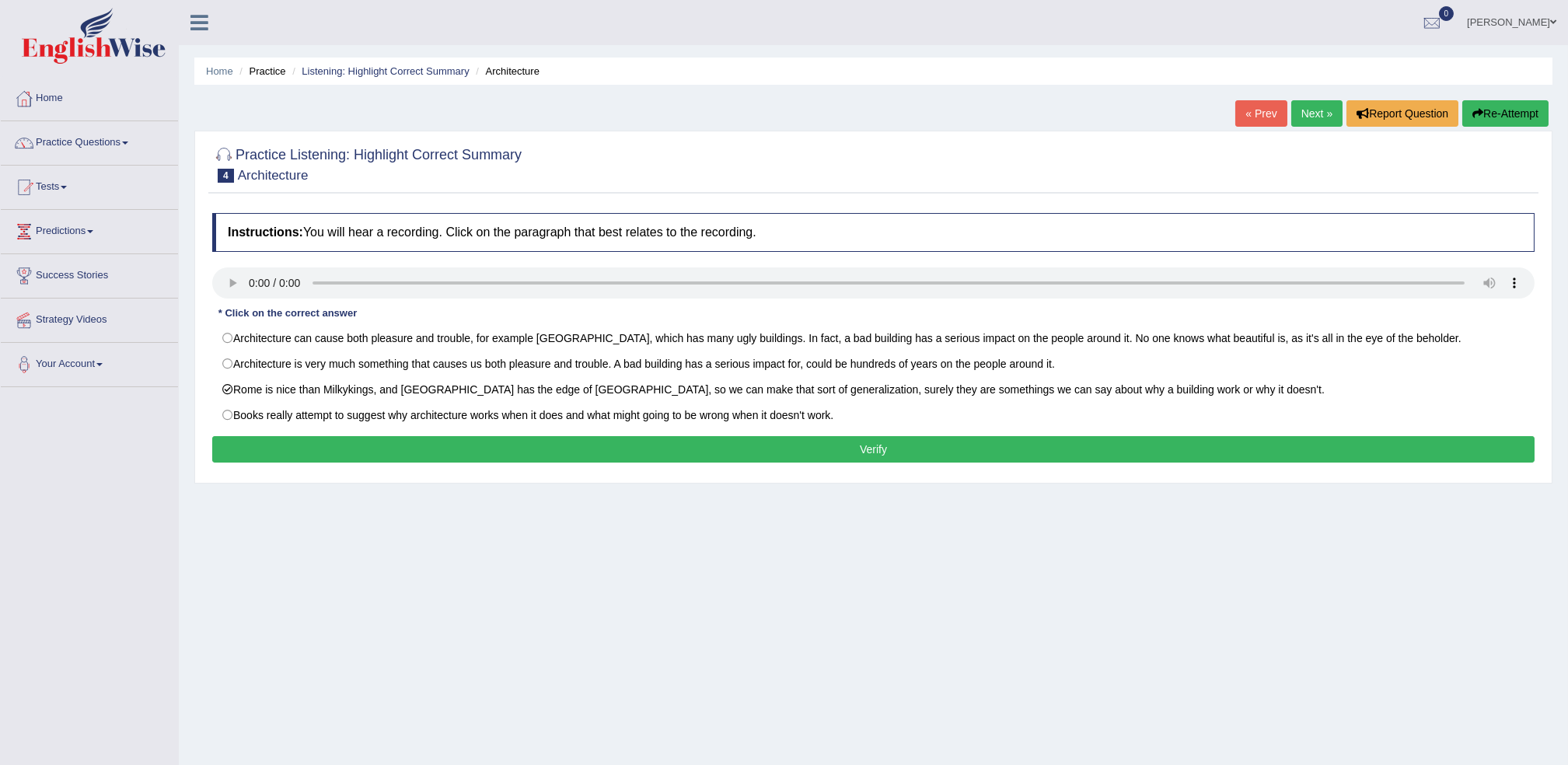
click at [371, 447] on button "Verify" at bounding box center [873, 449] width 1322 height 27
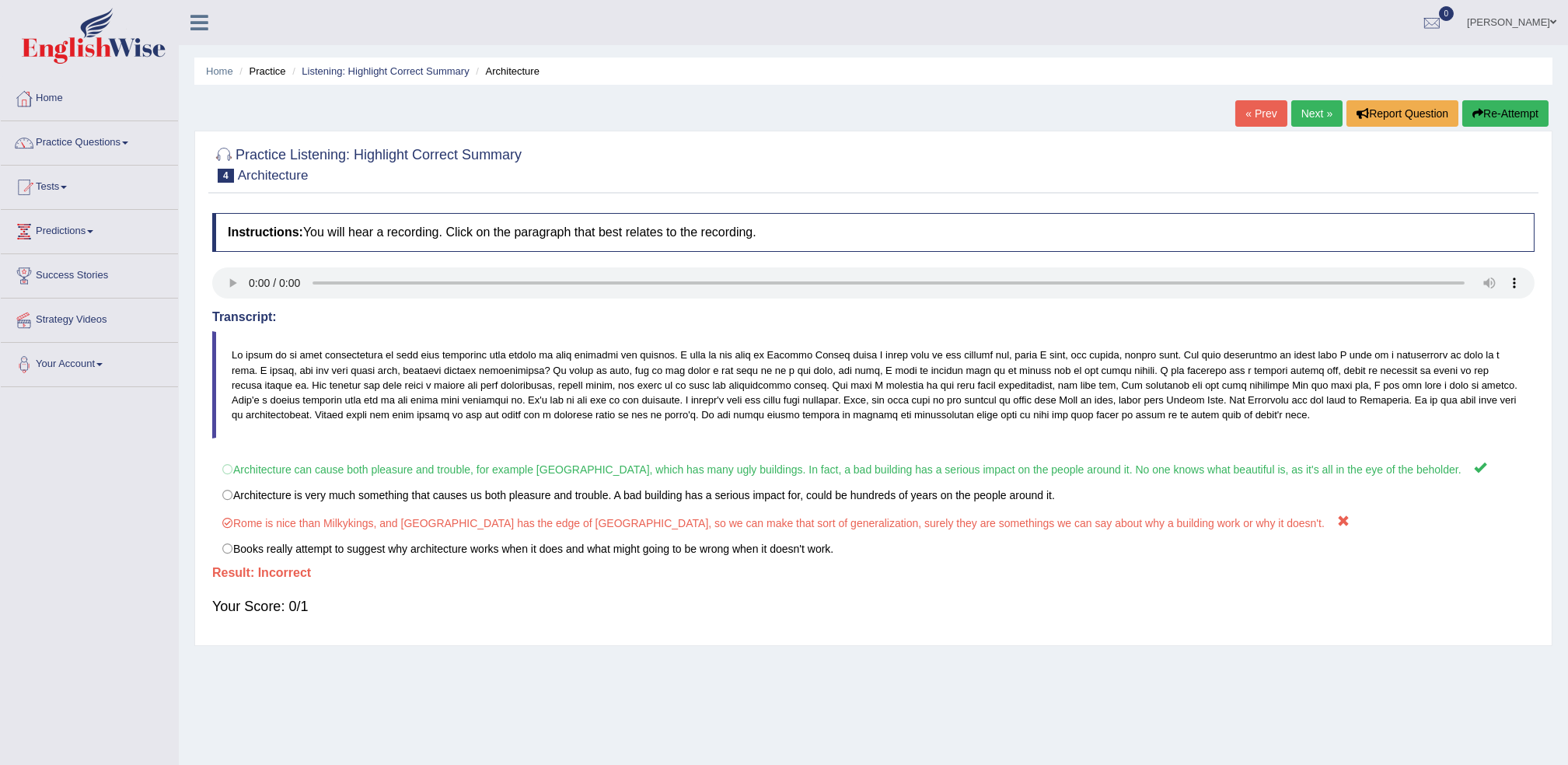
click at [1322, 119] on link "Next »" at bounding box center [1317, 114] width 51 height 27
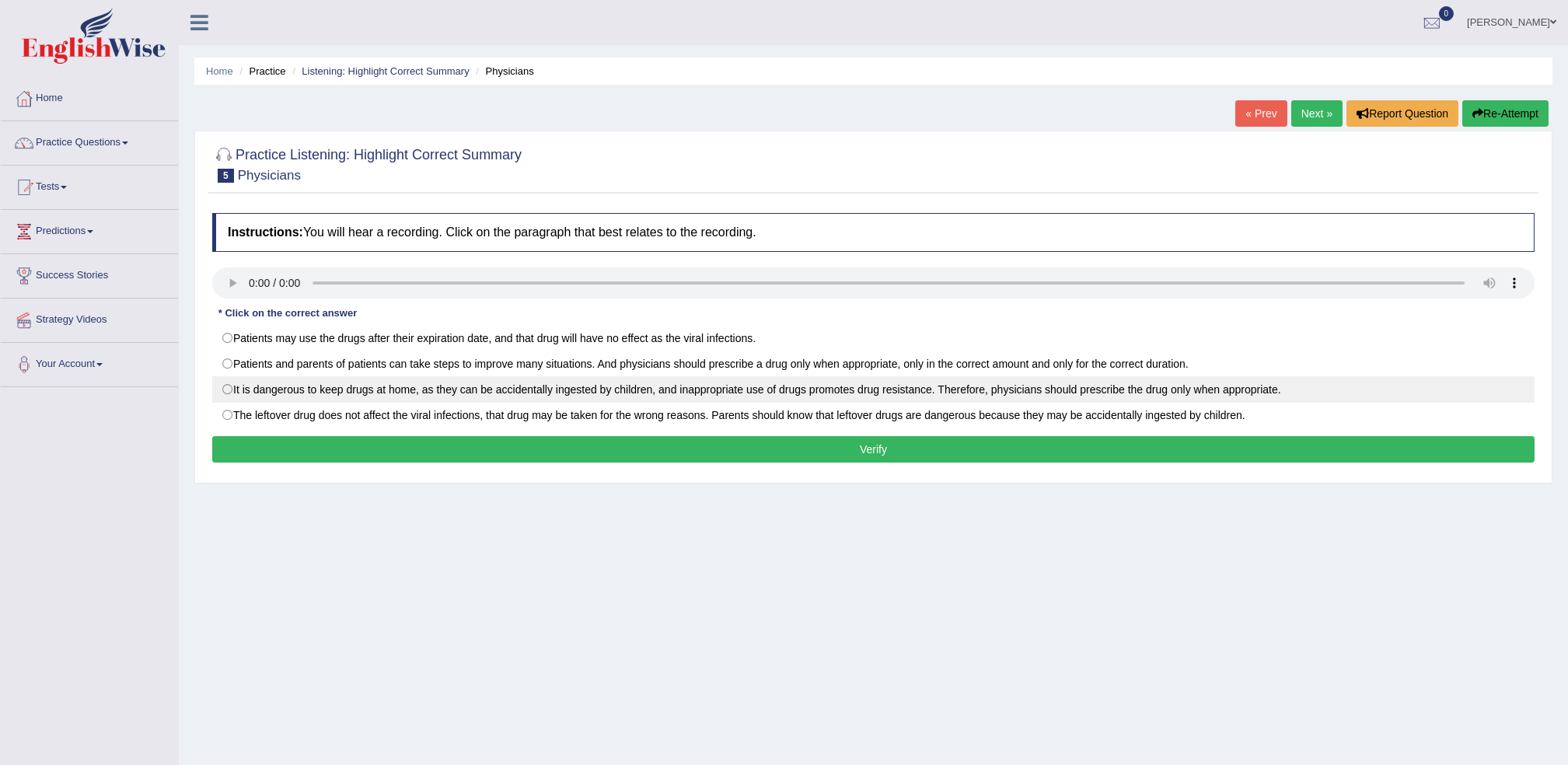
click at [341, 385] on label "It is dangerous to keep drugs at home, as they can be accidentally ingested by …" at bounding box center [873, 390] width 1322 height 27
radio input "true"
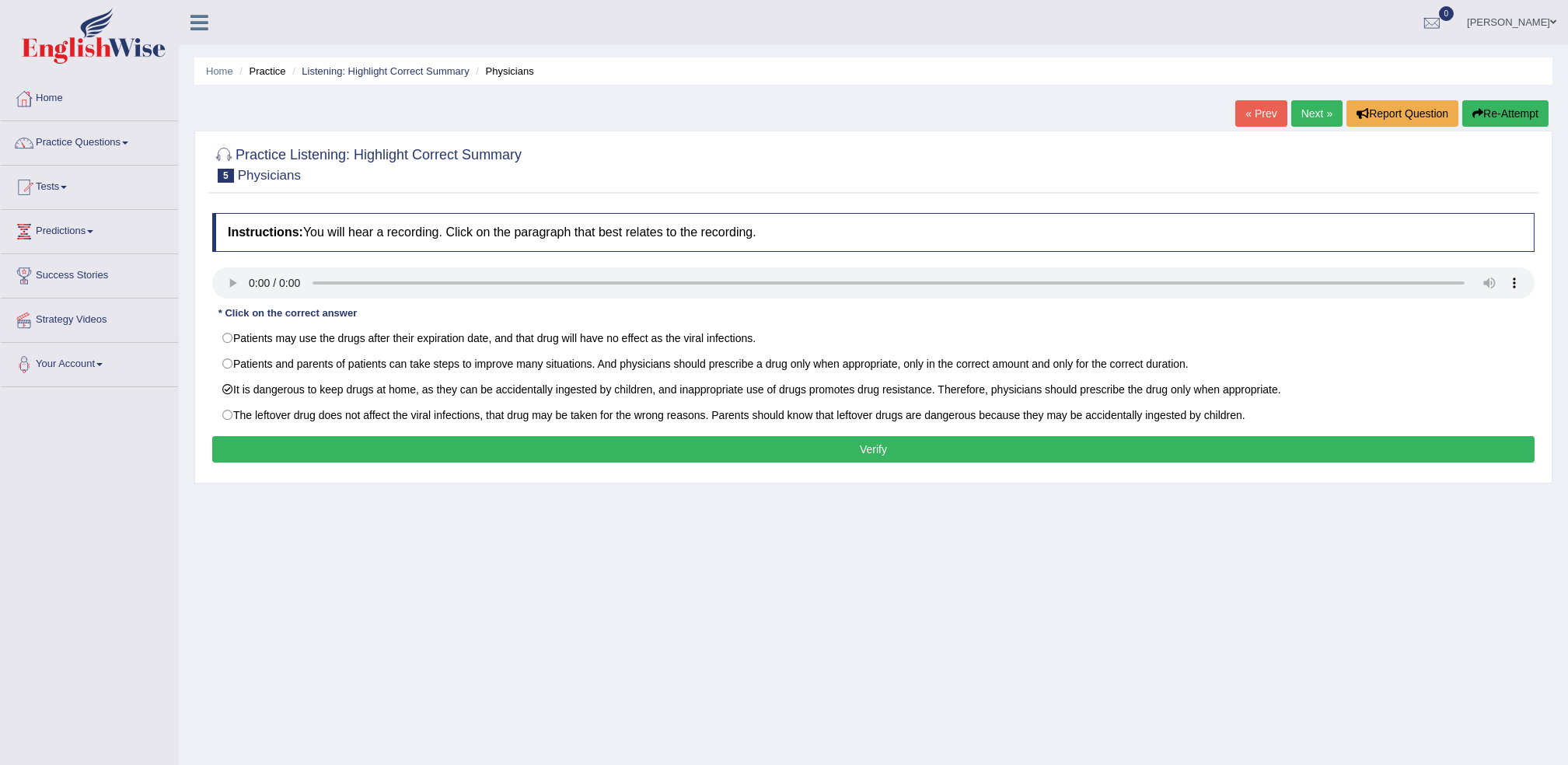
click at [392, 447] on button "Verify" at bounding box center [873, 449] width 1322 height 27
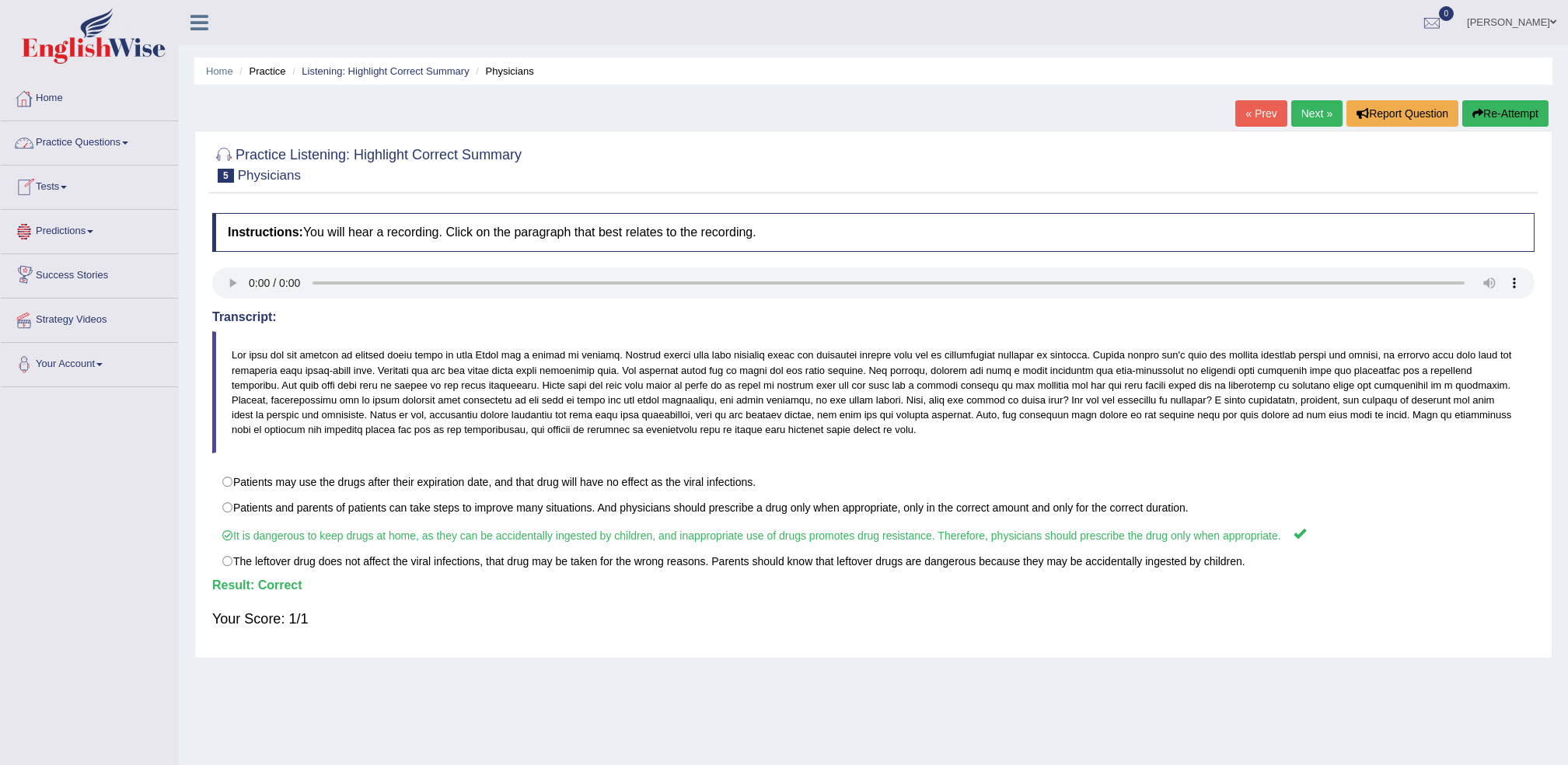
click at [72, 141] on link "Practice Questions" at bounding box center [89, 140] width 177 height 39
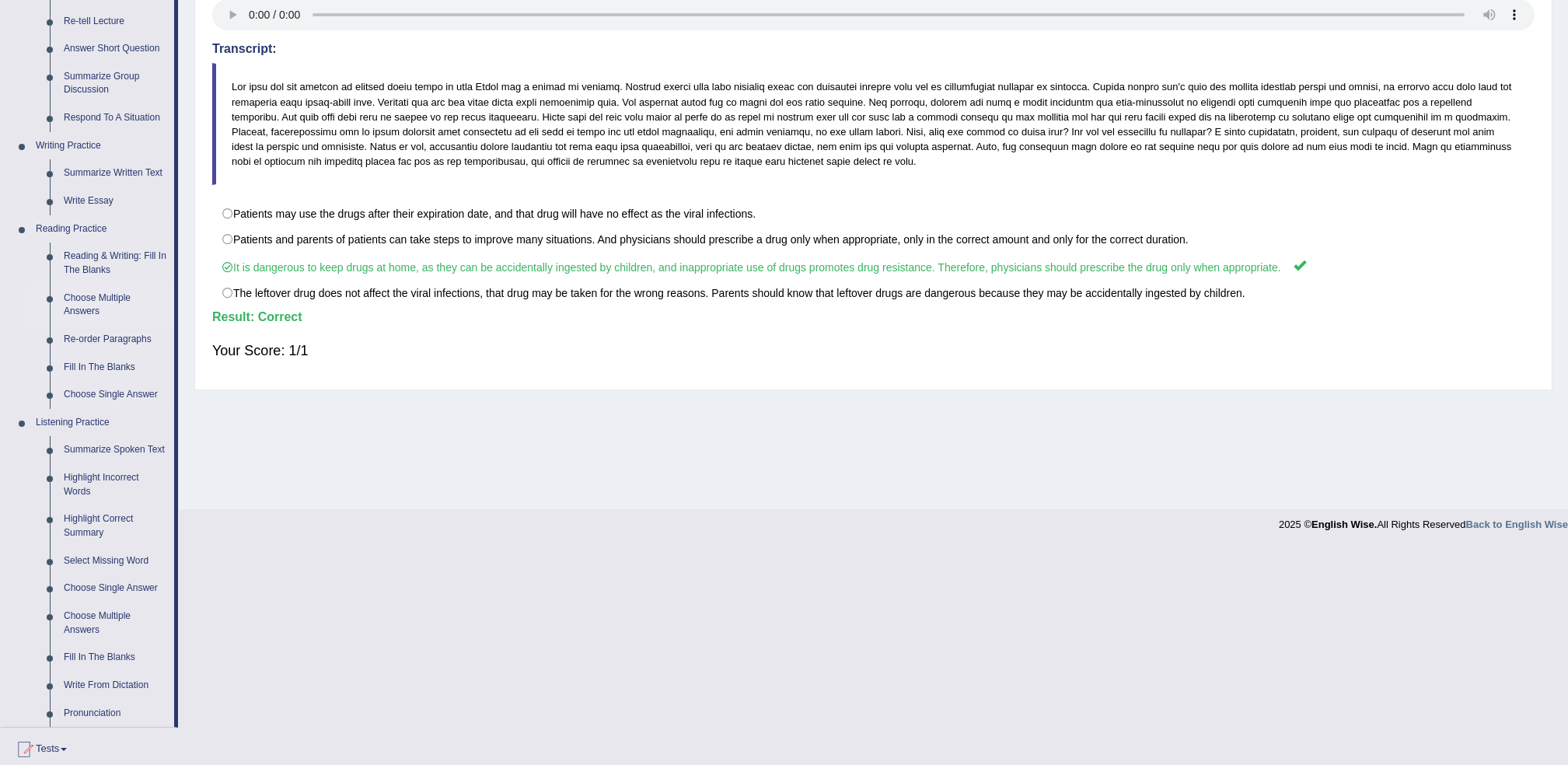
scroll to position [311, 0]
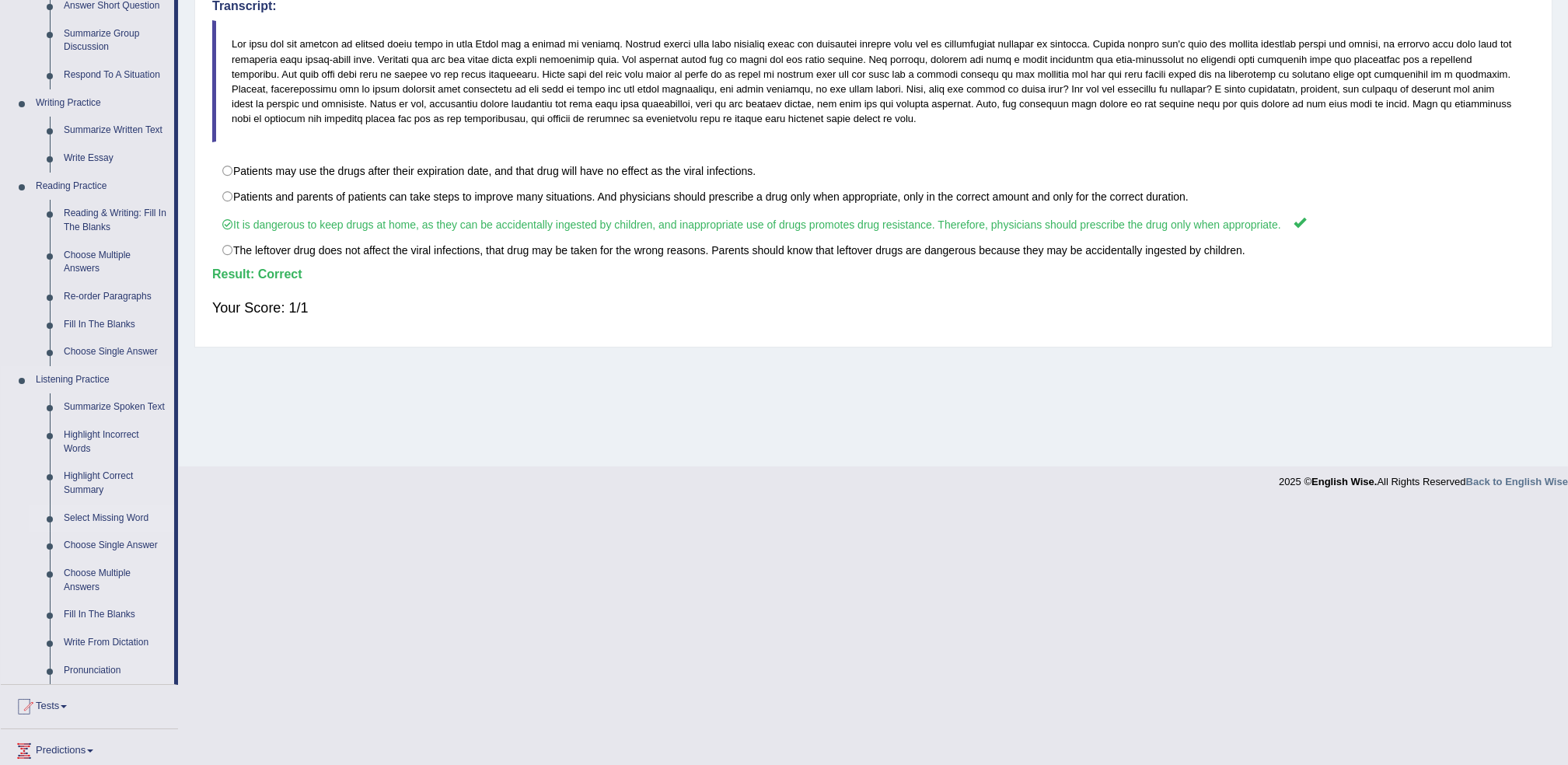
click at [120, 522] on link "Select Missing Word" at bounding box center [116, 519] width 118 height 28
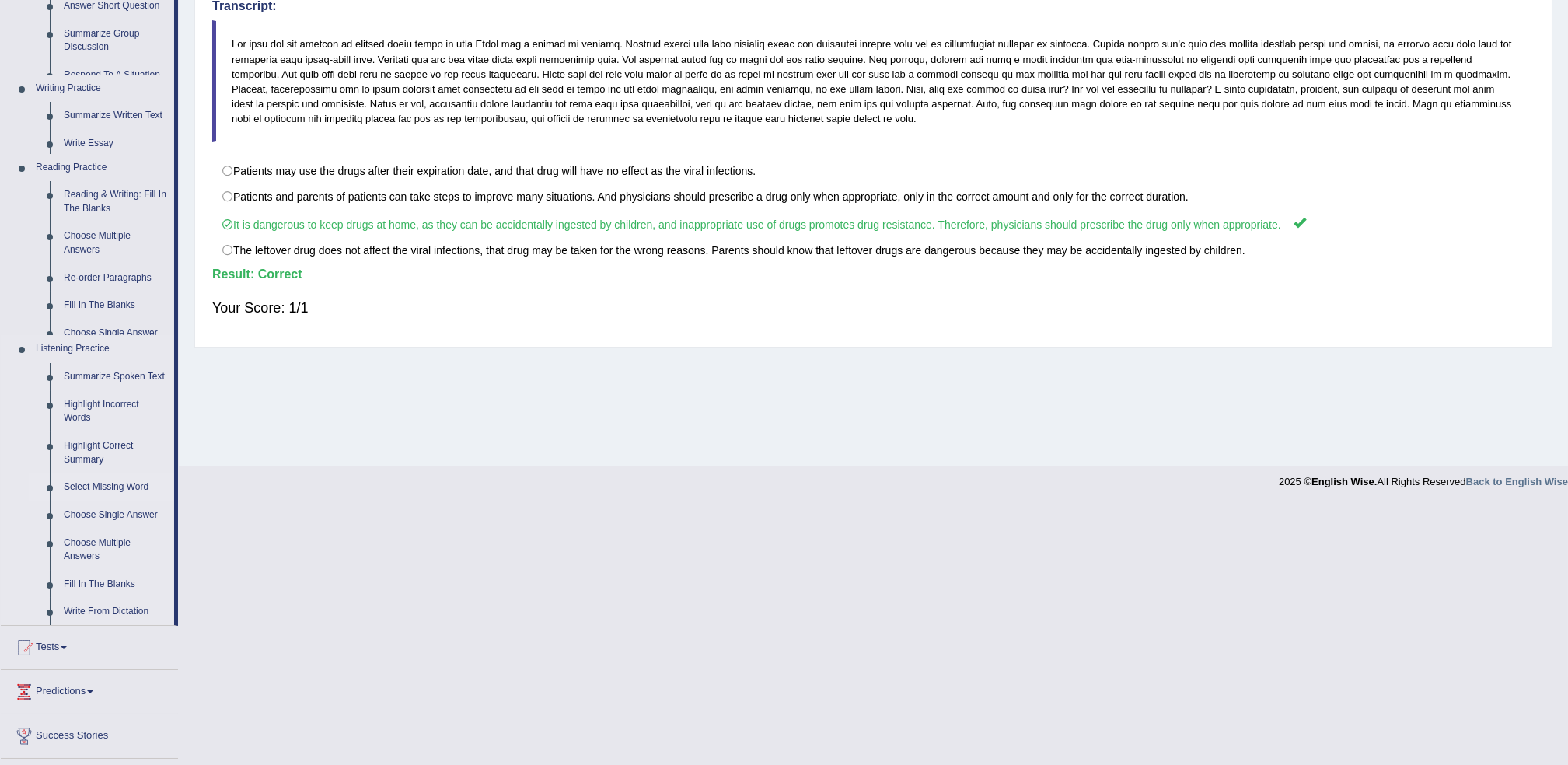
scroll to position [51, 0]
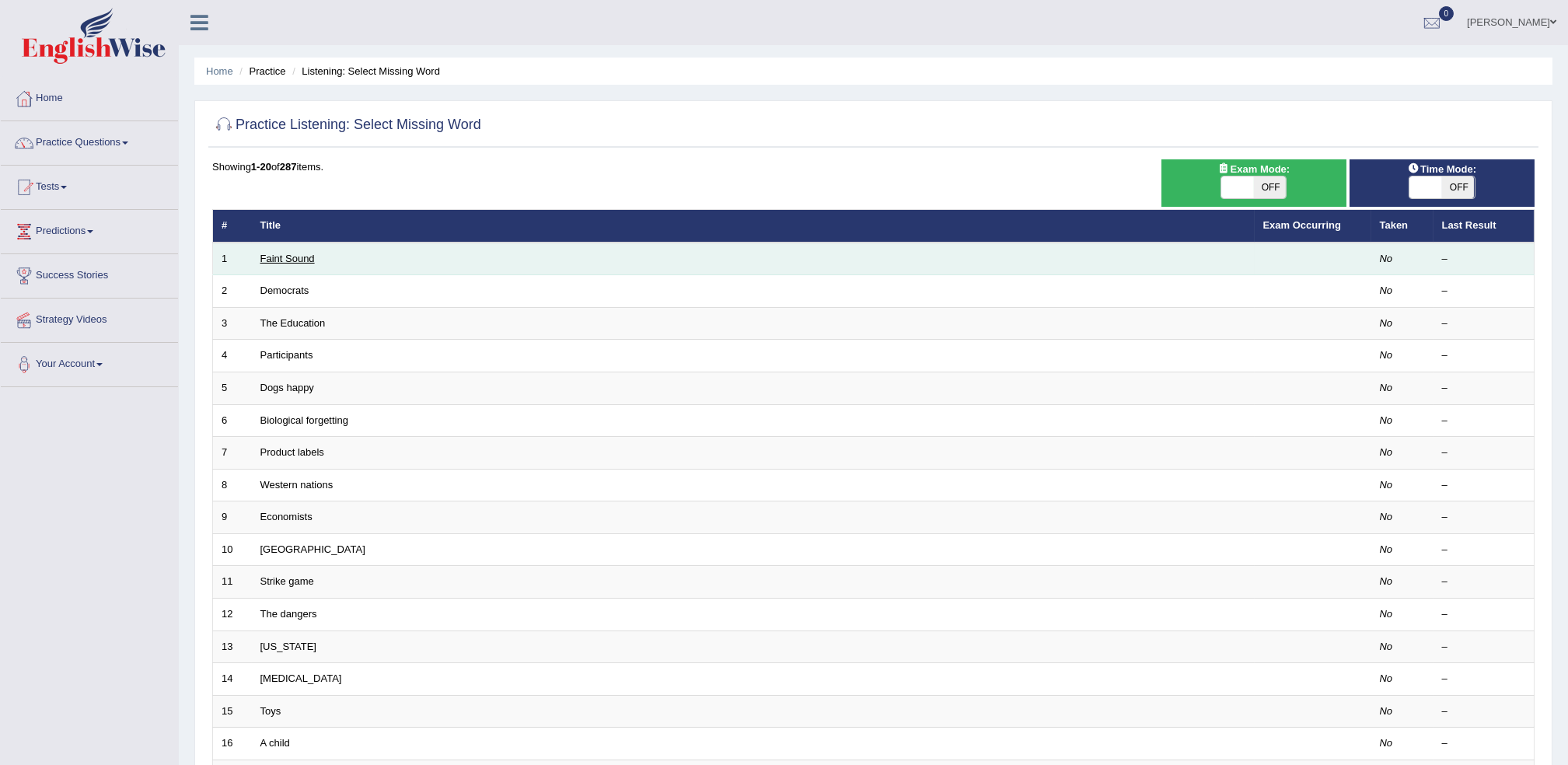
click at [281, 259] on link "Faint Sound" at bounding box center [287, 259] width 55 height 12
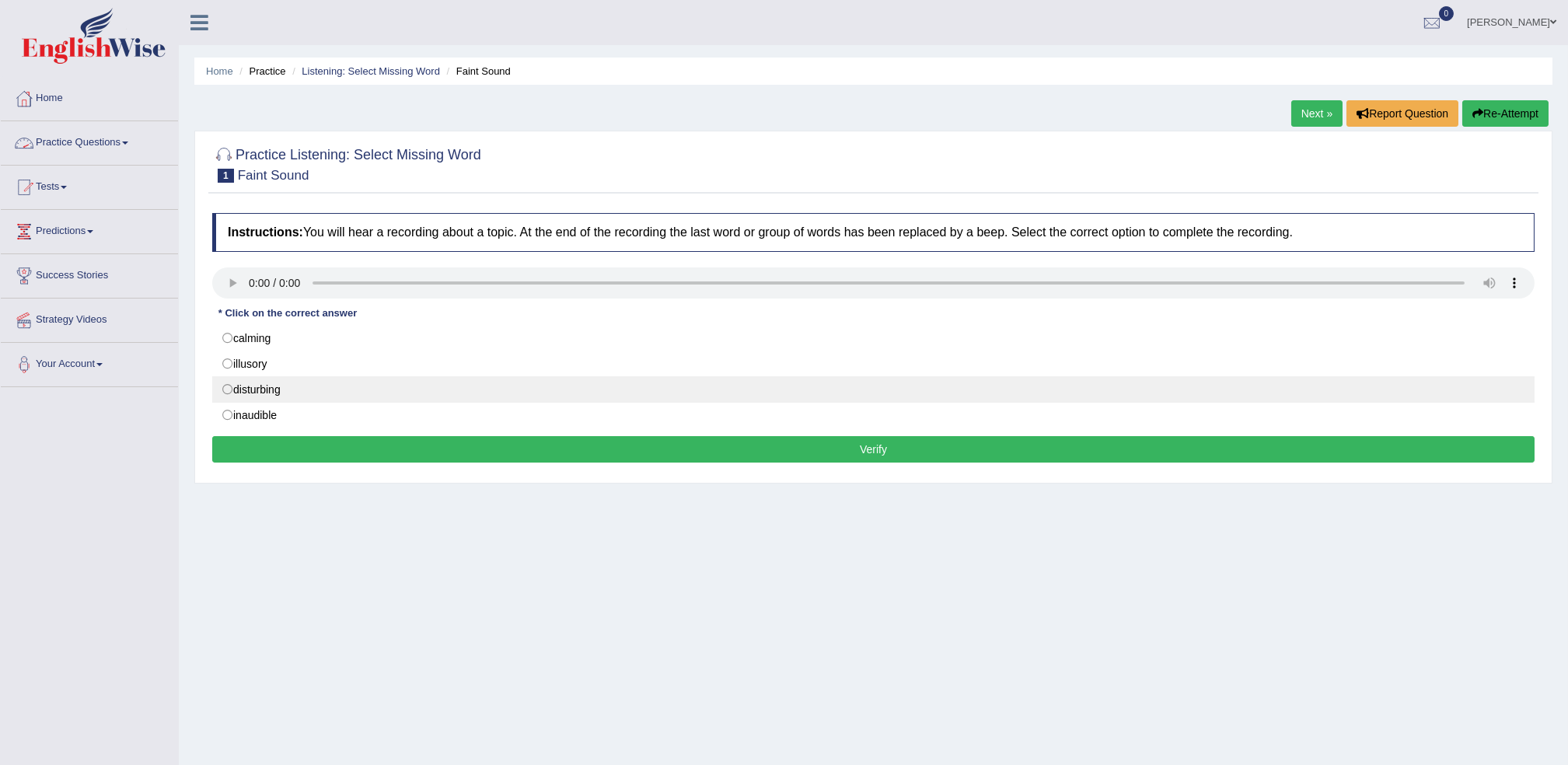
click at [266, 394] on label "disturbing" at bounding box center [873, 390] width 1322 height 27
radio input "true"
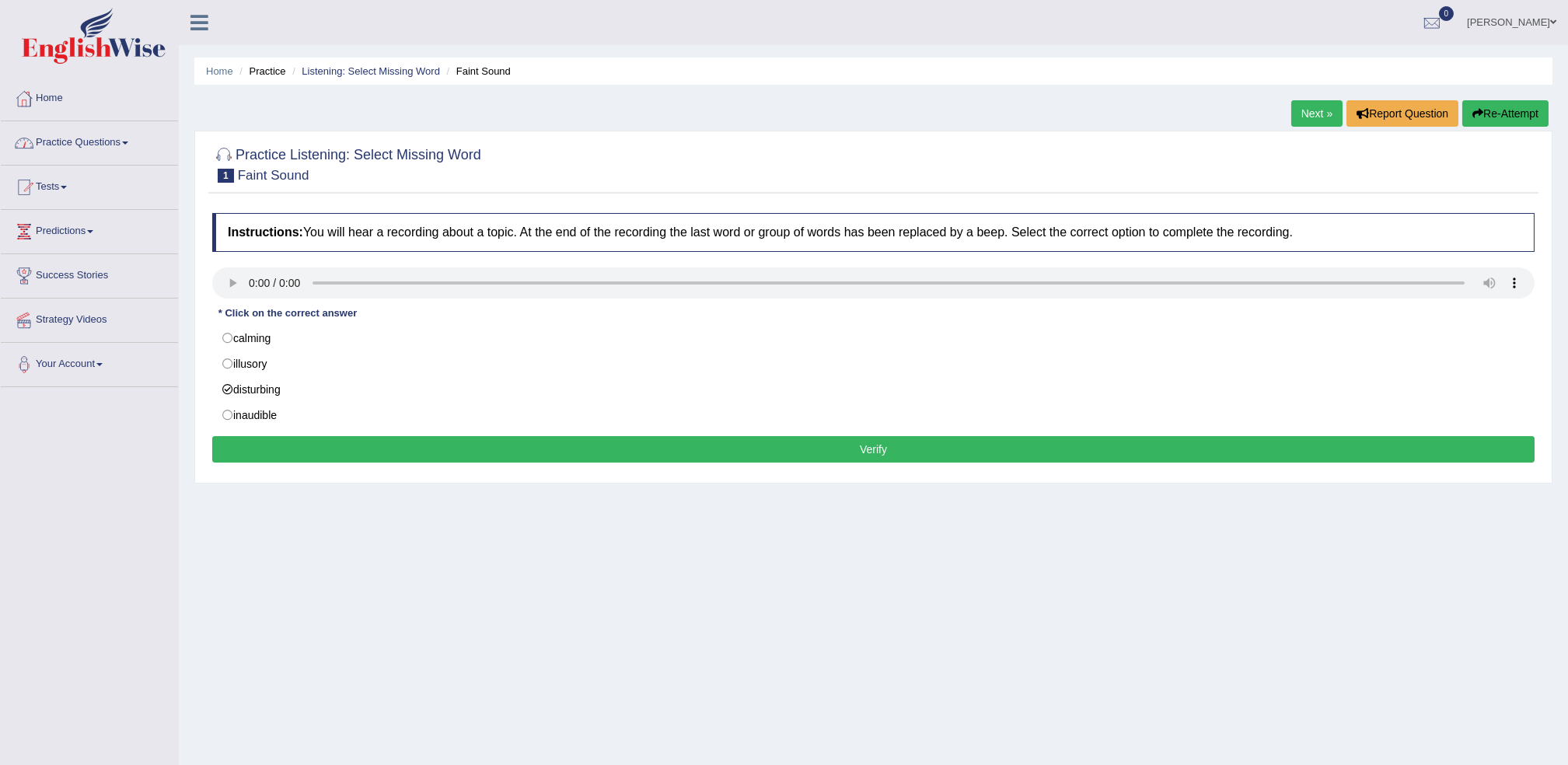
click at [390, 448] on button "Verify" at bounding box center [873, 449] width 1322 height 27
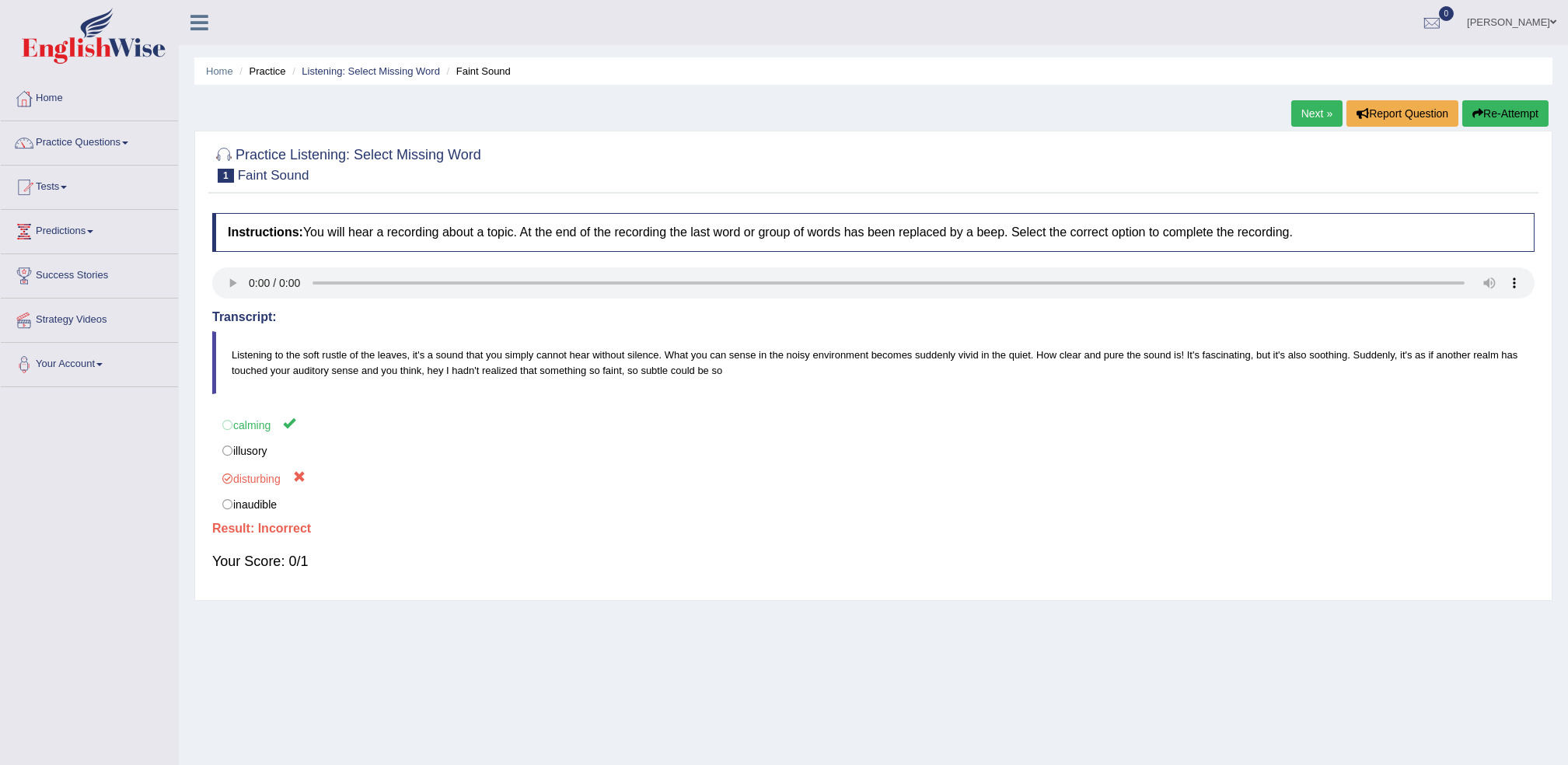
click at [1298, 115] on link "Next »" at bounding box center [1317, 114] width 51 height 27
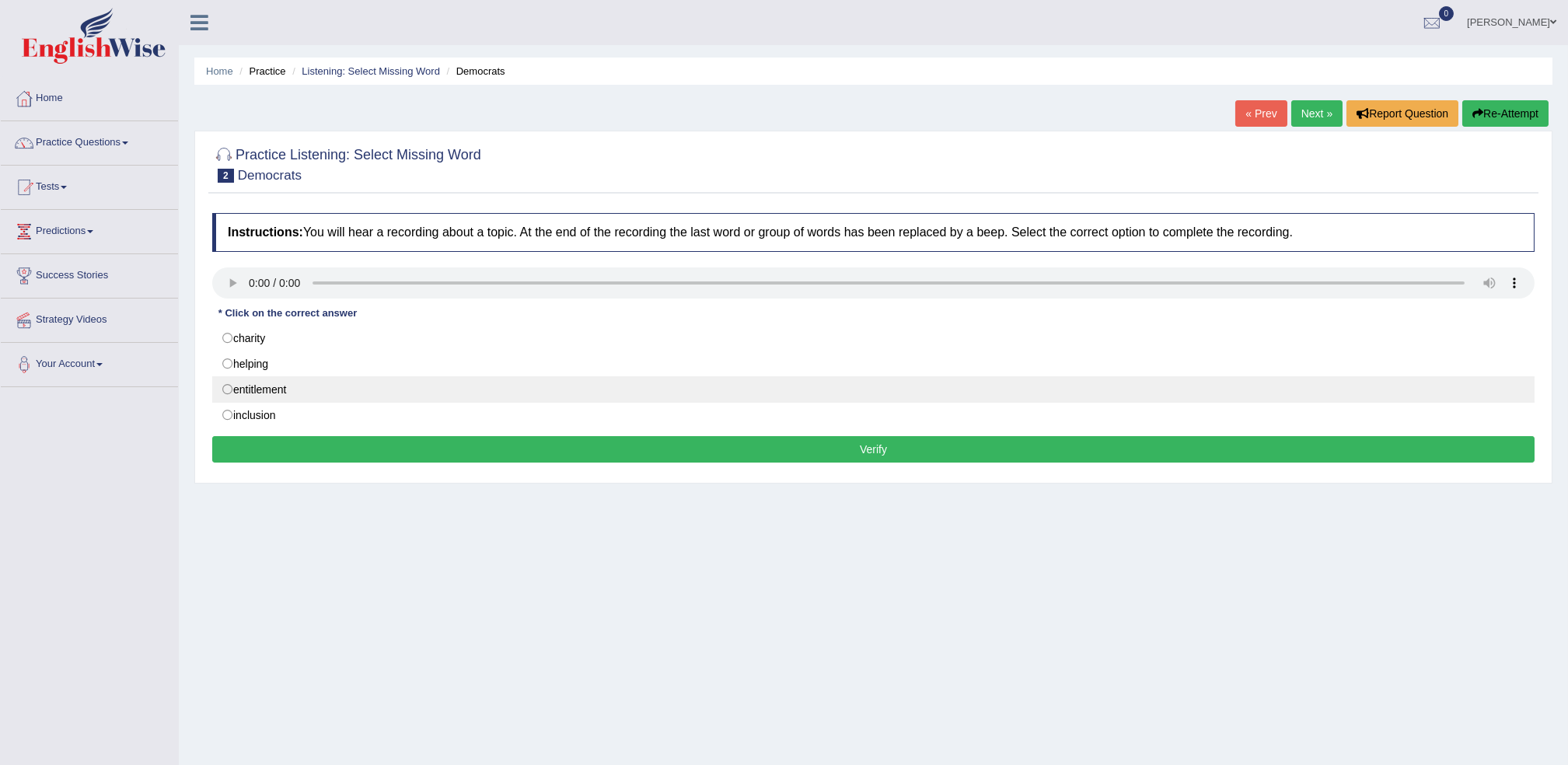
click at [245, 397] on label "entitlement" at bounding box center [873, 390] width 1322 height 27
radio input "true"
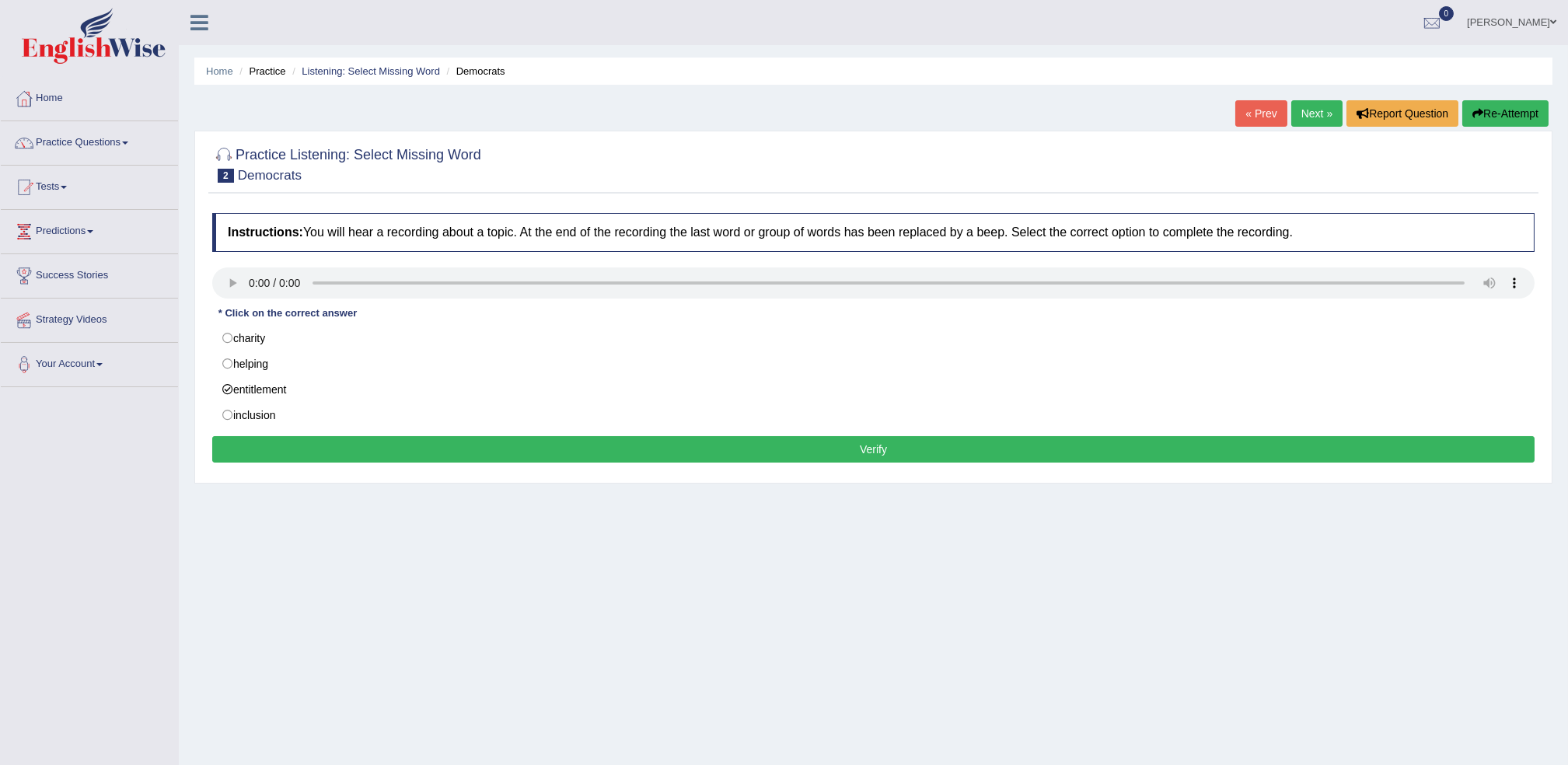
click at [282, 448] on button "Verify" at bounding box center [873, 449] width 1322 height 27
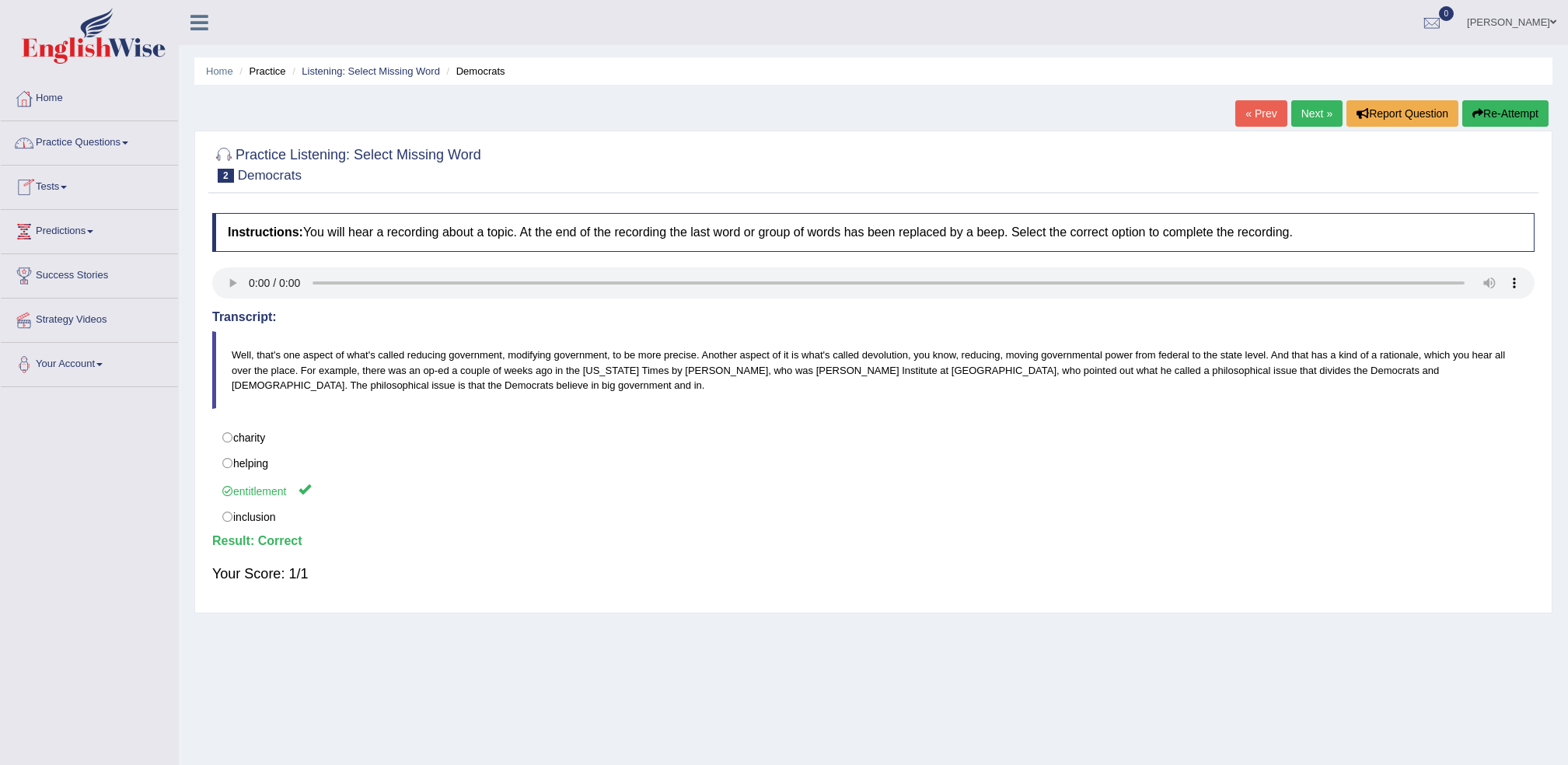
click at [70, 162] on li "Practice Questions Speaking Practice Read Aloud Repeat Sentence Describe Image …" at bounding box center [89, 143] width 177 height 44
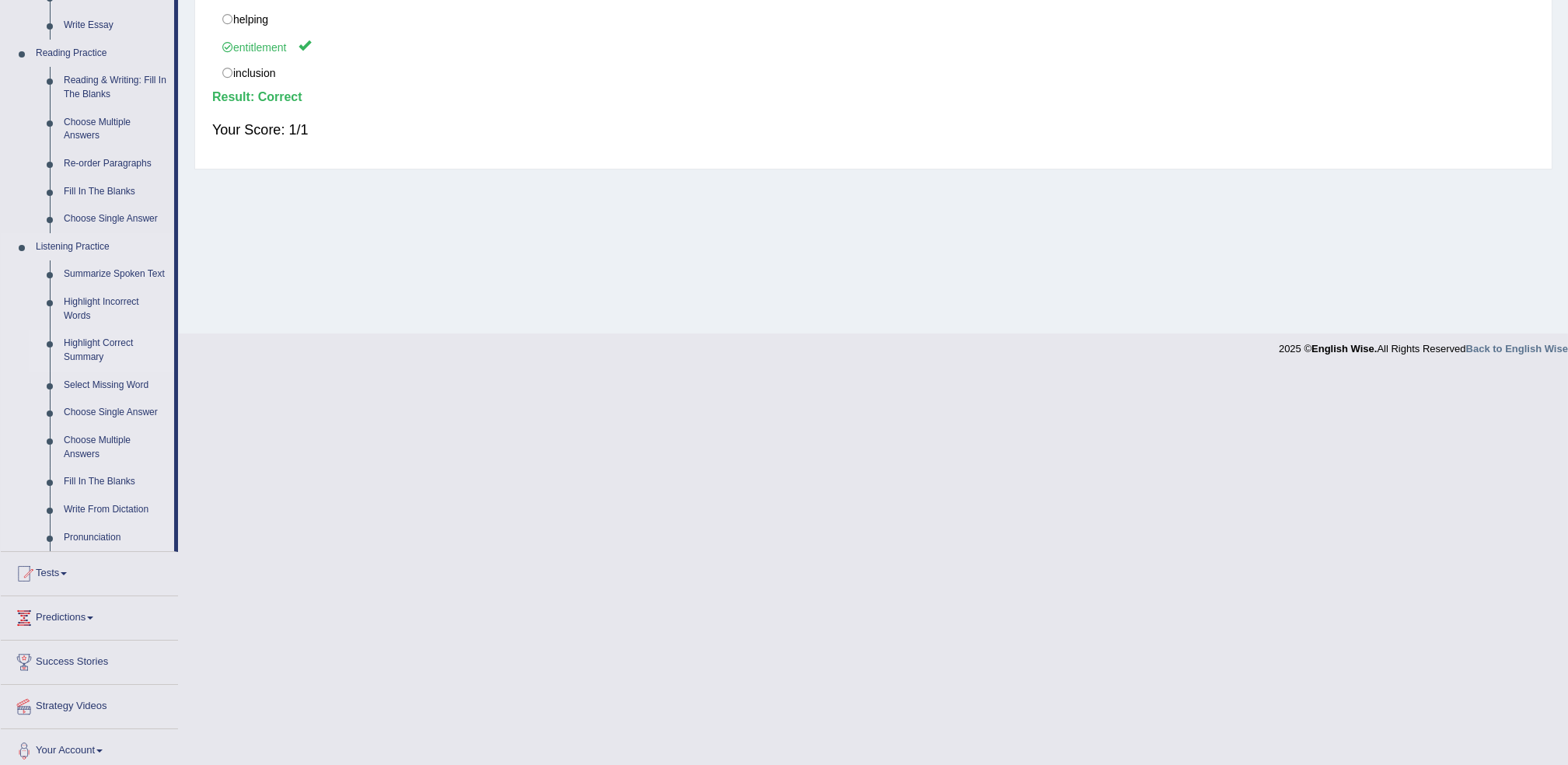
scroll to position [453, 0]
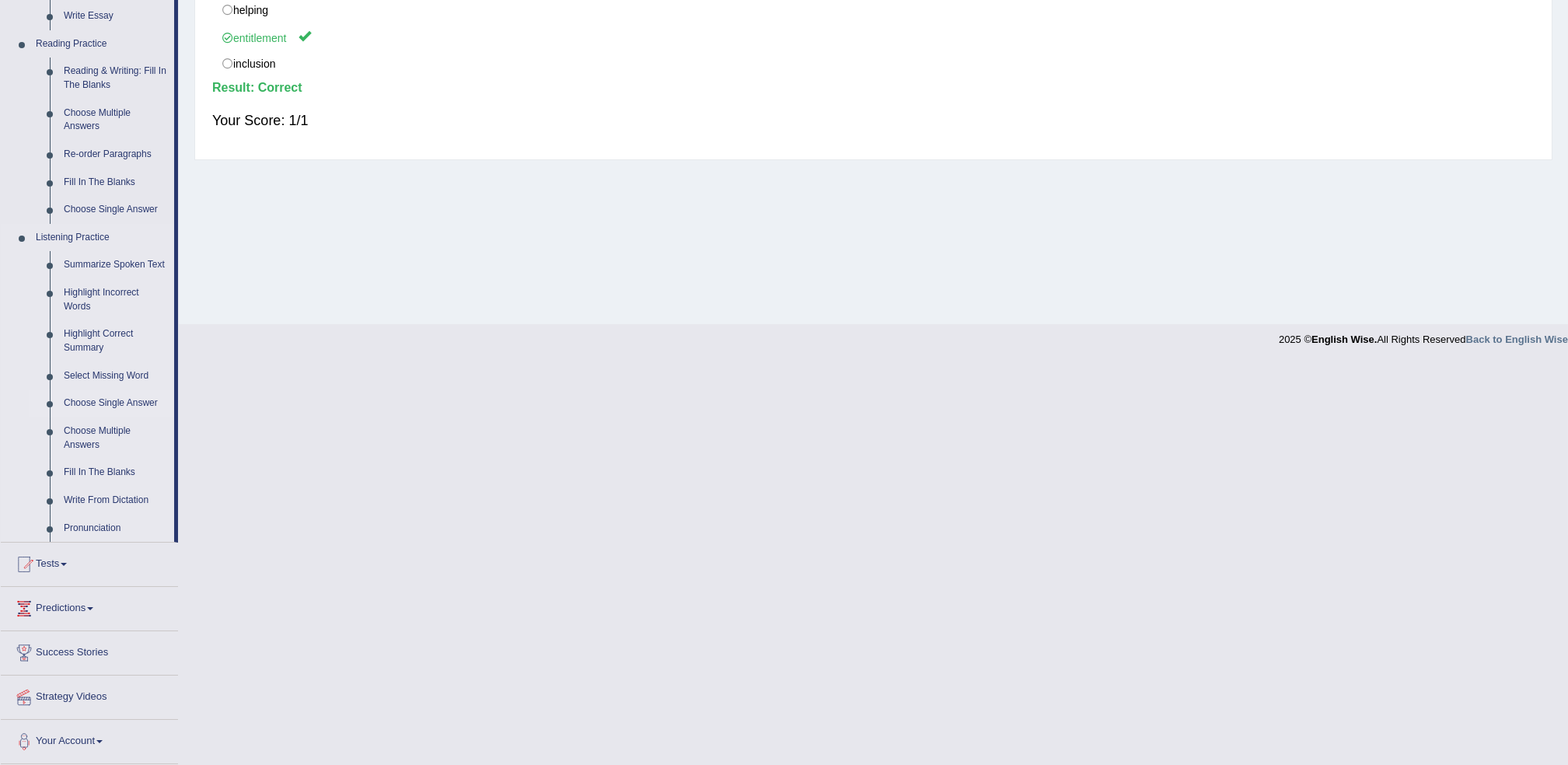
click at [84, 409] on link "Choose Single Answer" at bounding box center [116, 404] width 118 height 28
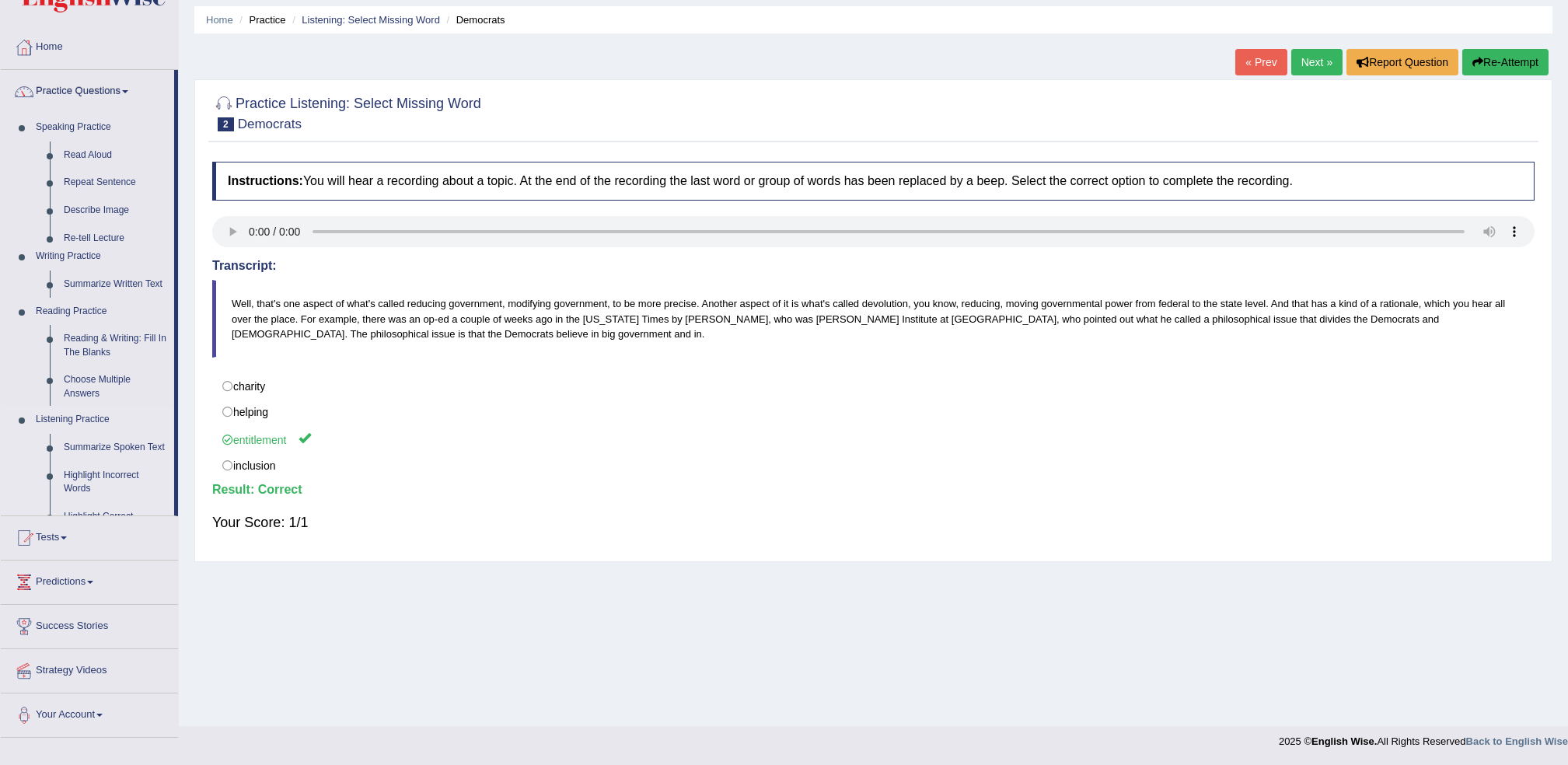
scroll to position [51, 0]
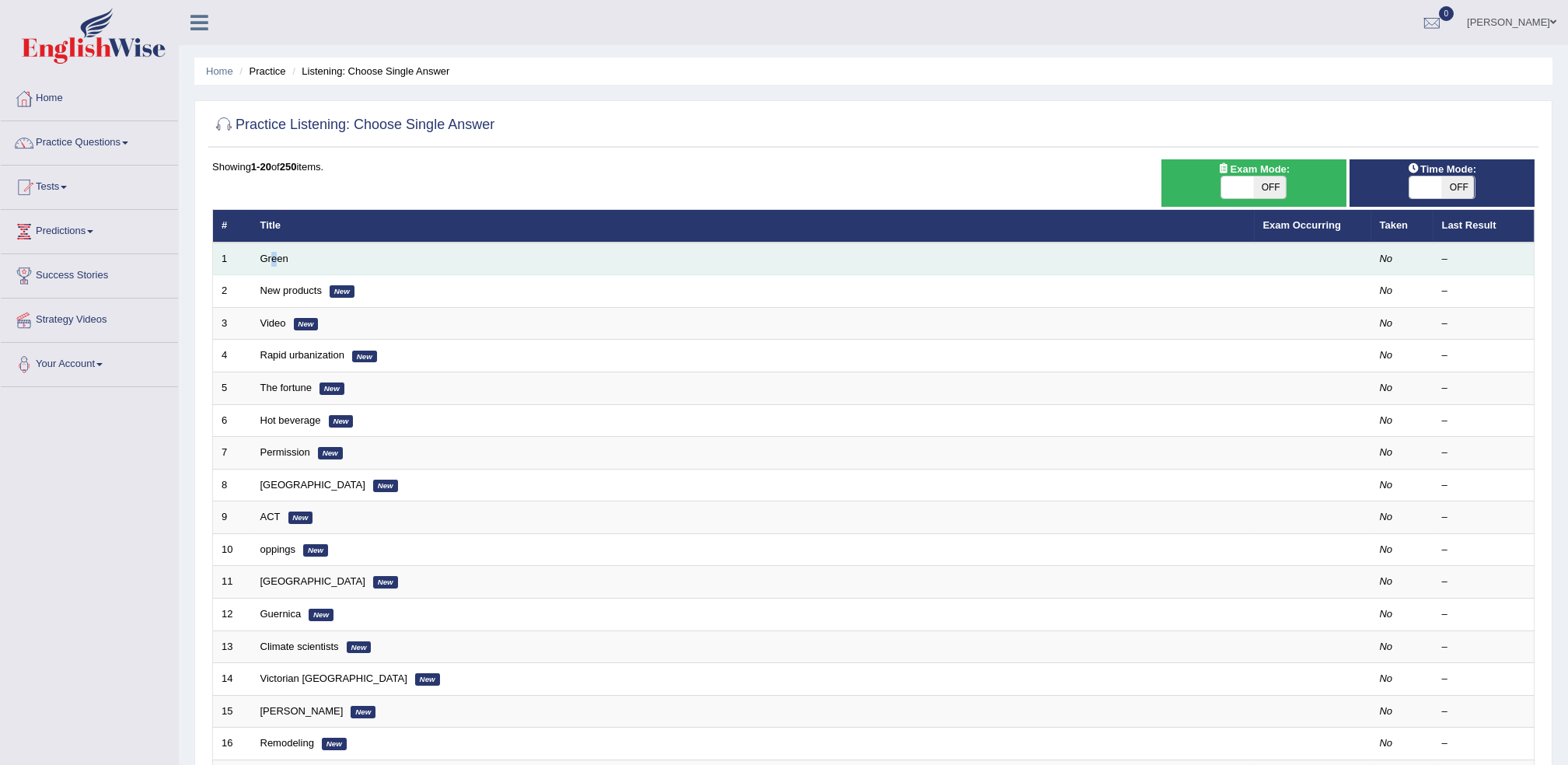
click at [272, 264] on td "Green" at bounding box center [753, 259] width 1003 height 32
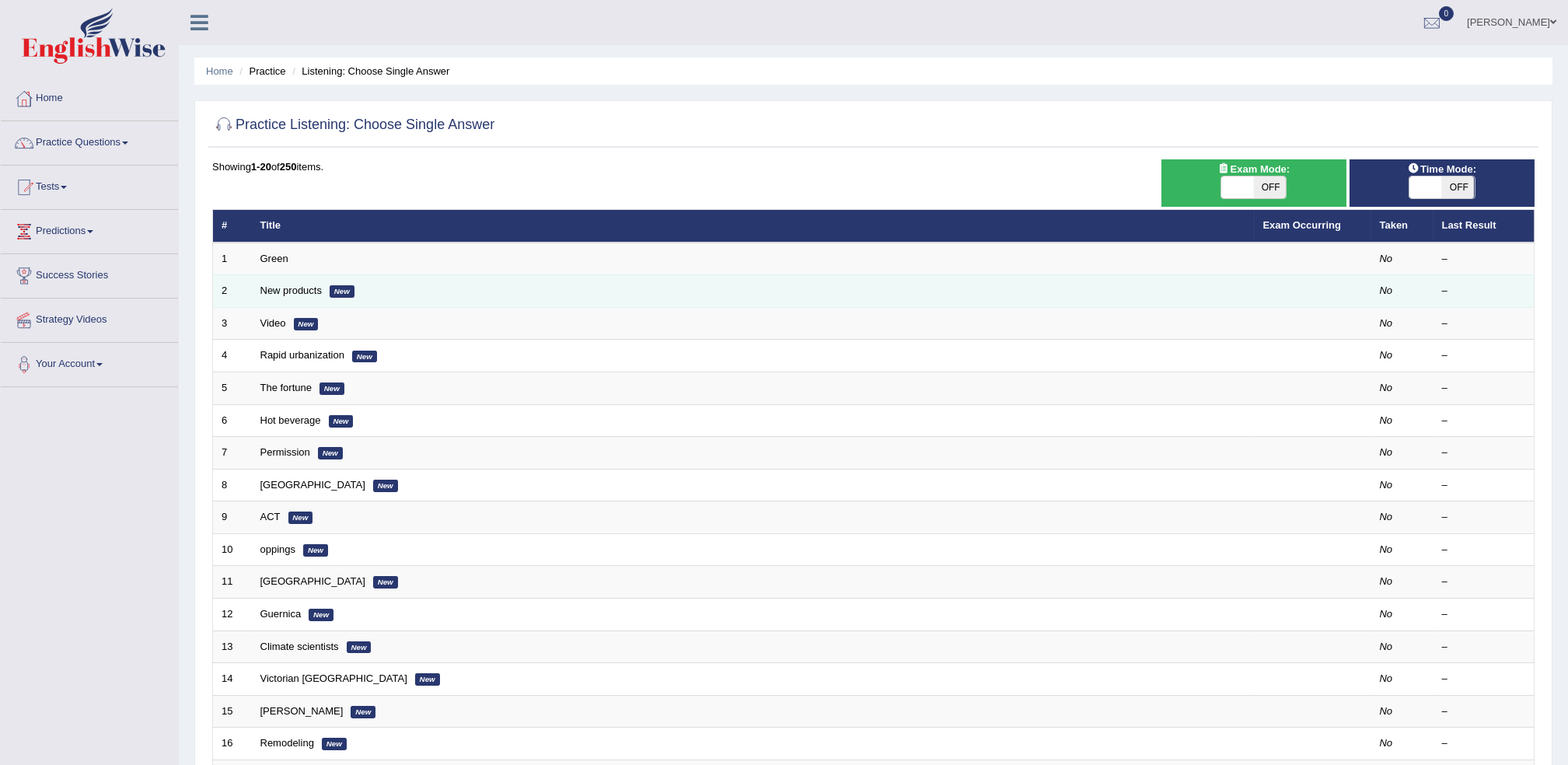
drag, startPoint x: 272, startPoint y: 264, endPoint x: 302, endPoint y: 297, distance: 44.6
click at [302, 297] on td "New products New" at bounding box center [753, 291] width 1003 height 32
click at [292, 281] on td "New products New" at bounding box center [753, 291] width 1003 height 32
click at [297, 289] on link "New products" at bounding box center [291, 290] width 61 height 12
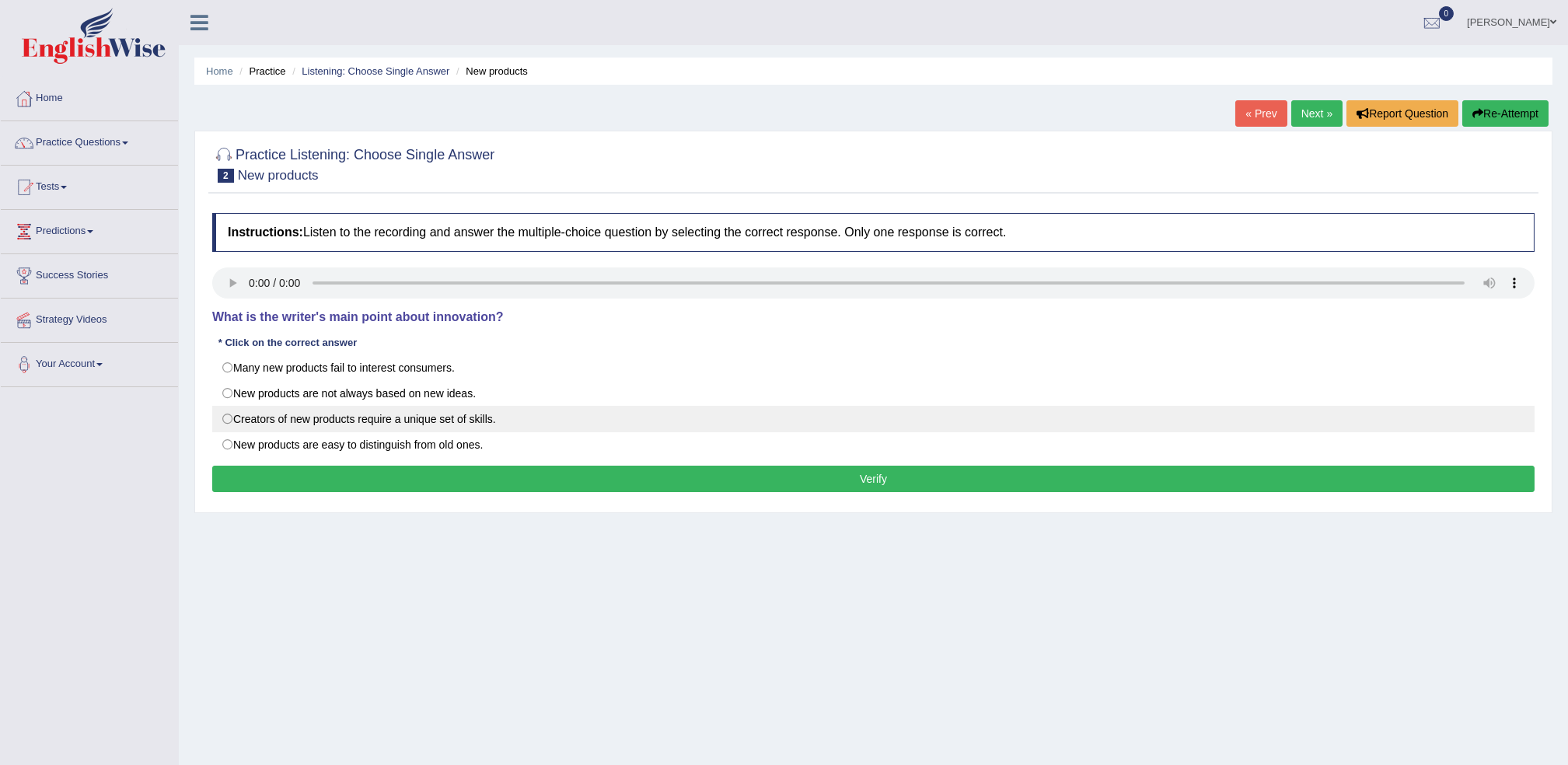
click at [252, 419] on label "Creators of new products require a unique set of skills." at bounding box center [873, 419] width 1322 height 27
radio input "true"
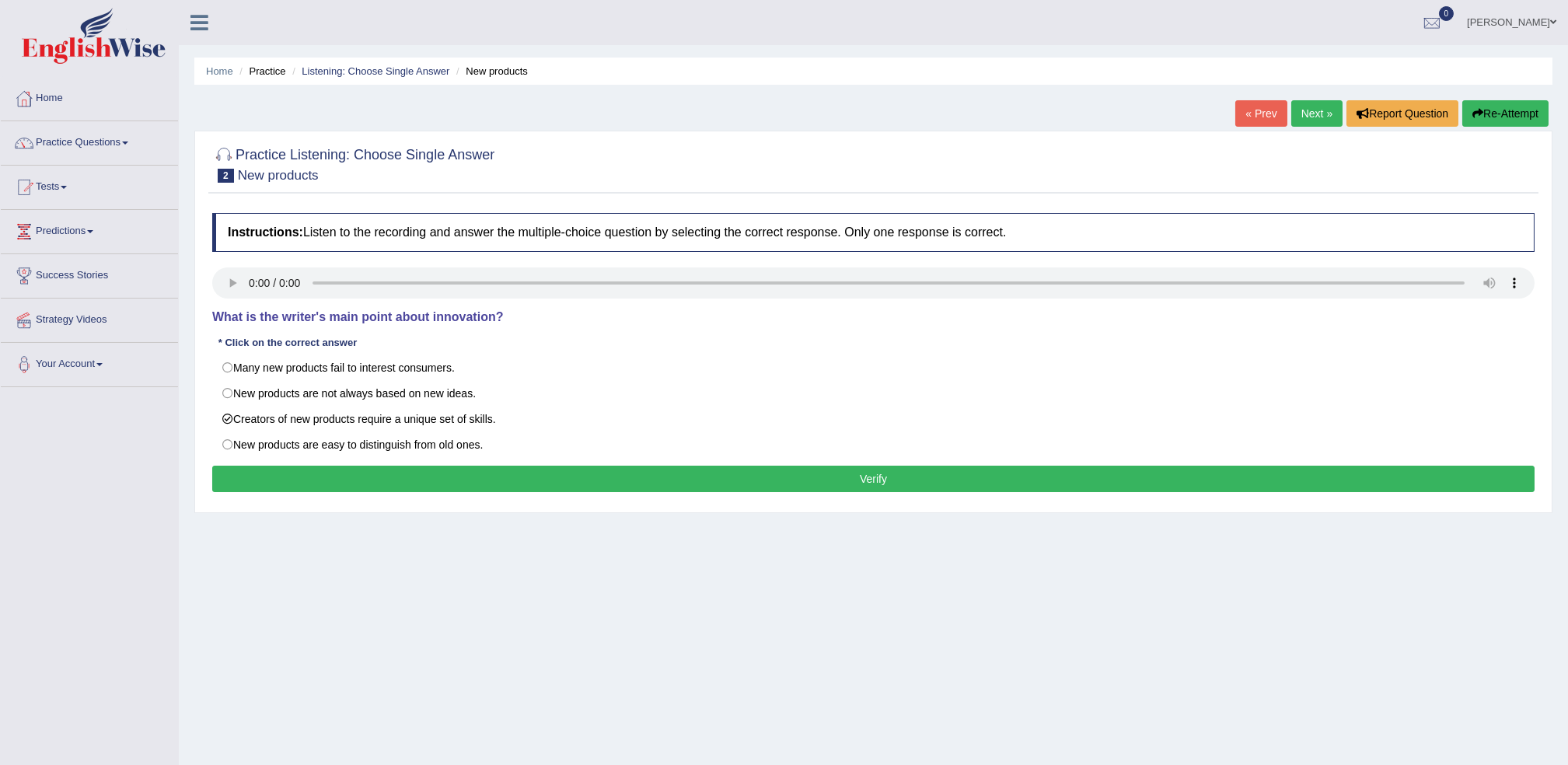
click at [323, 477] on button "Verify" at bounding box center [873, 479] width 1322 height 27
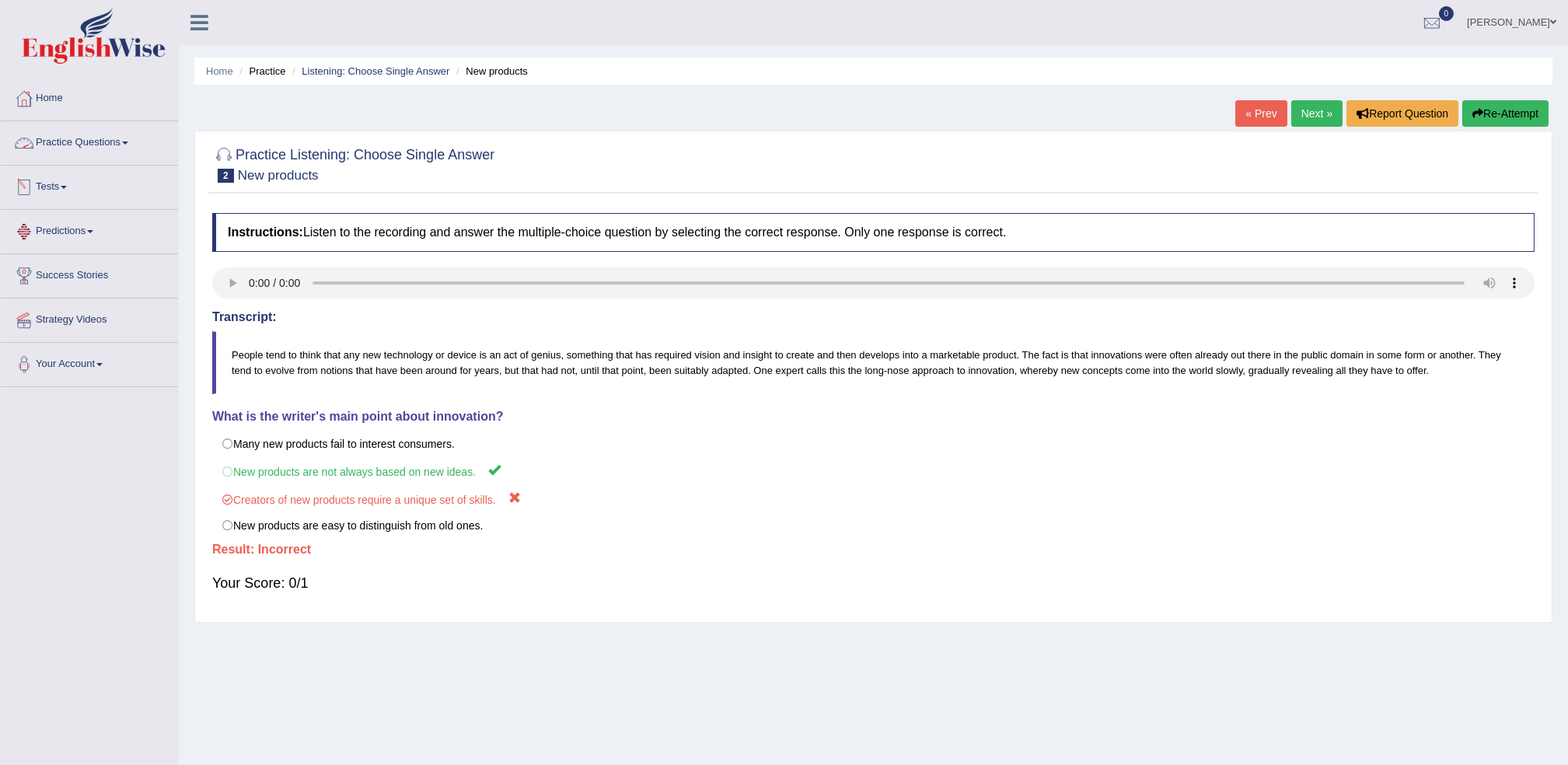
click at [120, 135] on link "Practice Questions" at bounding box center [89, 140] width 177 height 39
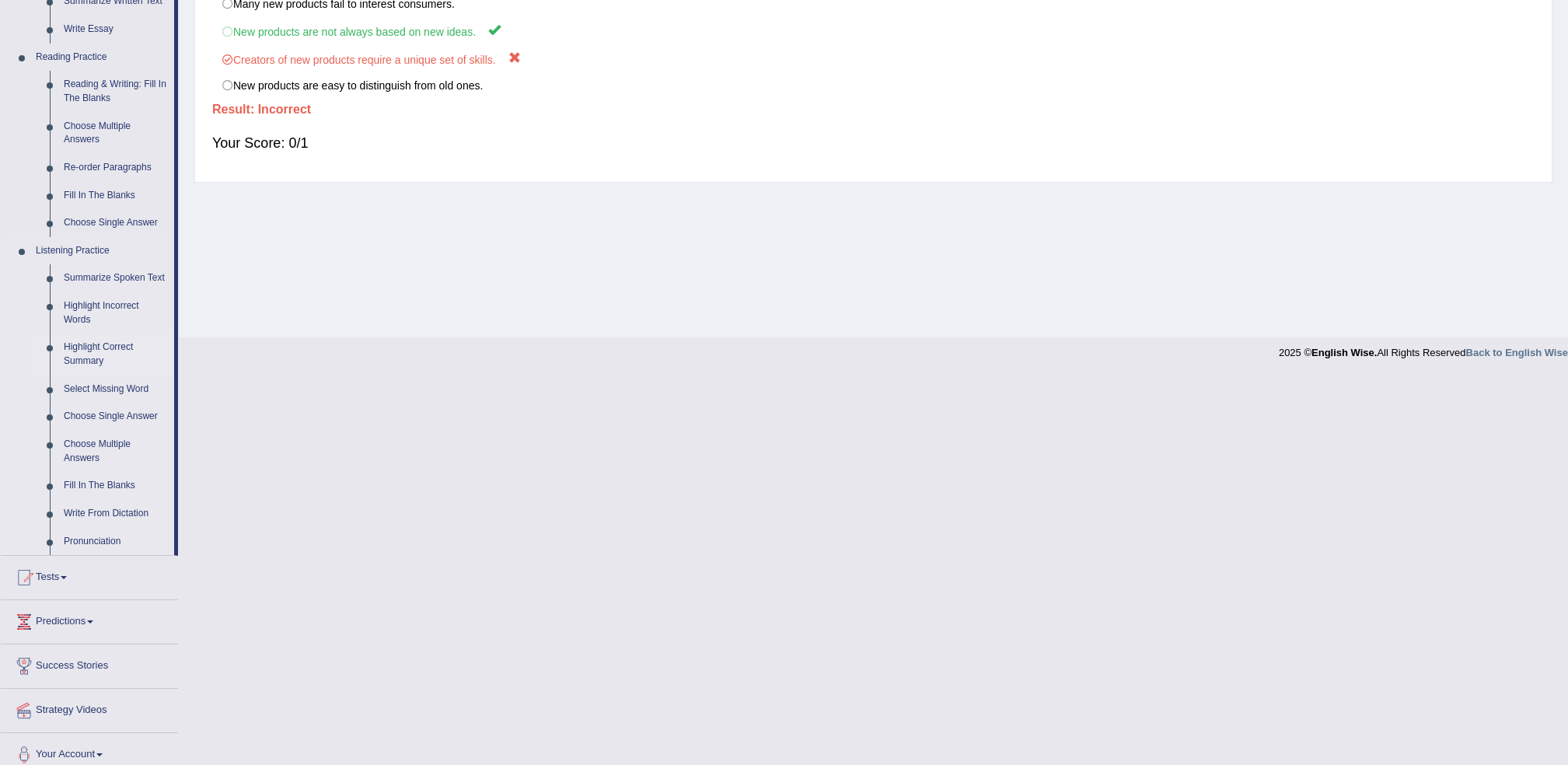
scroll to position [453, 0]
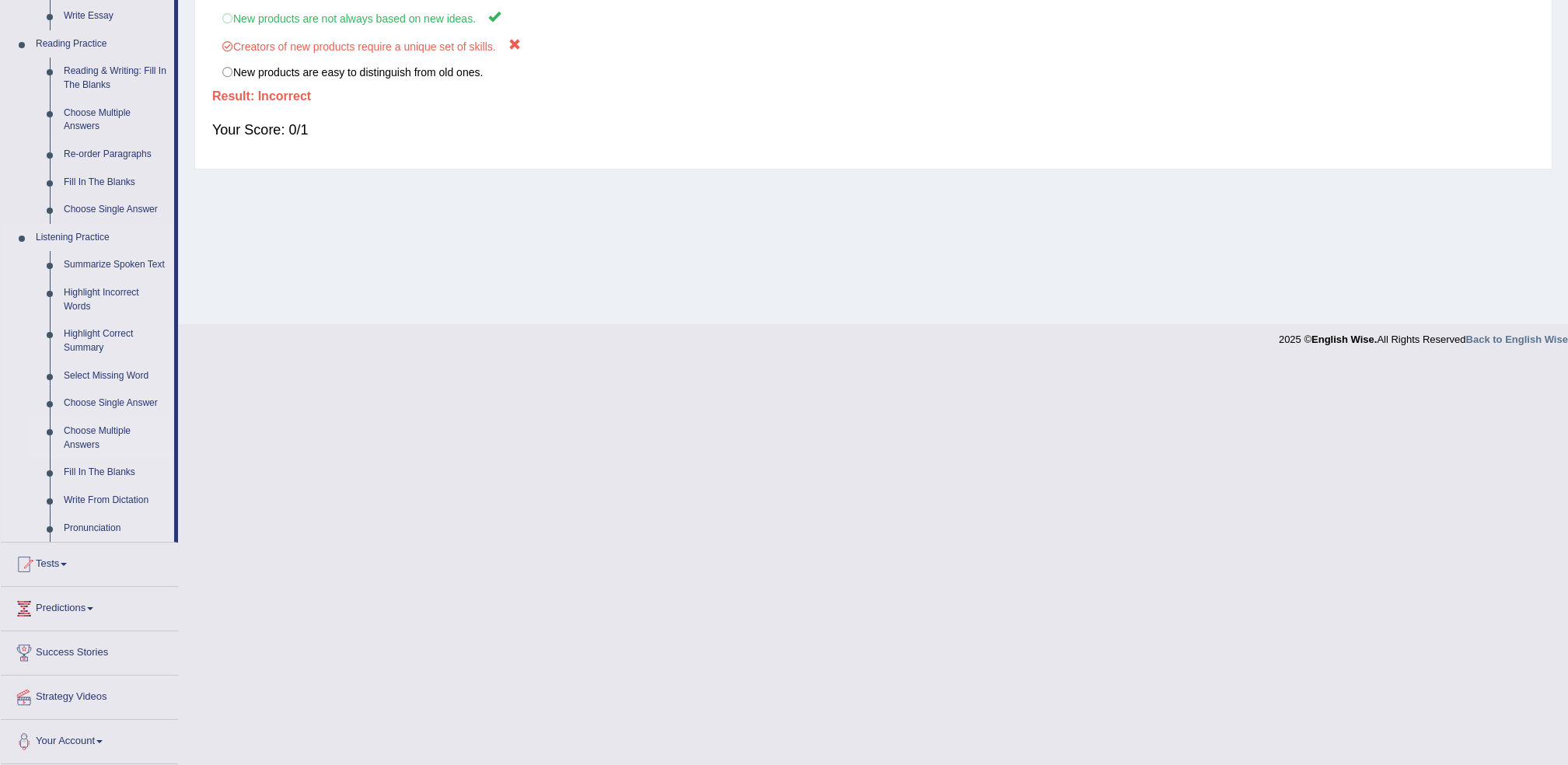
click at [85, 431] on link "Choose Multiple Answers" at bounding box center [116, 438] width 118 height 41
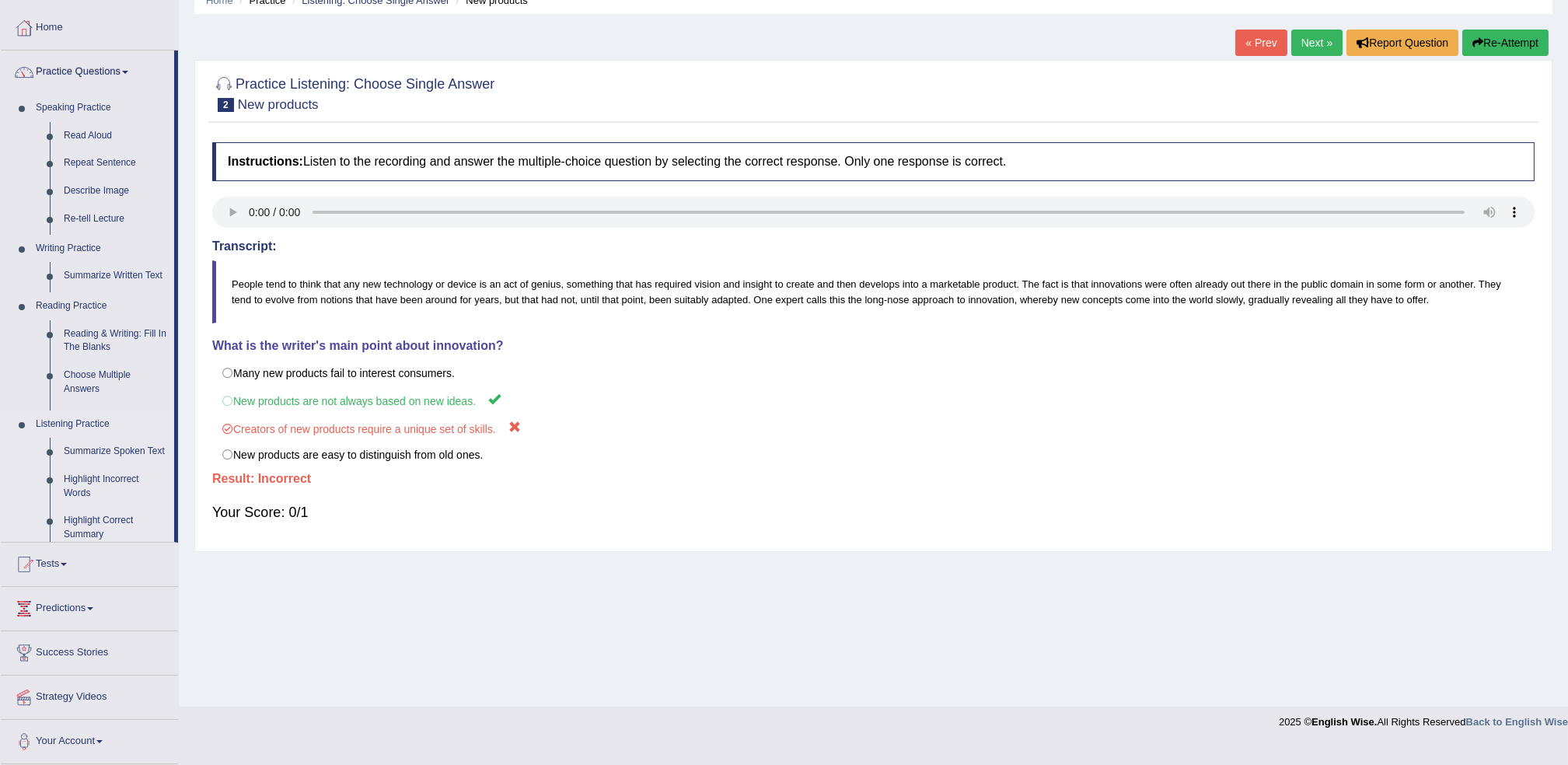
scroll to position [51, 0]
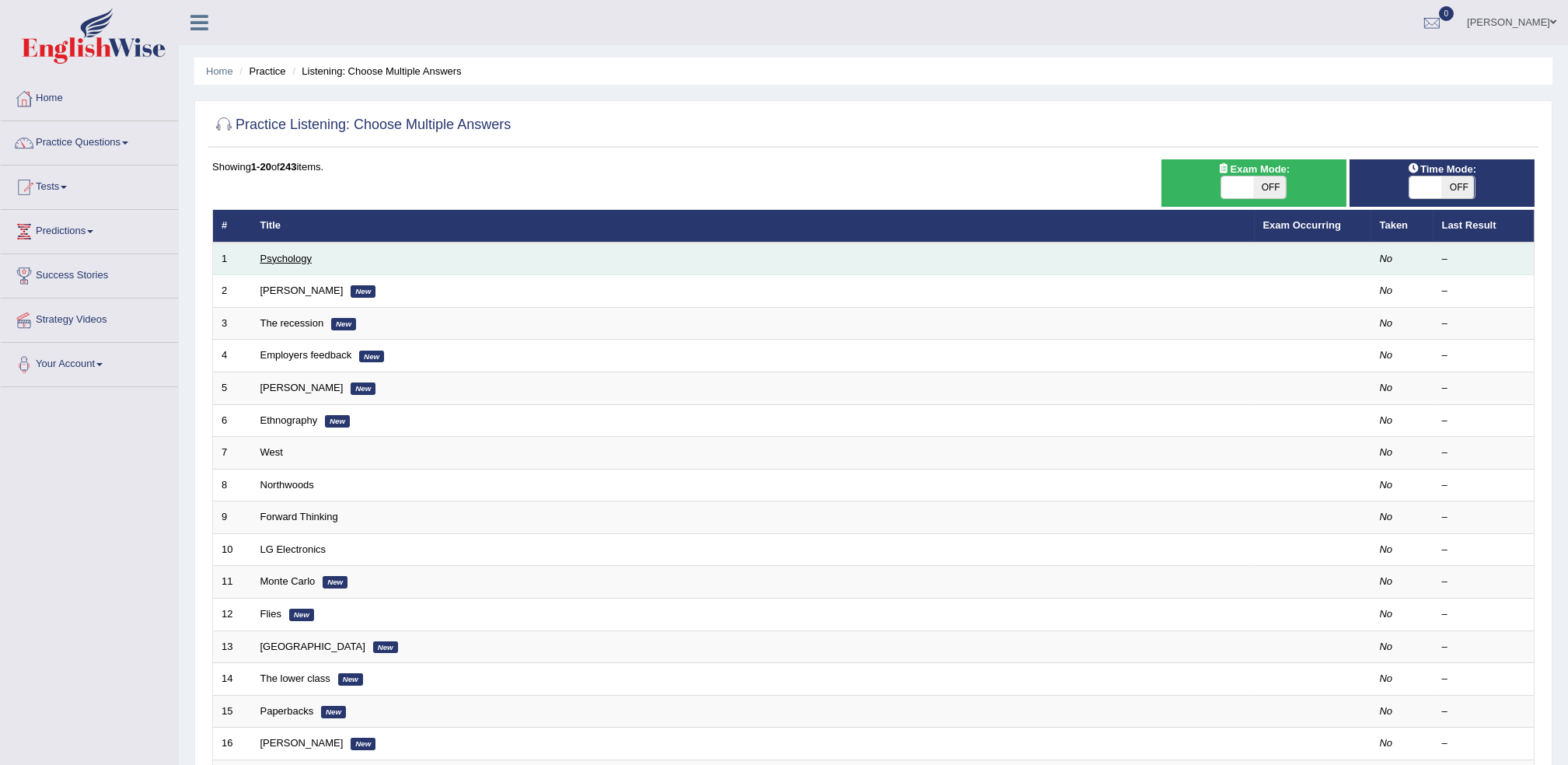
click at [274, 260] on link "Psychology" at bounding box center [286, 259] width 51 height 12
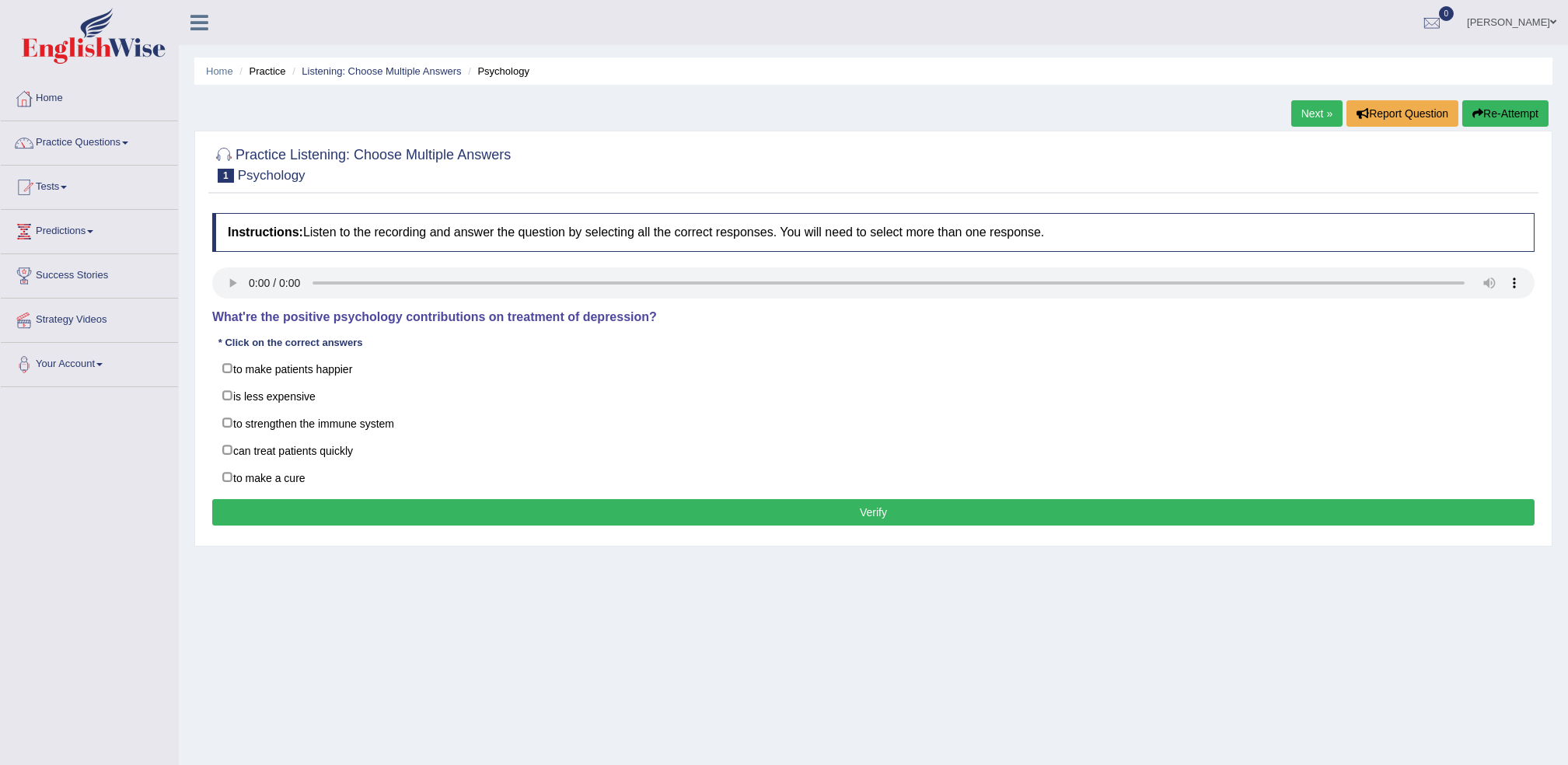
click at [106, 147] on link "Practice Questions" at bounding box center [89, 140] width 177 height 39
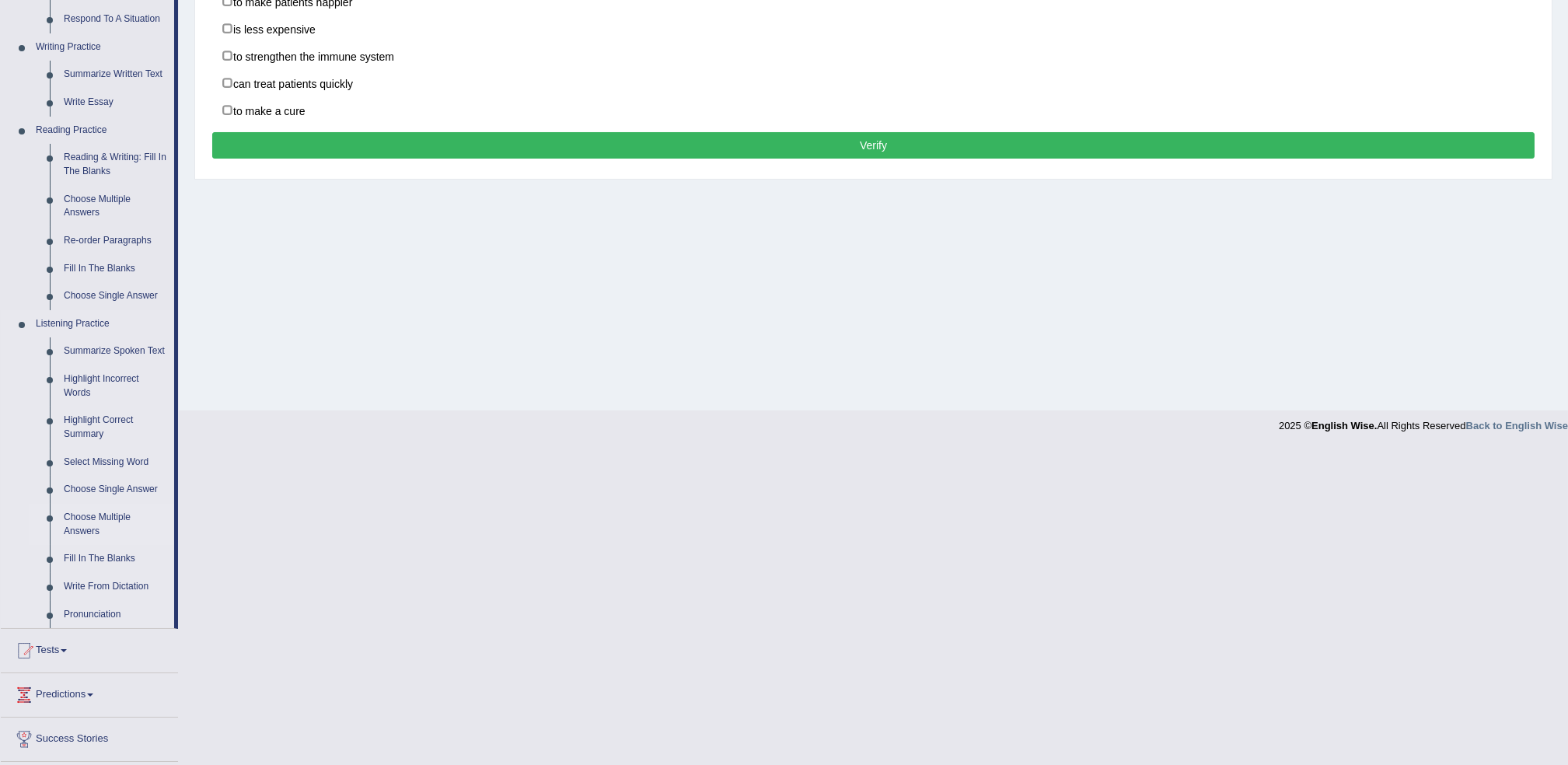
scroll to position [414, 0]
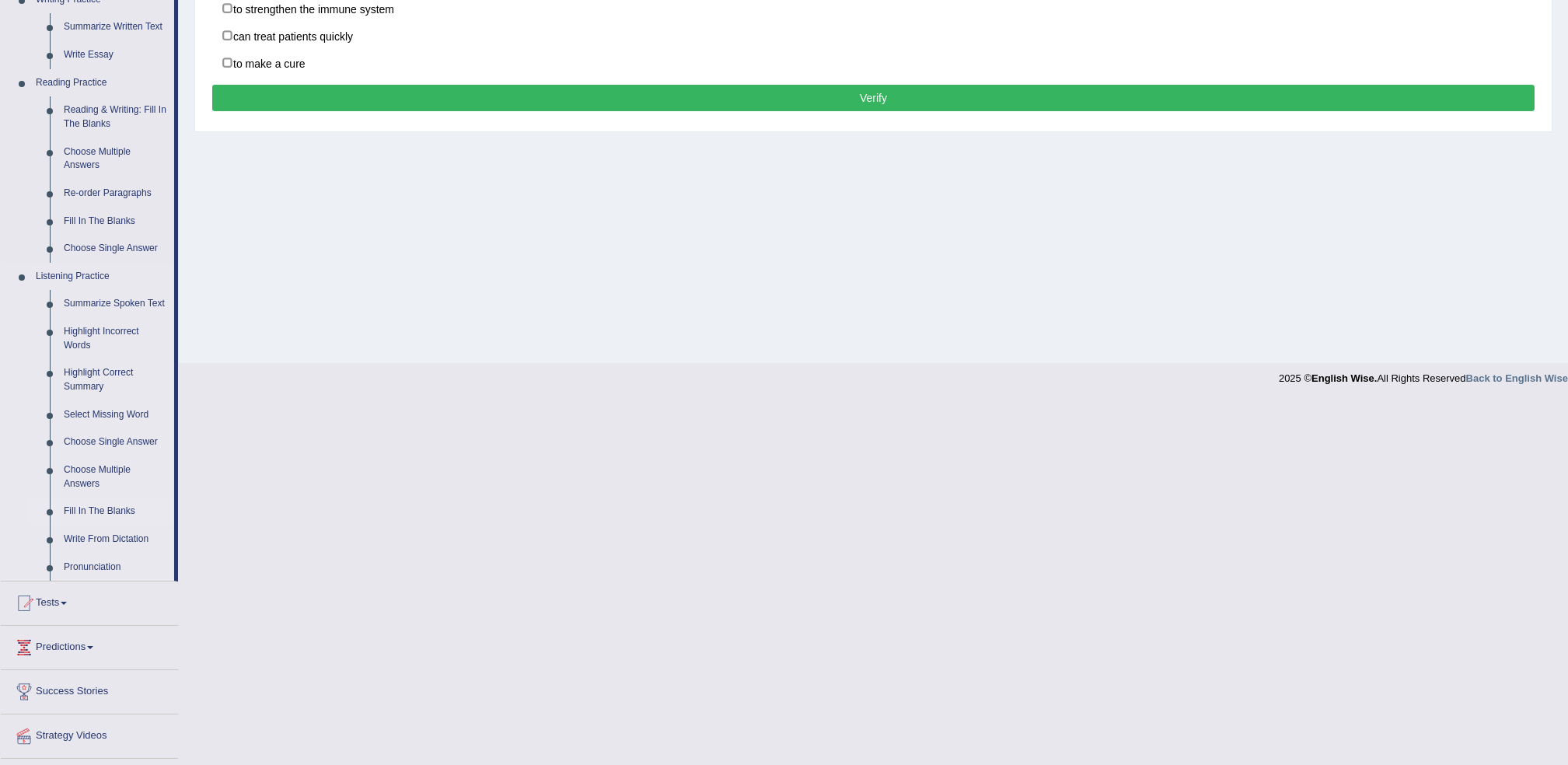
click at [107, 518] on link "Fill In The Blanks" at bounding box center [116, 512] width 118 height 28
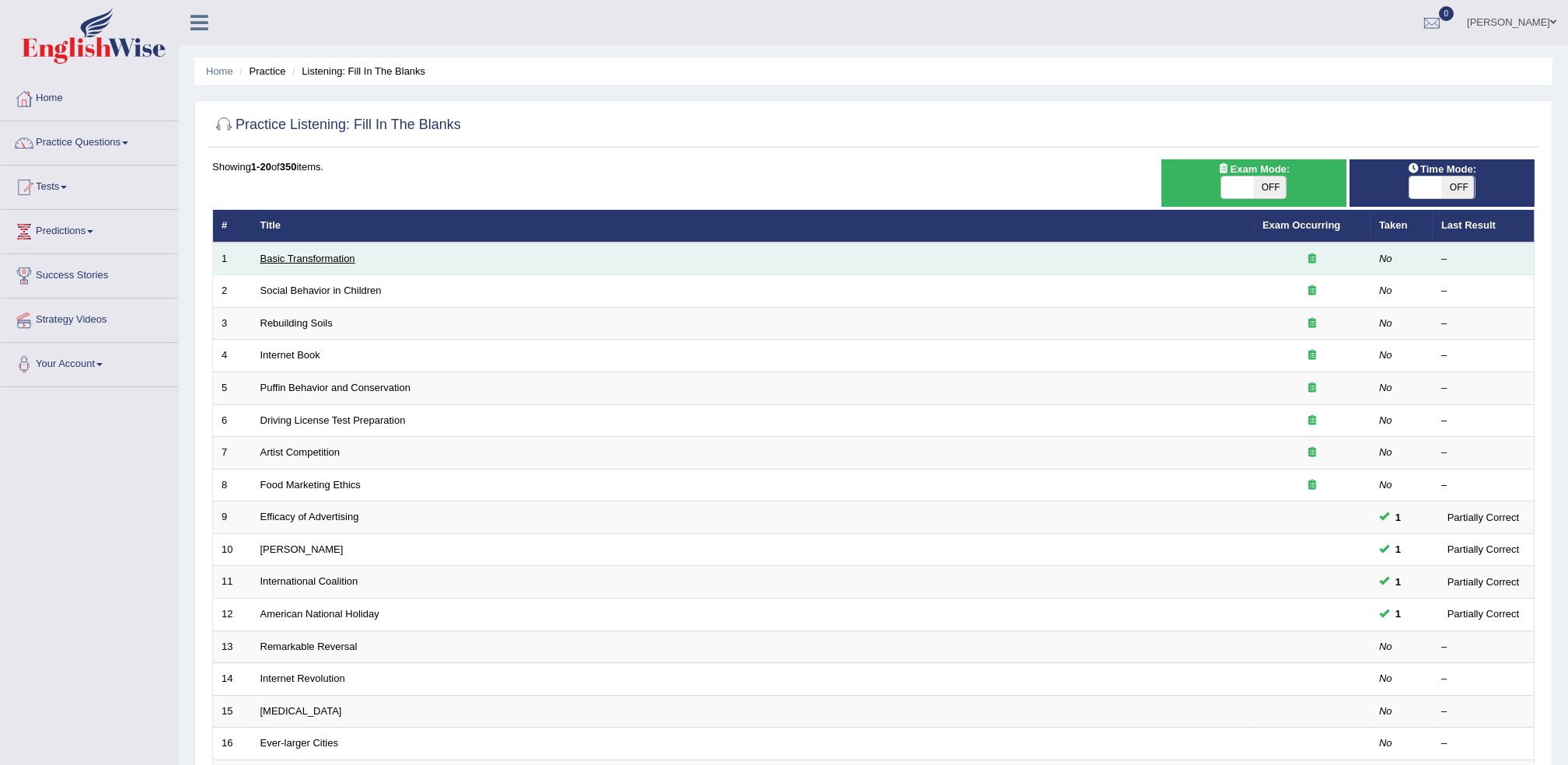
click at [300, 261] on link "Basic Transformation" at bounding box center [307, 259] width 94 height 12
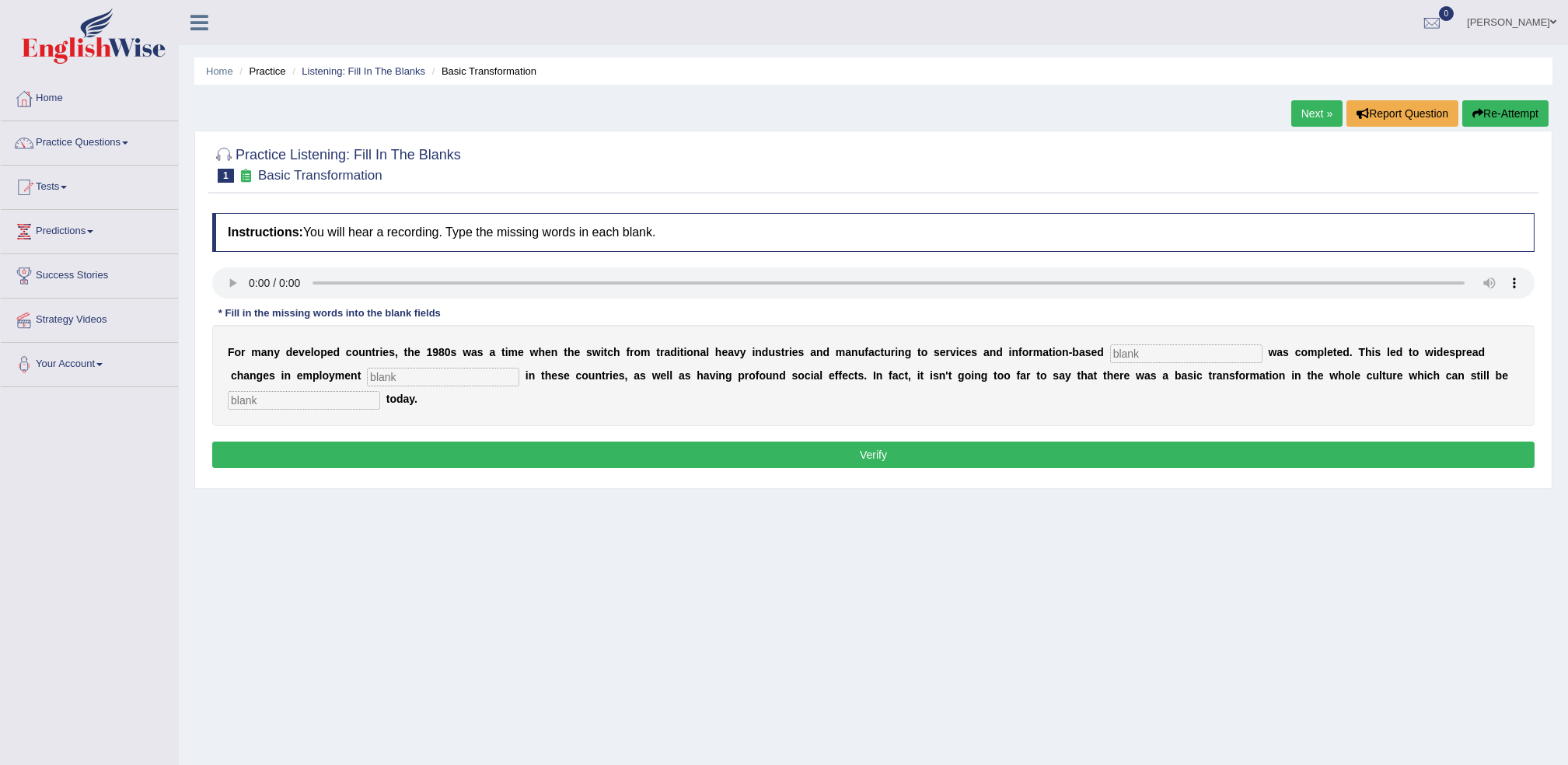
click at [1126, 356] on input "text" at bounding box center [1186, 354] width 152 height 19
type input "enterprises"
click at [367, 381] on input "text" at bounding box center [443, 377] width 152 height 19
type input "pattern"
click at [380, 391] on input "text" at bounding box center [304, 400] width 152 height 19
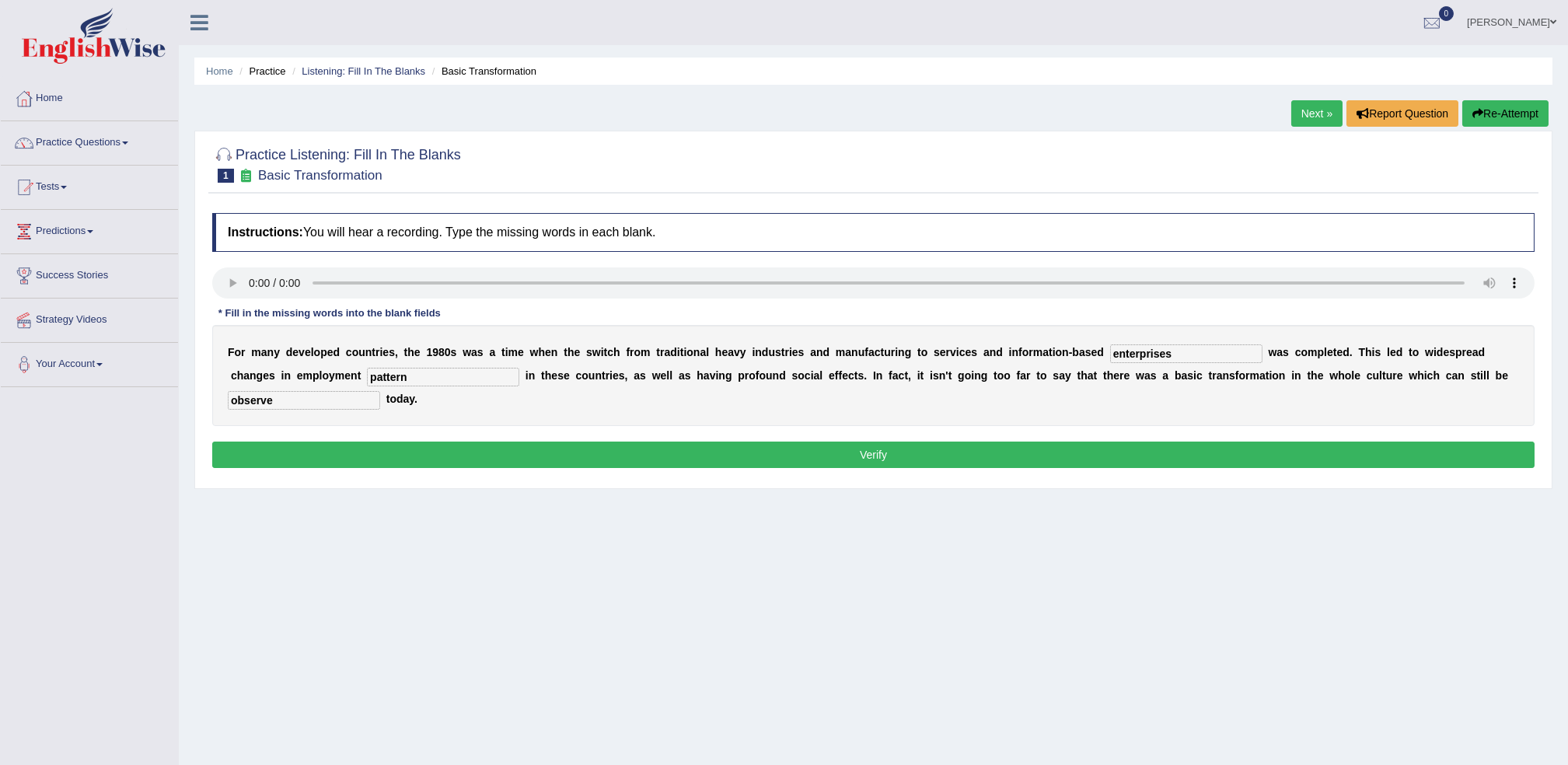
type input "observe"
click at [1150, 452] on button "Verify" at bounding box center [873, 455] width 1322 height 27
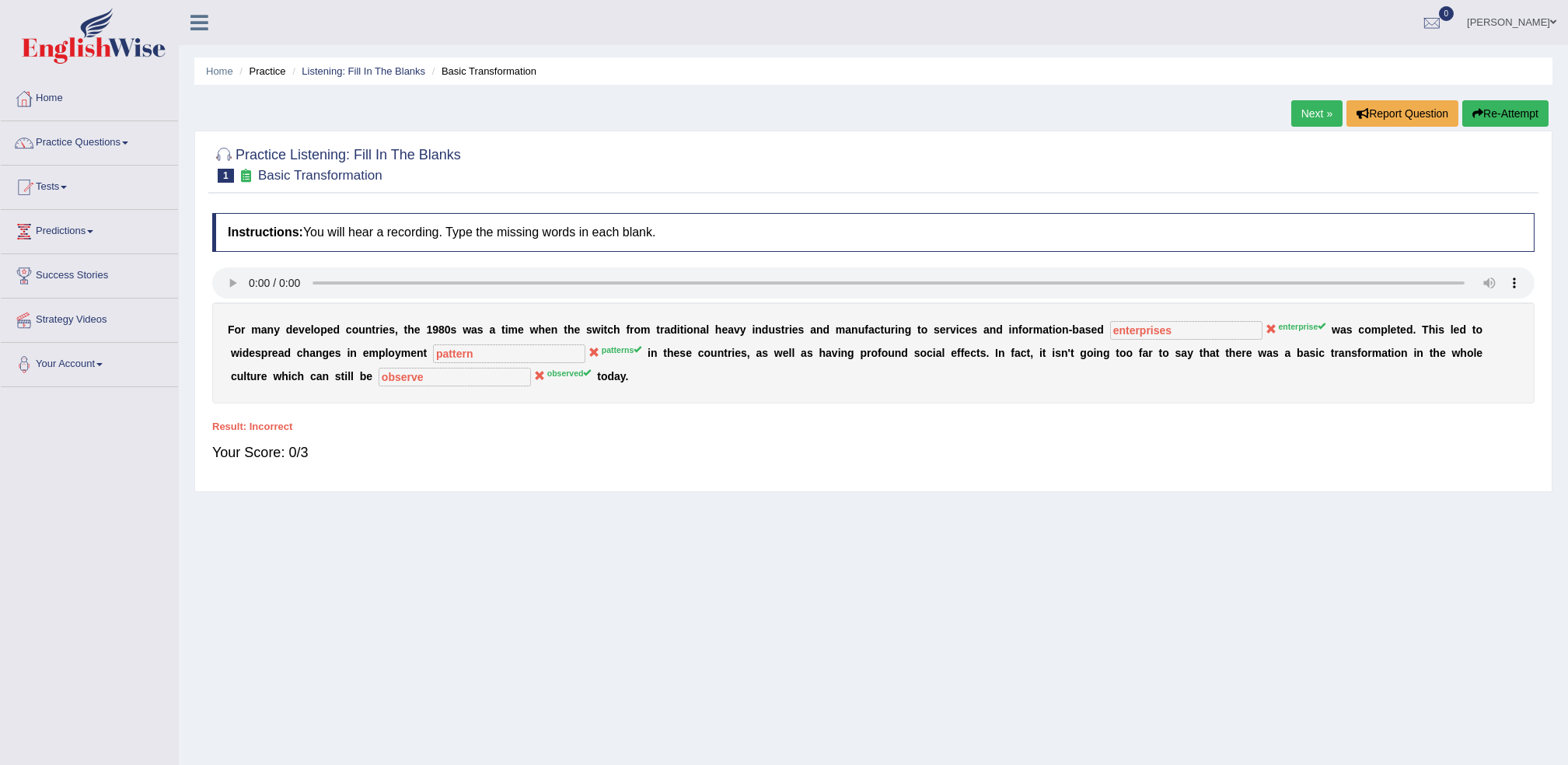
click at [1315, 108] on link "Next »" at bounding box center [1317, 114] width 51 height 27
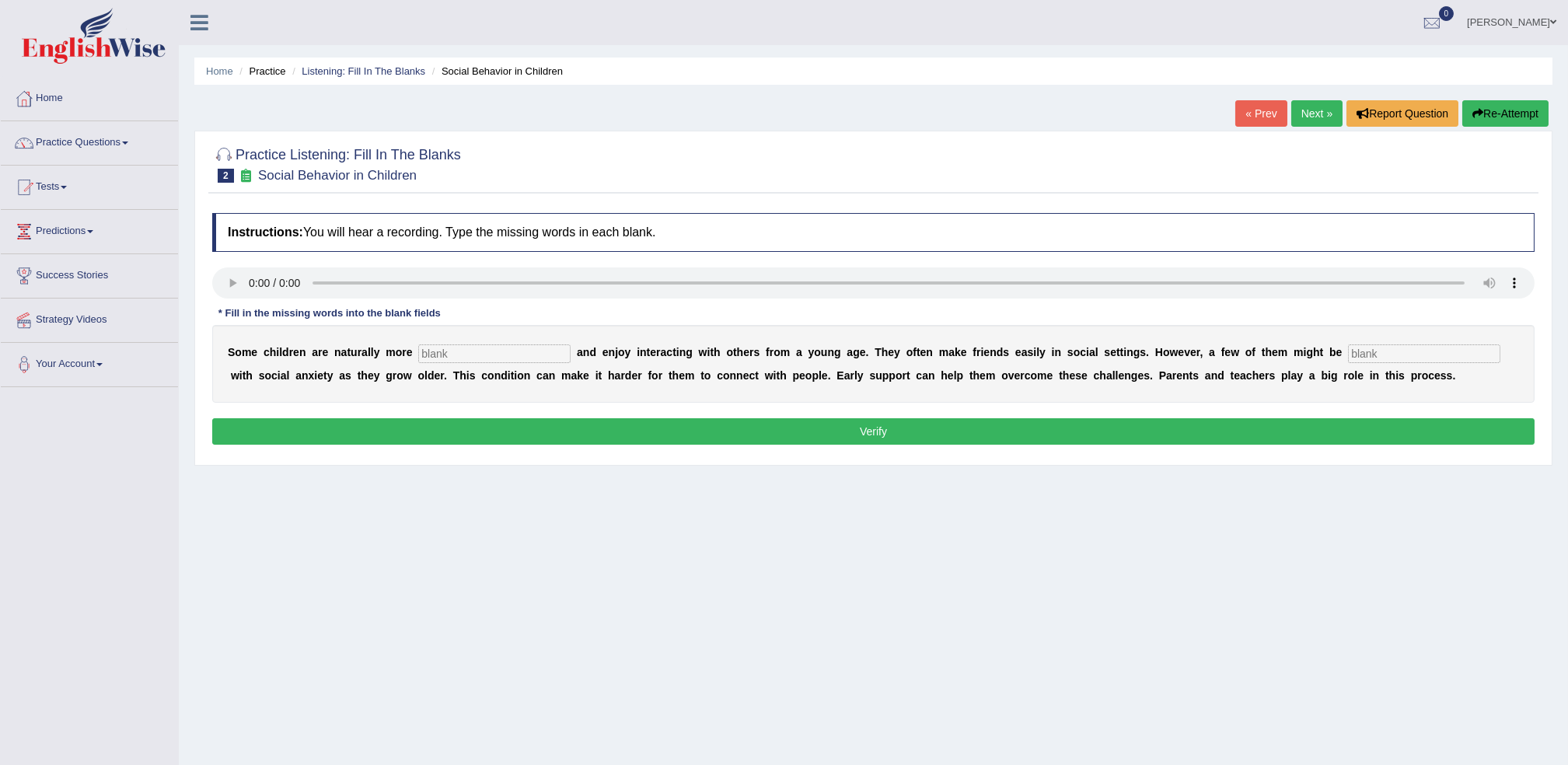
click at [509, 357] on input "text" at bounding box center [495, 354] width 152 height 19
type input "sociable"
click at [1348, 360] on input "text" at bounding box center [1424, 354] width 152 height 19
type input "dignosed"
click at [765, 438] on button "Verify" at bounding box center [873, 432] width 1322 height 27
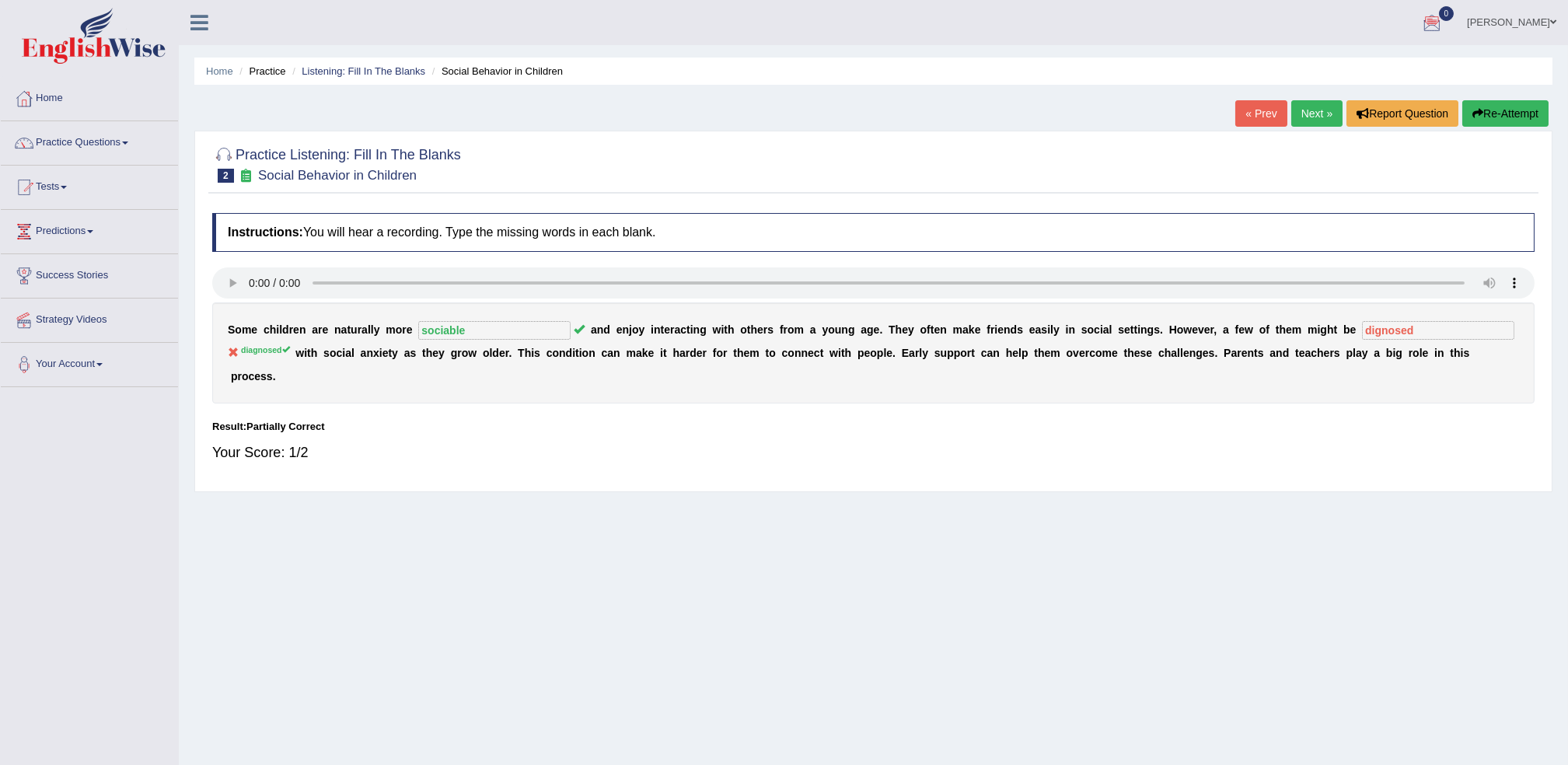
click at [1317, 109] on link "Next »" at bounding box center [1317, 114] width 51 height 27
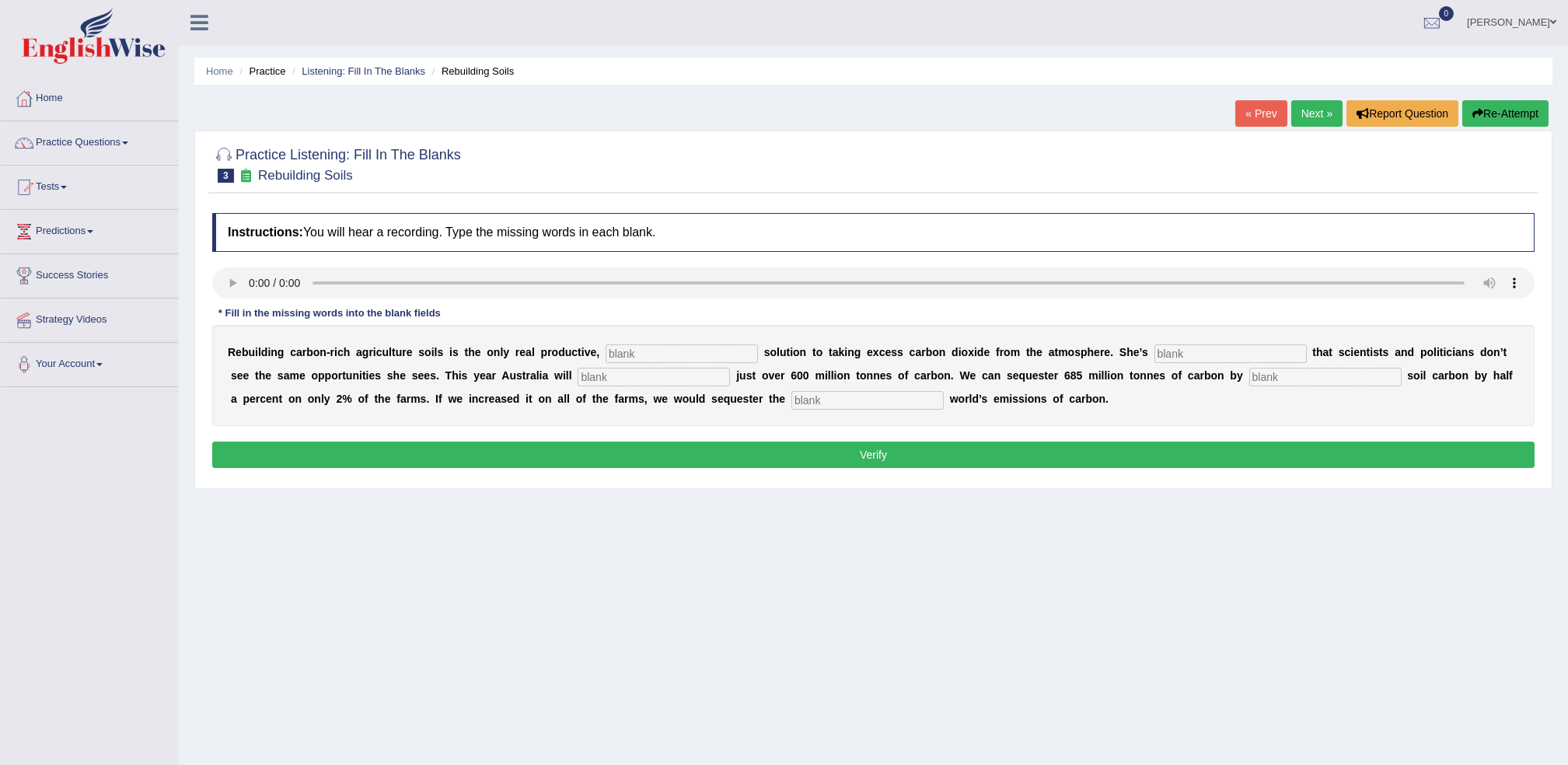
click at [618, 353] on input "text" at bounding box center [682, 354] width 152 height 19
type input "permanent"
click at [1155, 348] on input "text" at bounding box center [1231, 354] width 152 height 19
type input "first"
click at [579, 375] on input "text" at bounding box center [654, 377] width 152 height 19
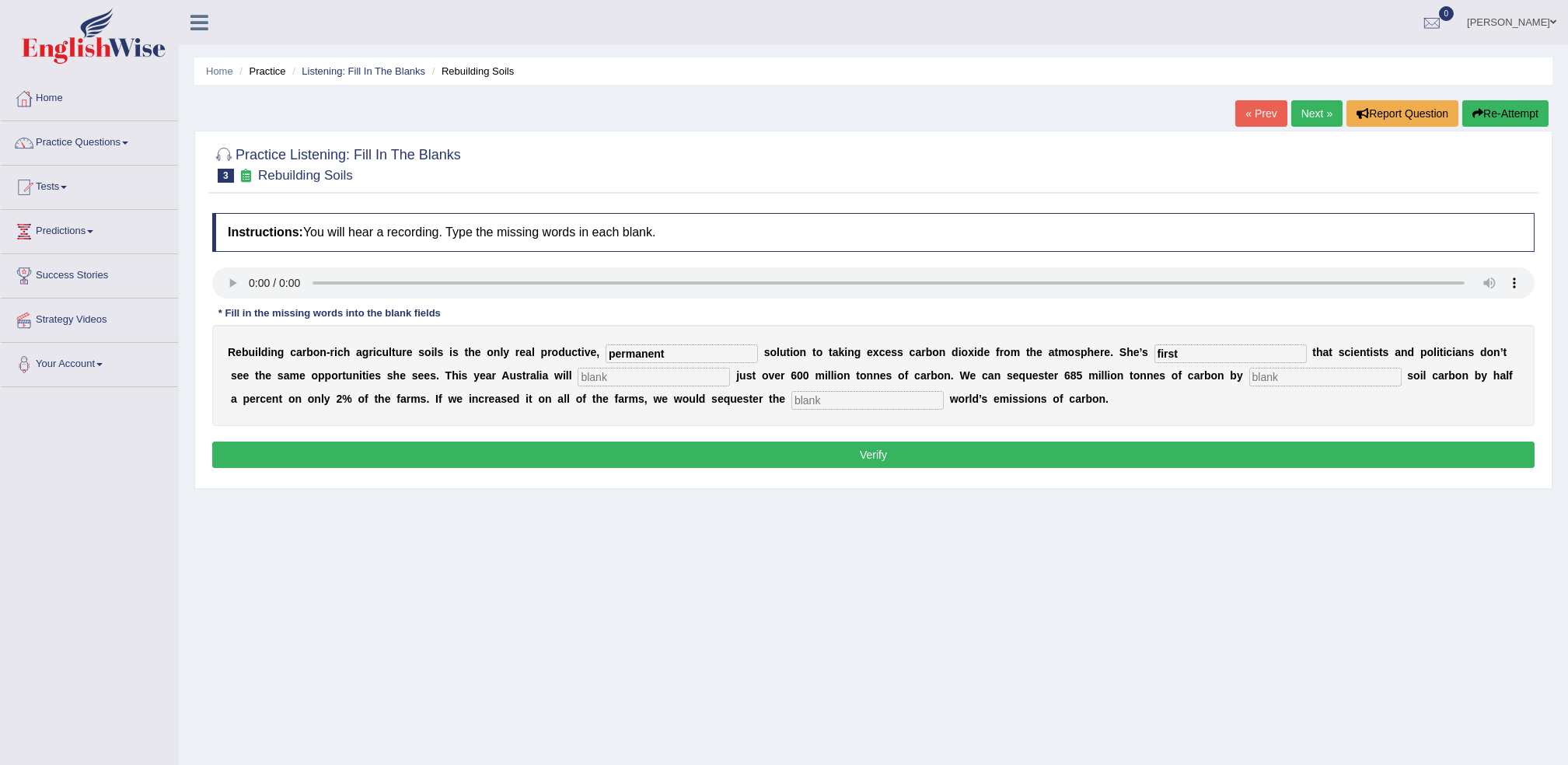
click at [1249, 382] on input "text" at bounding box center [1325, 377] width 152 height 19
type input "increasingly"
click at [577, 376] on input "text" at bounding box center [654, 377] width 152 height 19
type input "emerged"
click at [791, 399] on input "text" at bounding box center [867, 400] width 152 height 19
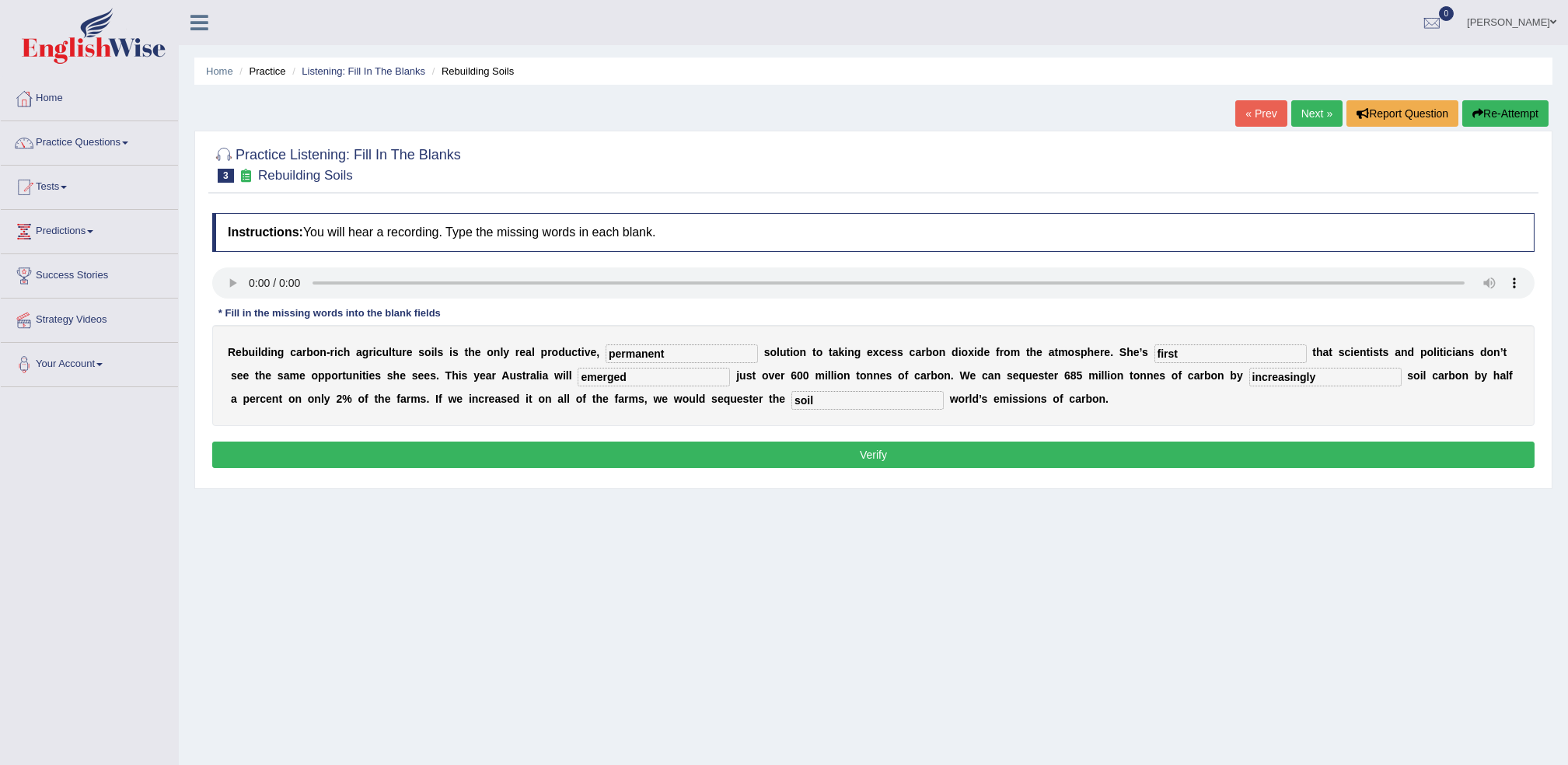
type input "soil"
drag, startPoint x: 431, startPoint y: 445, endPoint x: 437, endPoint y: 457, distance: 13.4
click at [432, 448] on button "Verify" at bounding box center [873, 455] width 1322 height 27
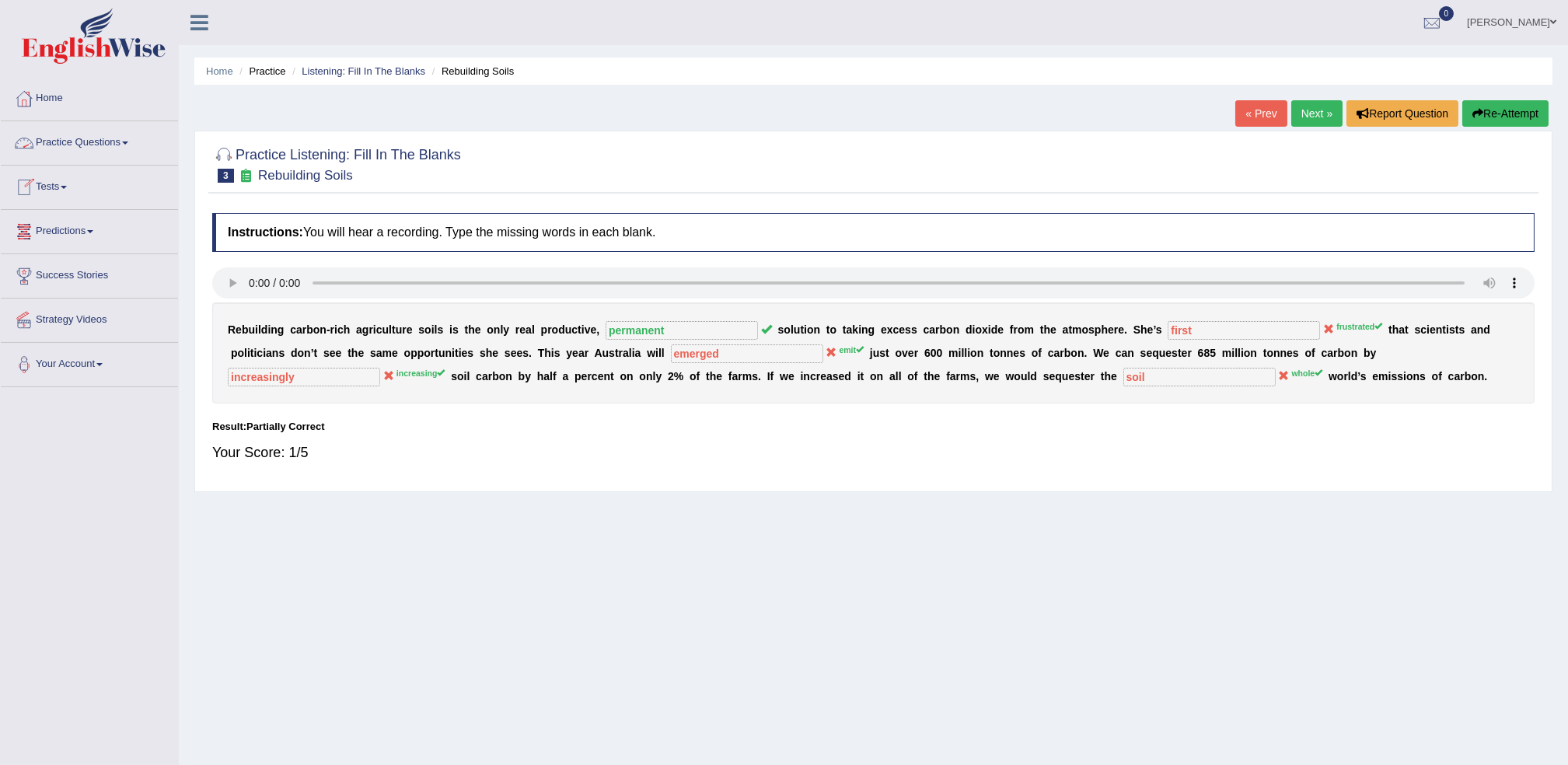
click at [104, 145] on link "Practice Questions" at bounding box center [89, 140] width 177 height 39
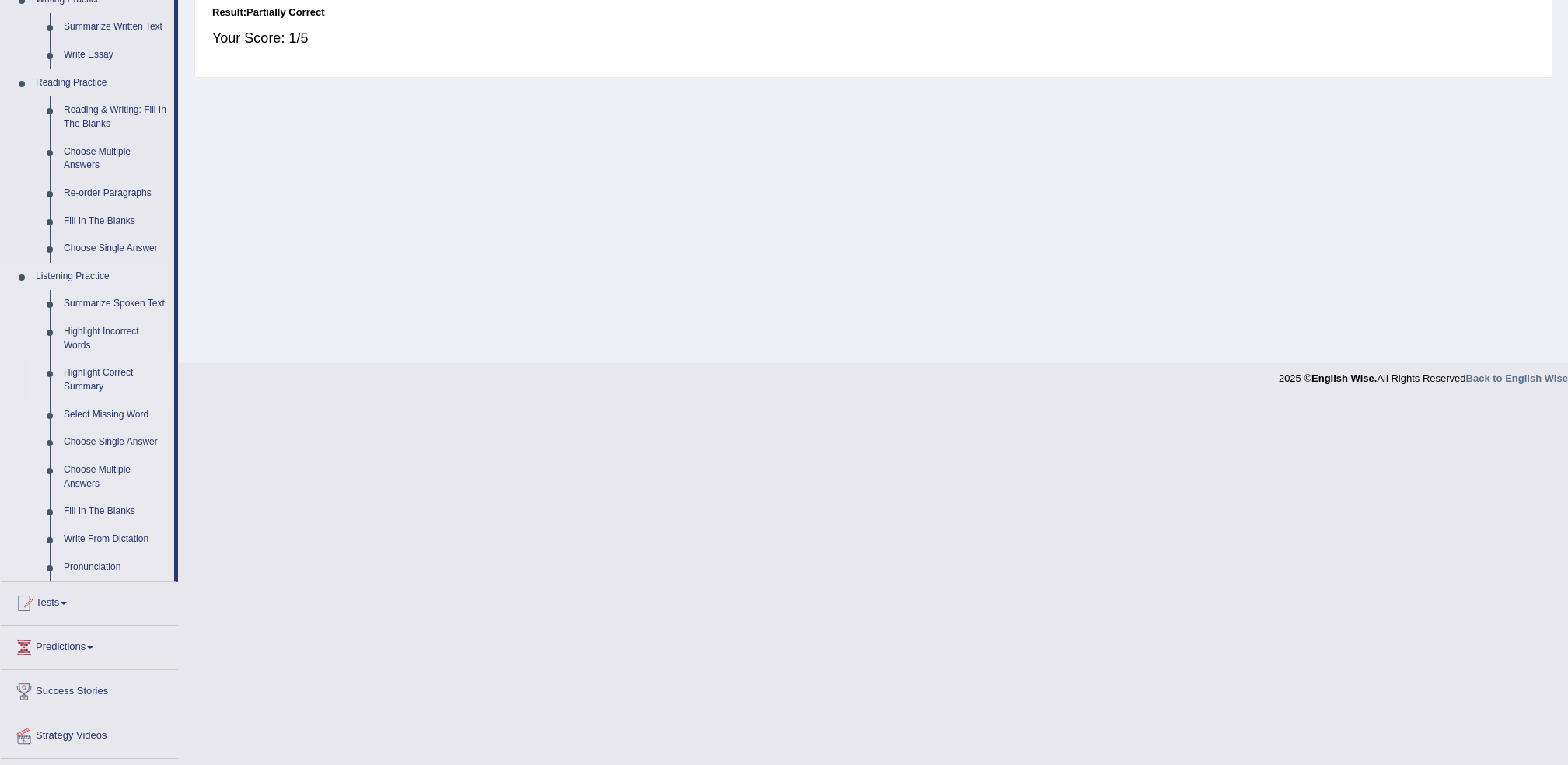
scroll to position [453, 0]
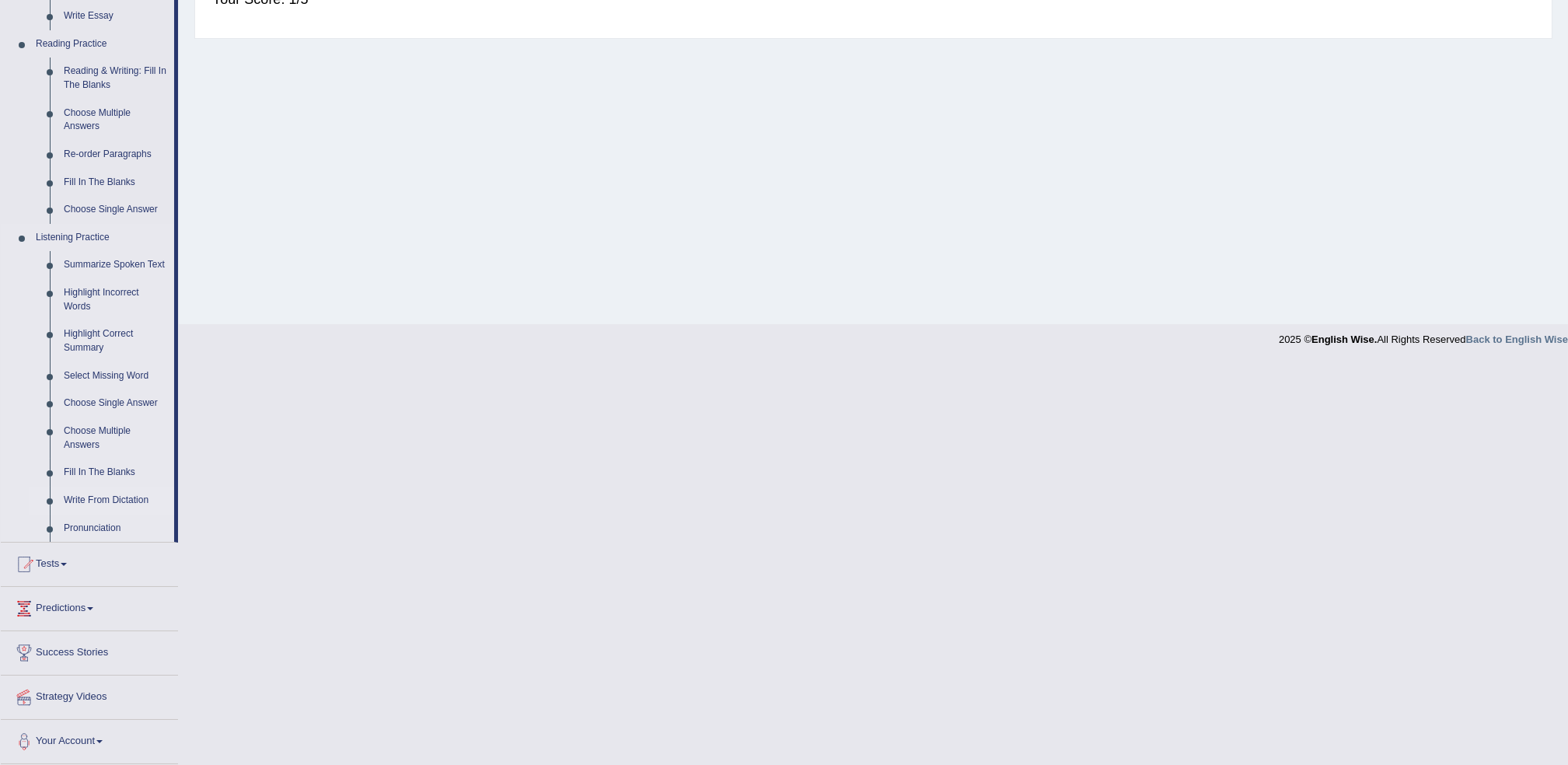
click at [98, 497] on link "Write From Dictation" at bounding box center [116, 501] width 118 height 28
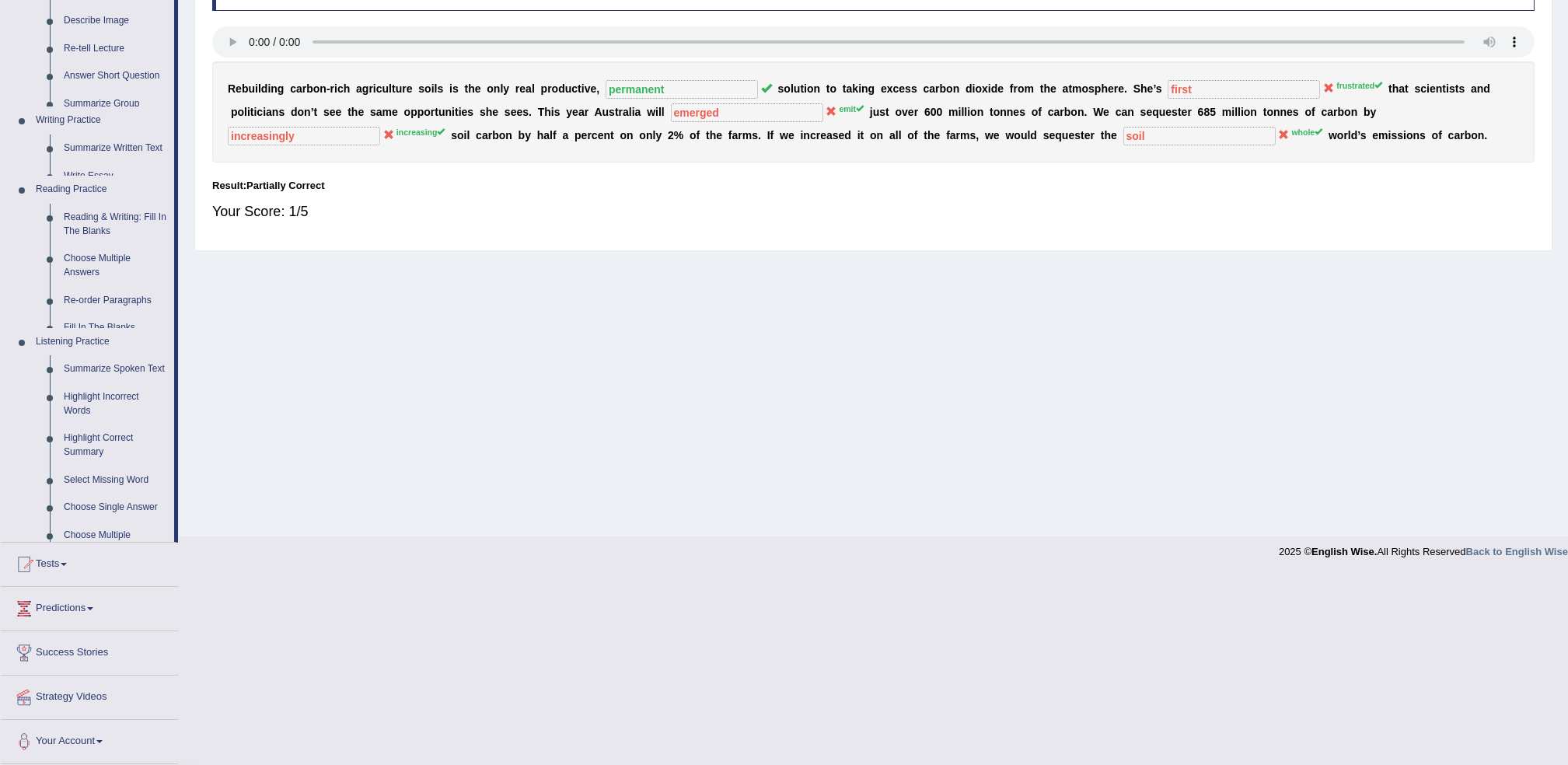
scroll to position [116, 0]
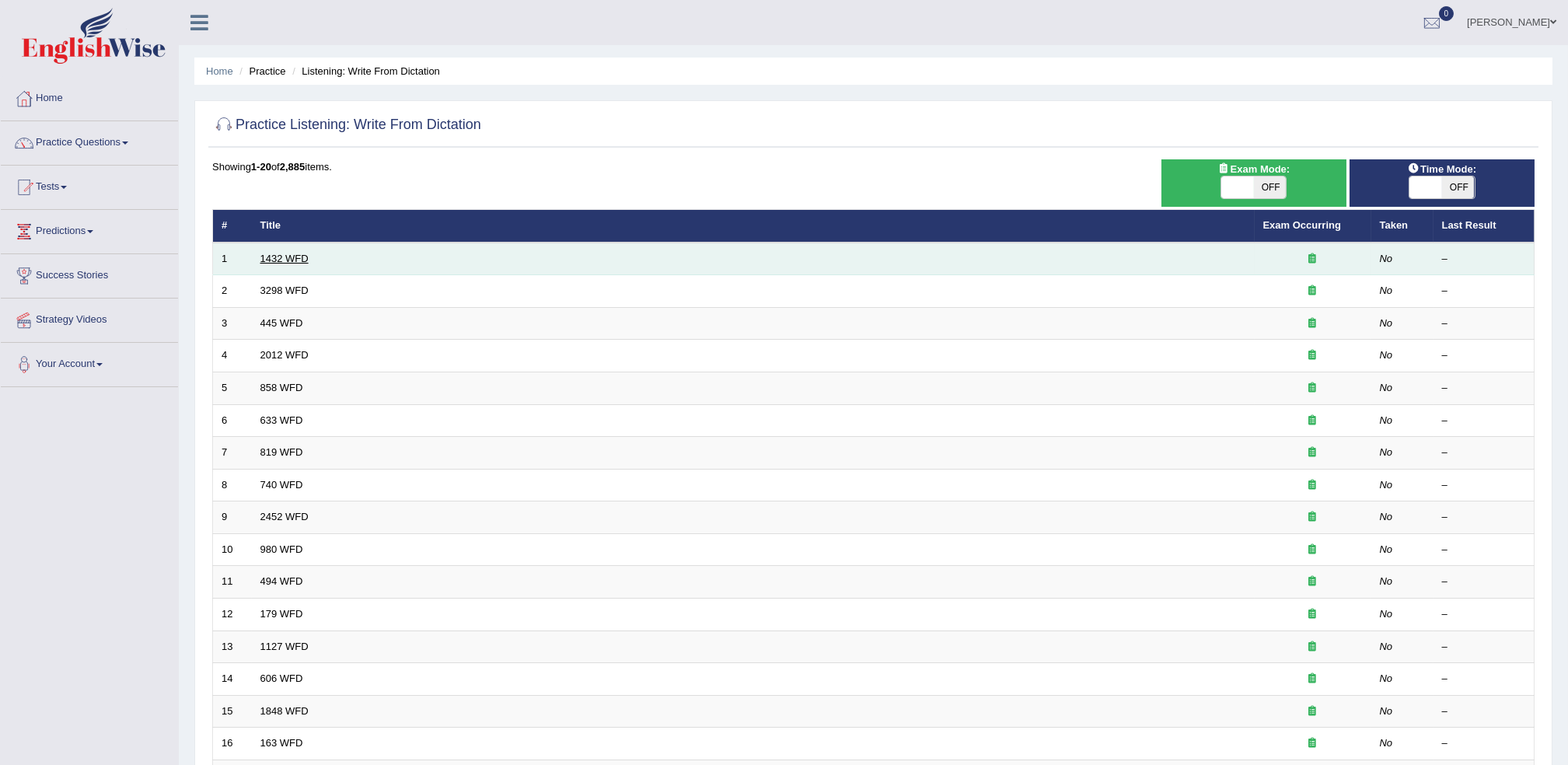
click at [287, 261] on link "1432 WFD" at bounding box center [284, 259] width 48 height 12
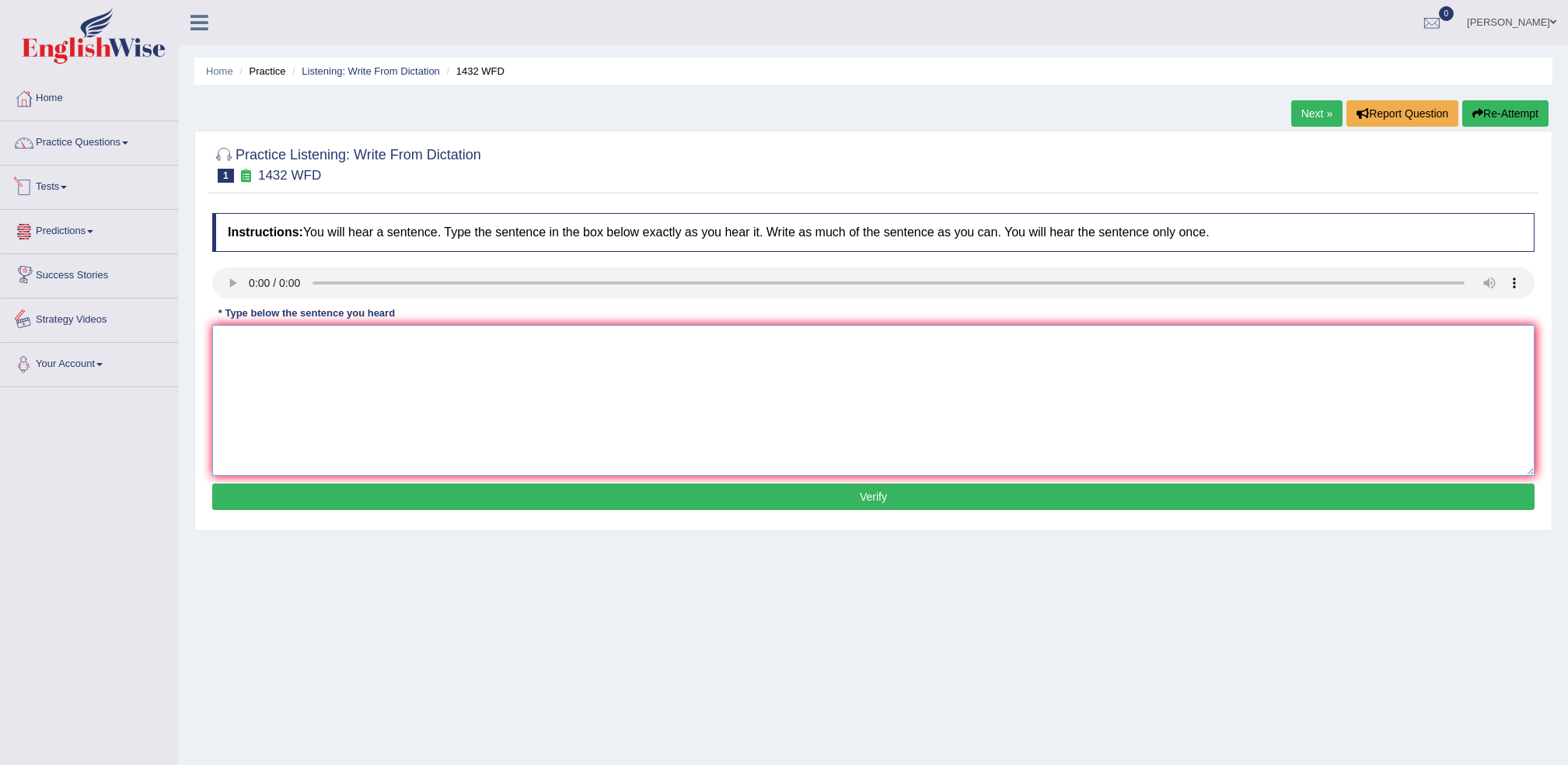
click at [274, 372] on textarea at bounding box center [873, 400] width 1322 height 151
type textarea "More physical activities is benificial to your health."
click at [337, 504] on button "Verify" at bounding box center [873, 497] width 1322 height 27
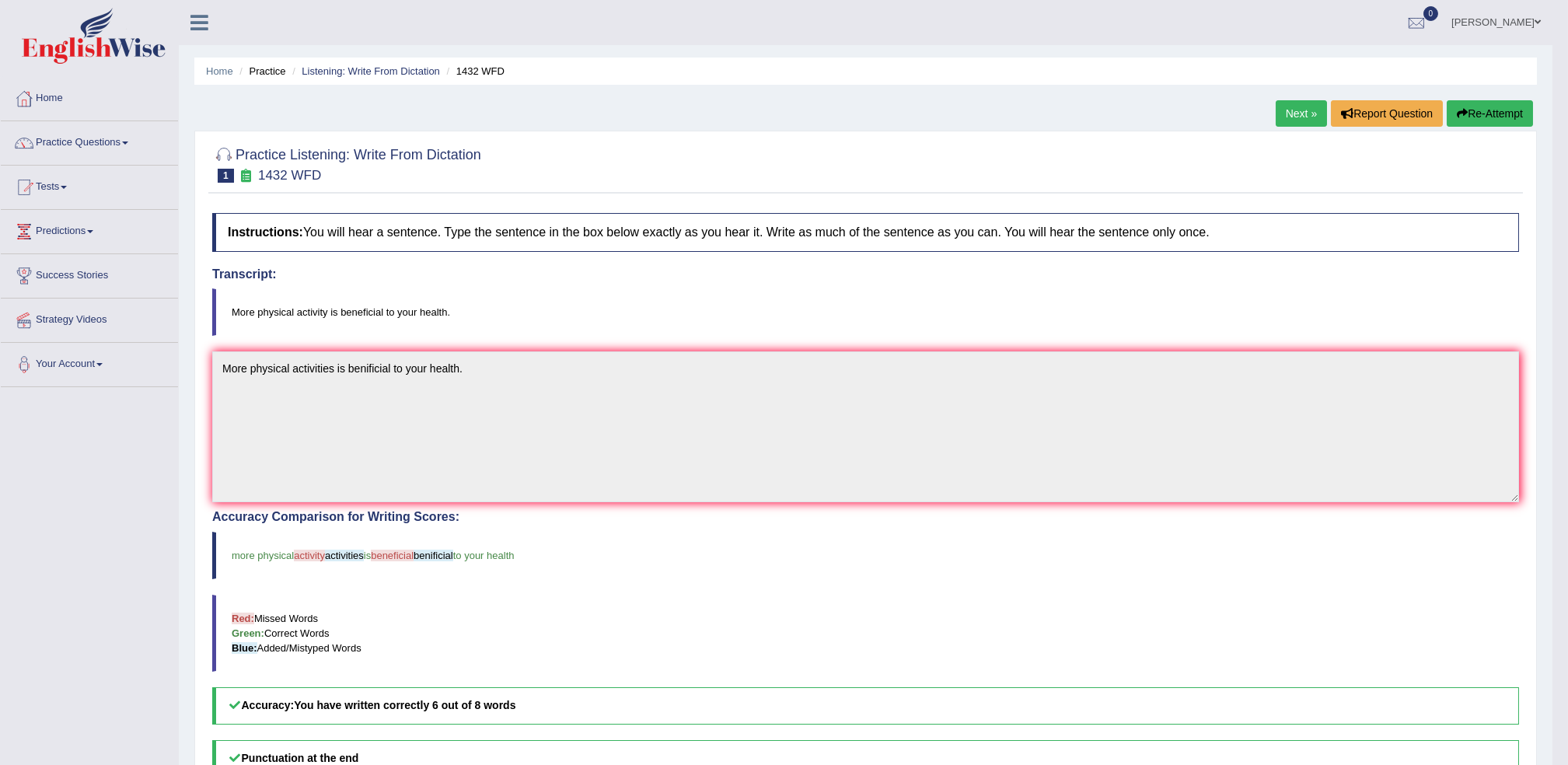
click at [1295, 110] on link "Next »" at bounding box center [1301, 114] width 51 height 27
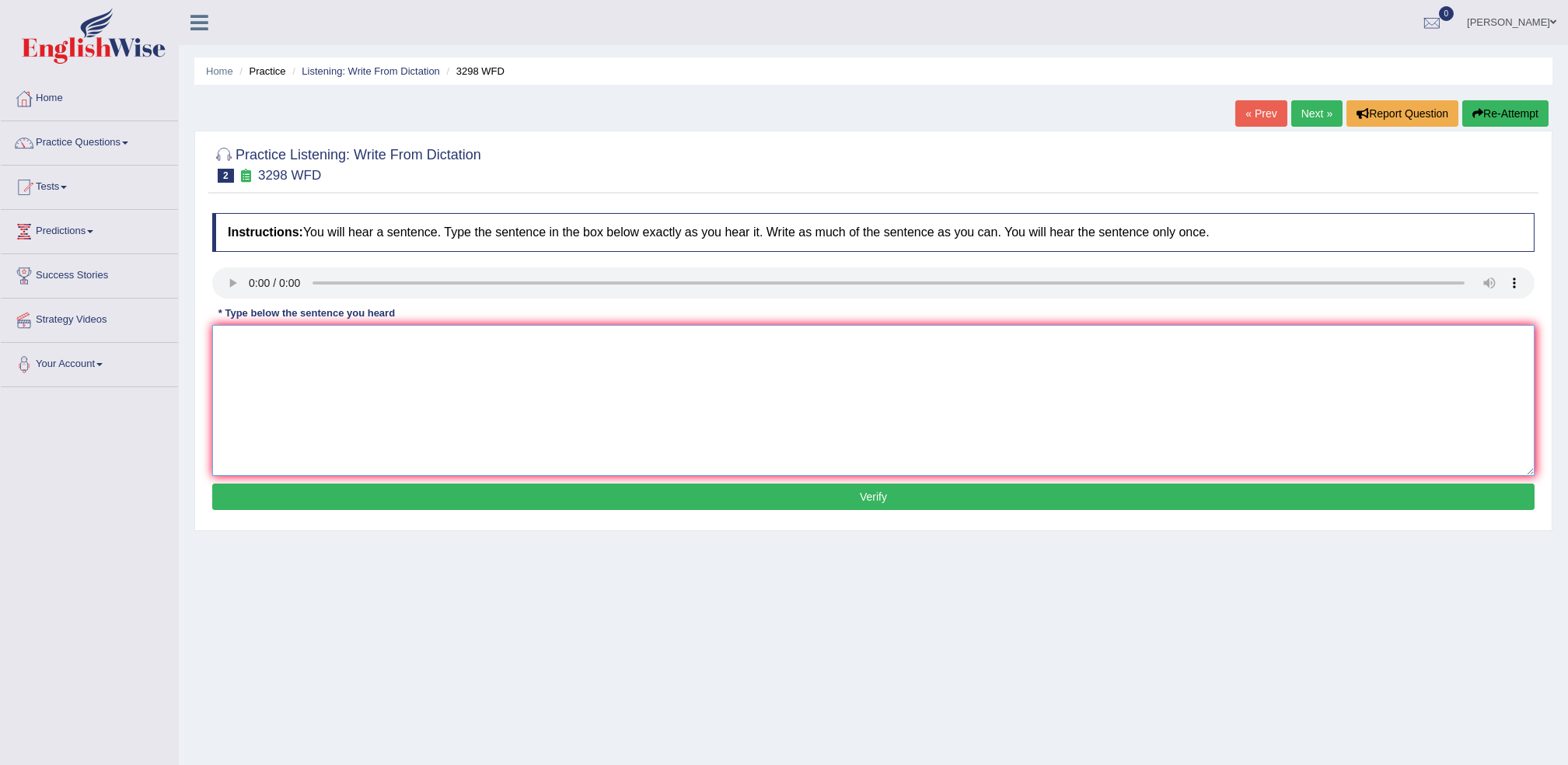
click at [374, 349] on textarea at bounding box center [873, 400] width 1322 height 151
type textarea "a"
type textarea "Animal behaviour is simillar to contain both distanct aspect."
click at [469, 500] on button "Verify" at bounding box center [873, 497] width 1322 height 27
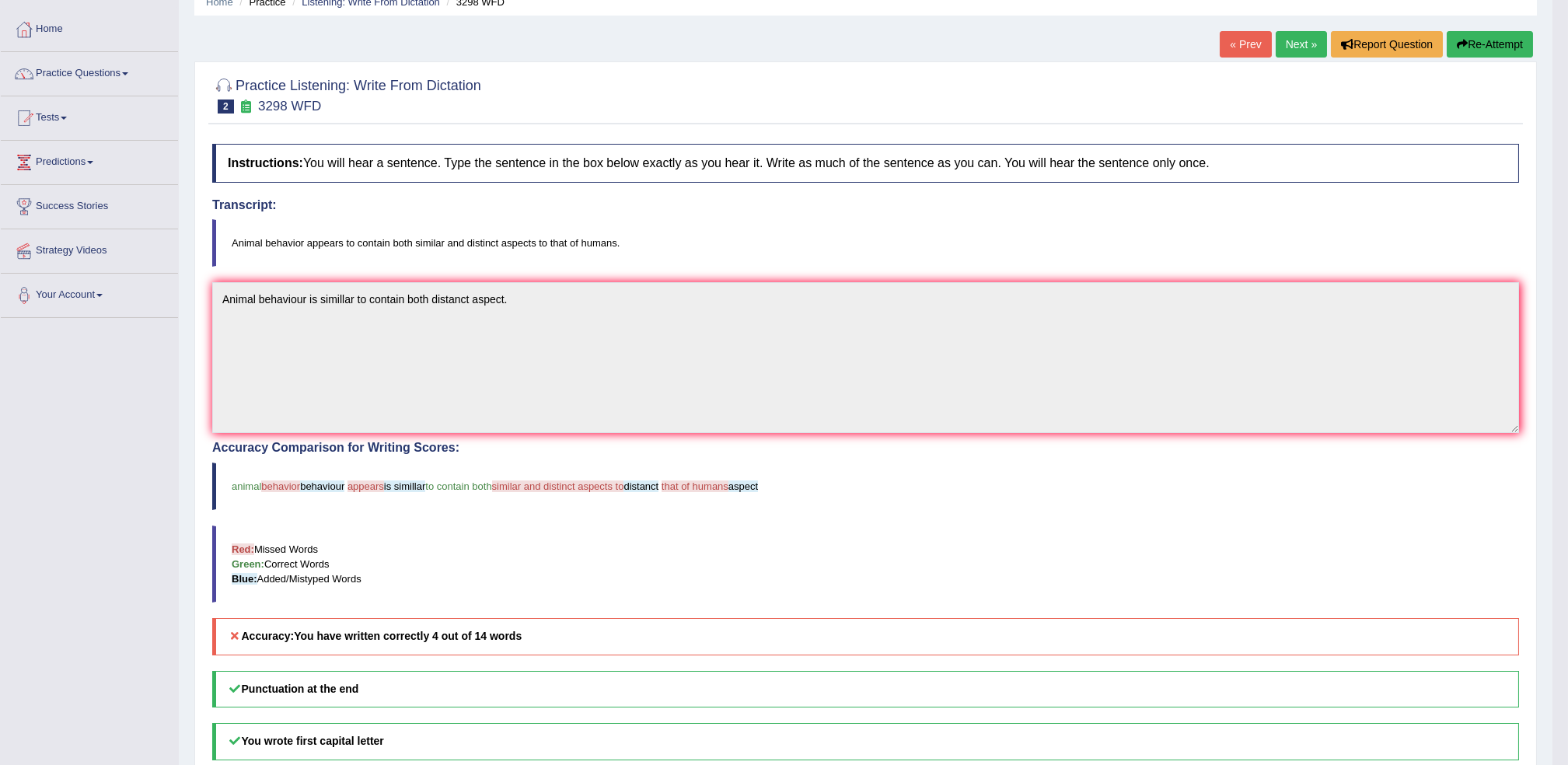
scroll to position [104, 0]
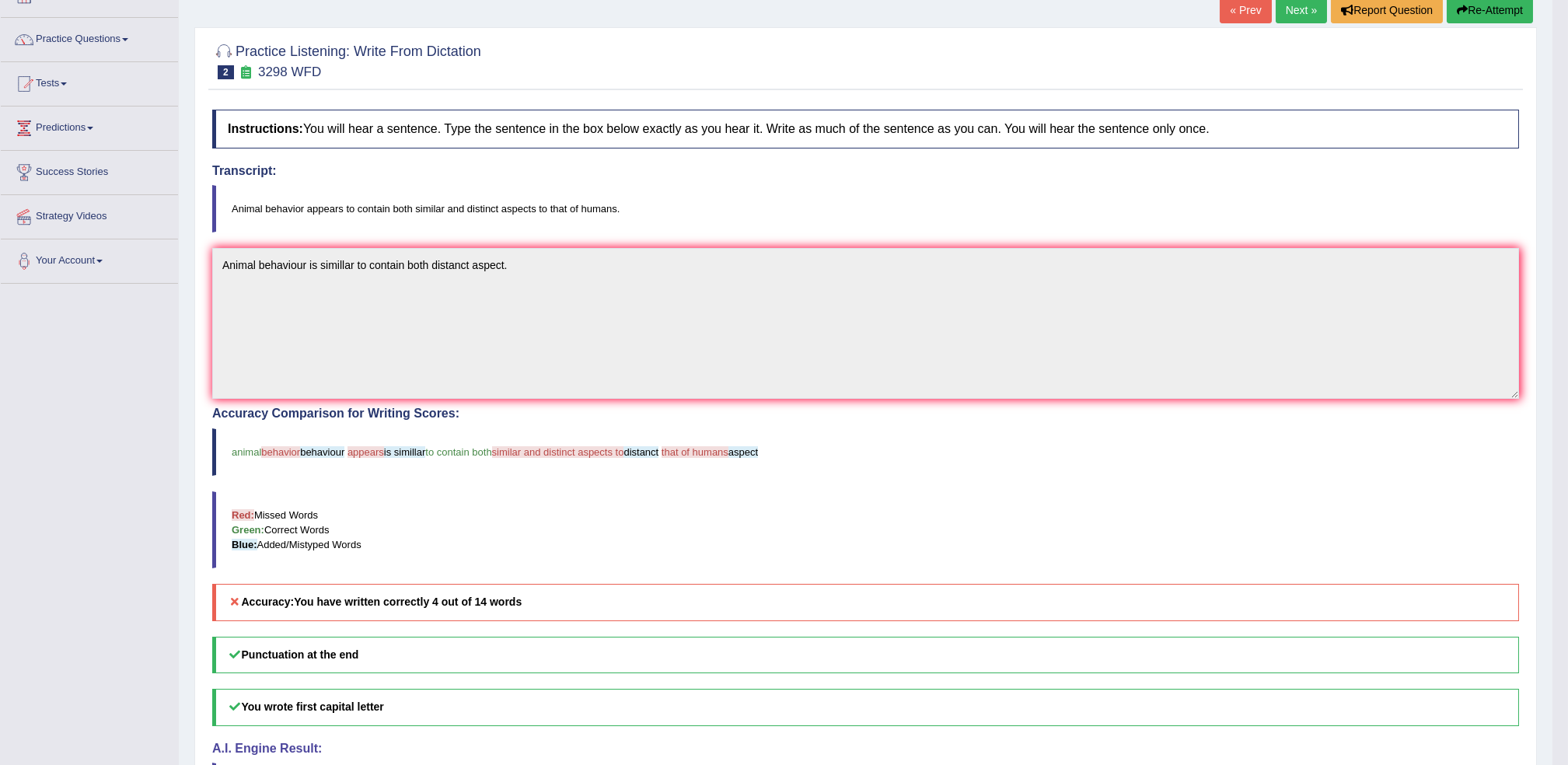
click at [1281, 7] on link "Next »" at bounding box center [1301, 10] width 51 height 27
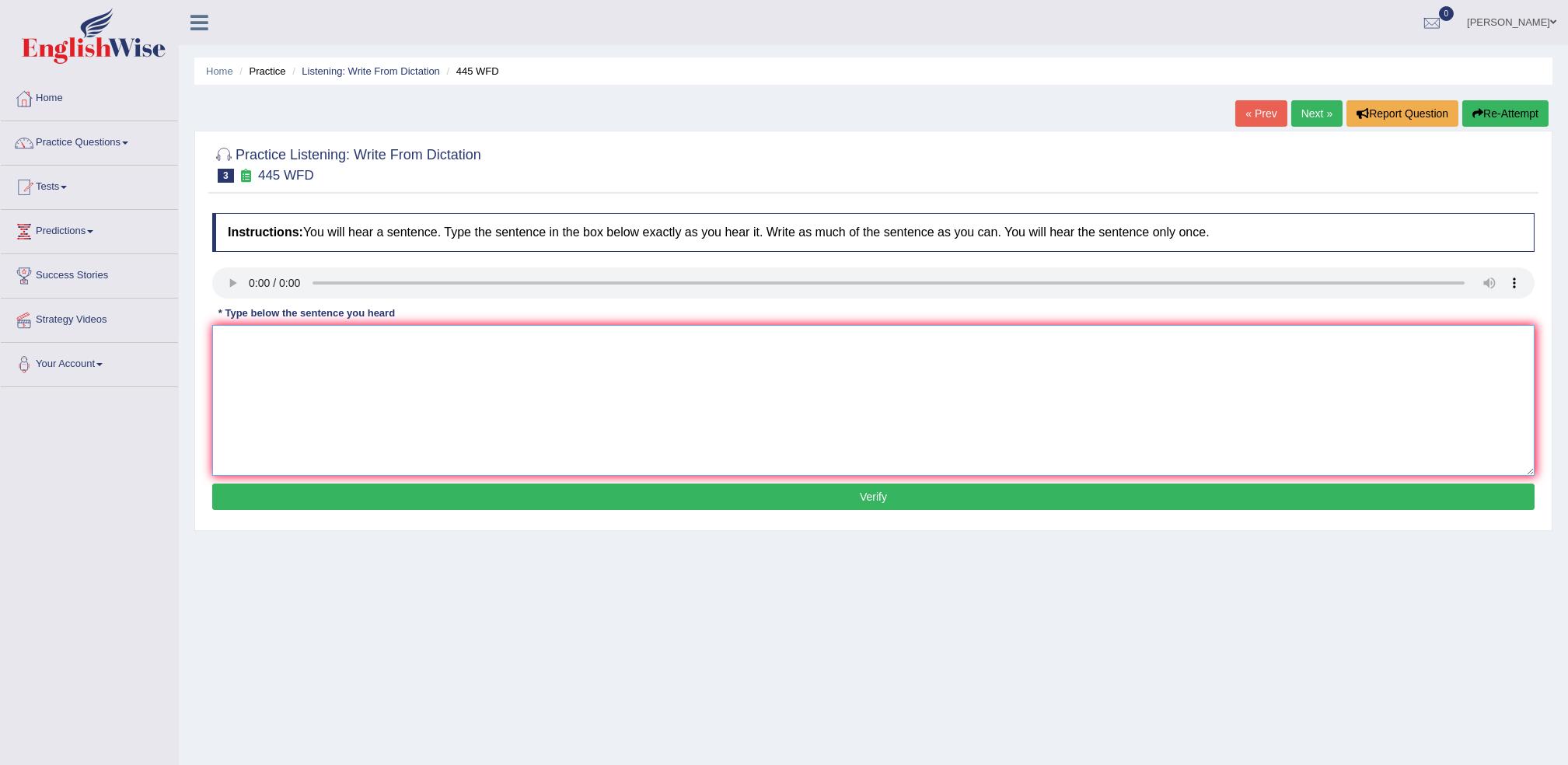
click at [254, 376] on textarea at bounding box center [873, 400] width 1322 height 151
type textarea "t"
click at [445, 341] on textarea "The [DEMOGRAPHIC_DATA] astronomers makes a plain to [PERSON_NAME]" at bounding box center [873, 400] width 1322 height 151
click at [504, 351] on textarea "The [DEMOGRAPHIC_DATA] astronomers makes a plain to [PERSON_NAME]" at bounding box center [873, 400] width 1322 height 151
type textarea "The [DEMOGRAPHIC_DATA] astronomers makes a plain to [PERSON_NAME]."
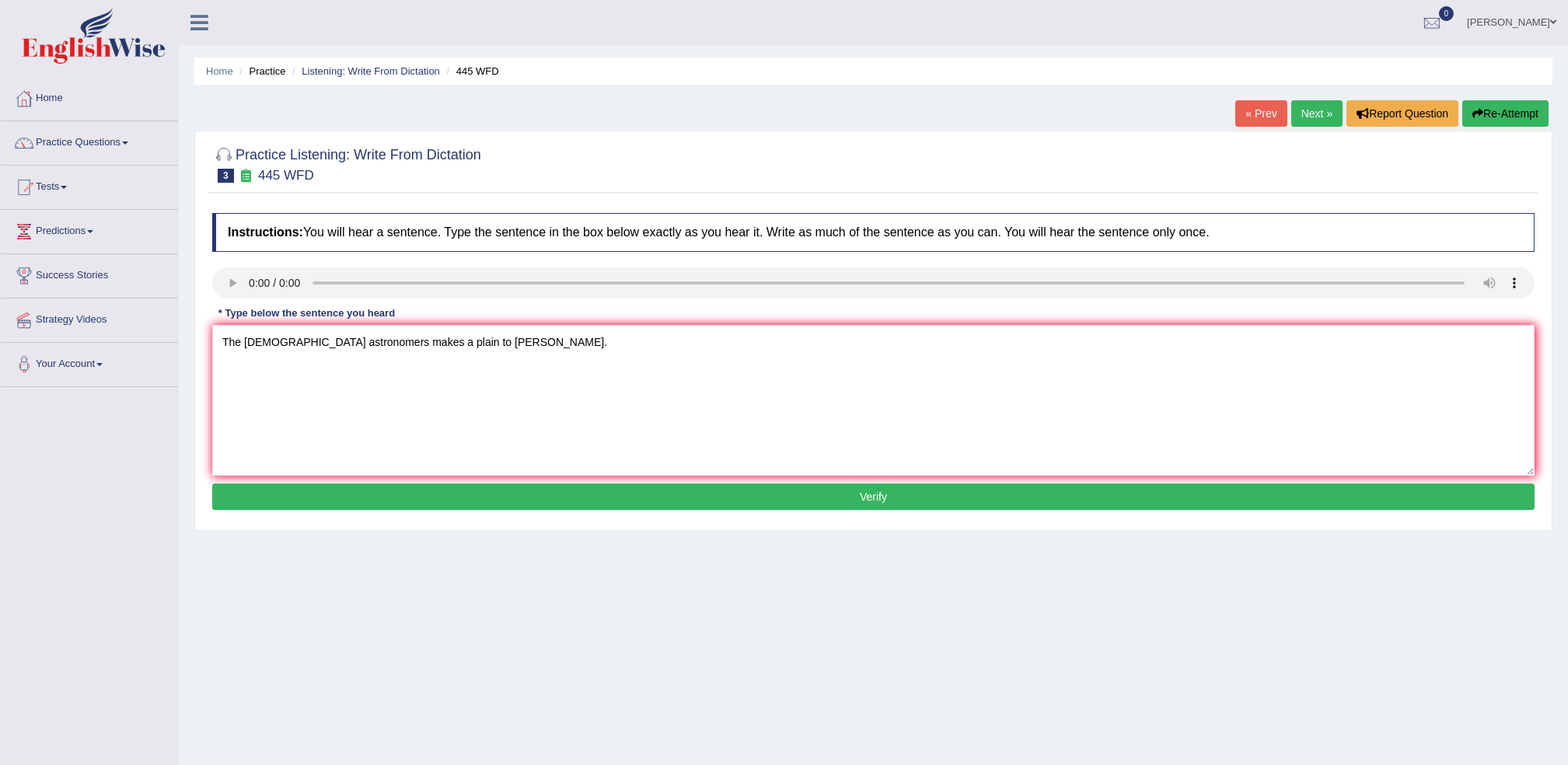
click at [470, 491] on button "Verify" at bounding box center [873, 497] width 1322 height 27
